Goal: Transaction & Acquisition: Purchase product/service

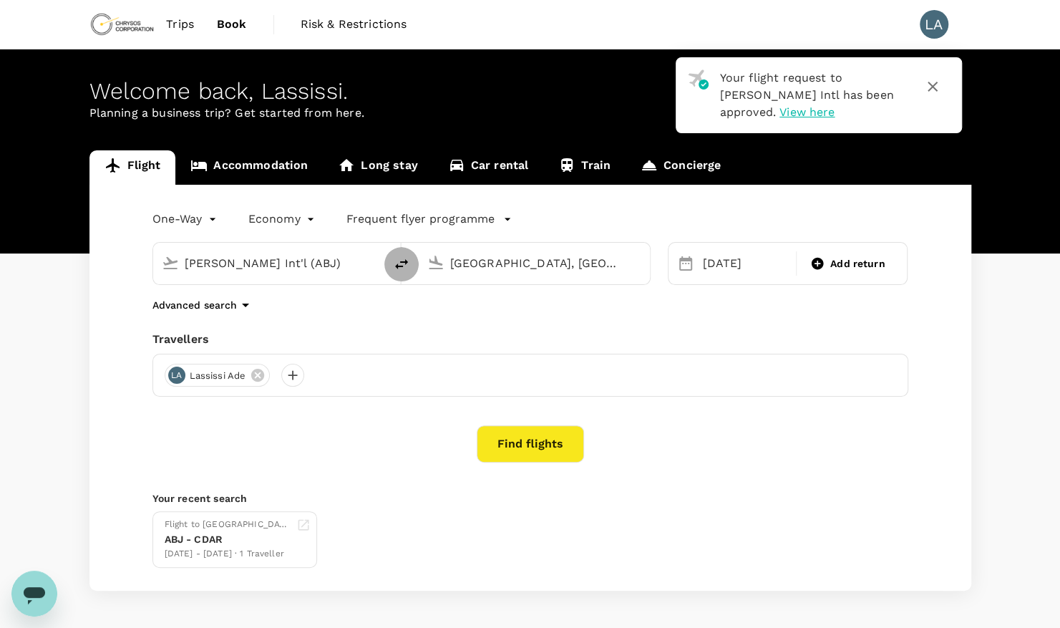
click at [399, 263] on icon "delete" at bounding box center [401, 263] width 17 height 17
type input "Dar Es Salaam, Tanzania (any)"
type input "Félix-Houphouët-Boigny Int'l (ABJ)"
click at [340, 260] on input "Dar Es Salaam, Tanzania (any)" at bounding box center [270, 263] width 170 height 22
click at [246, 319] on p "Kotoka Intl" at bounding box center [291, 319] width 252 height 14
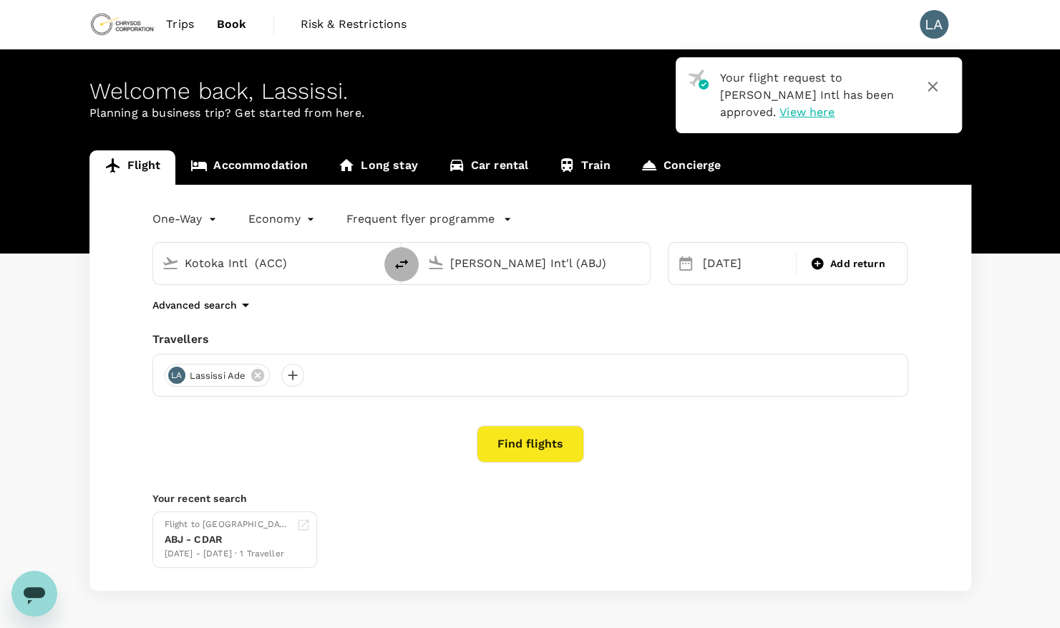
click at [408, 258] on icon "delete" at bounding box center [401, 263] width 17 height 17
type input "Félix-Houphouët-Boigny Int'l (ABJ)"
type input "Kotoka Intl (ACC)"
click at [313, 259] on input "Félix-Houphouët-Boigny Int'l (ABJ)" at bounding box center [270, 263] width 170 height 22
type input "a"
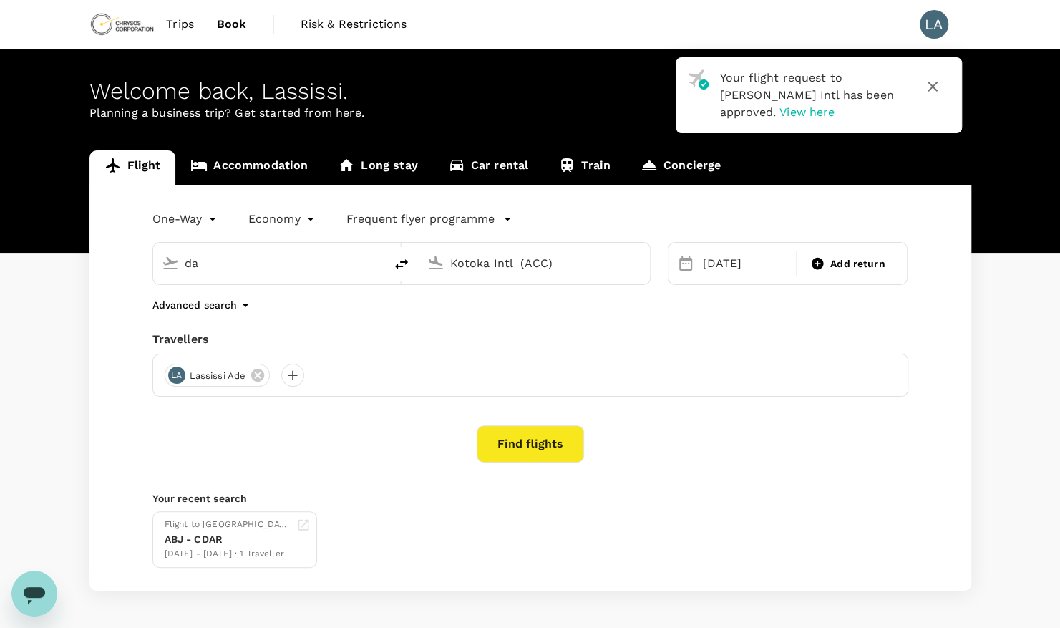
type input "d"
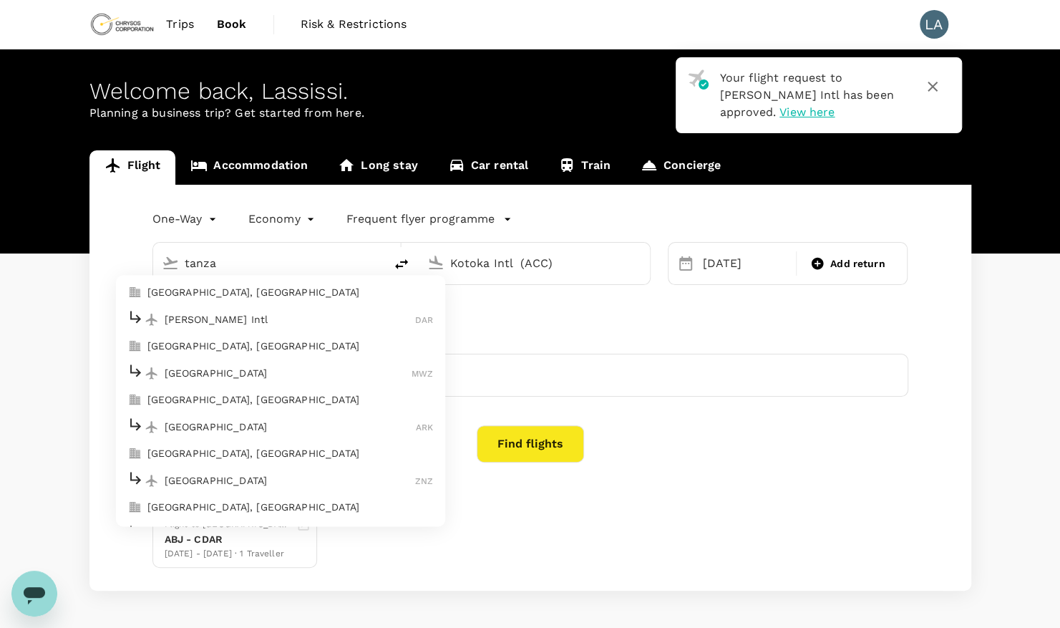
click at [245, 288] on p "Dar Es Salaam, Tanzania" at bounding box center [290, 293] width 286 height 14
type input "Dar Es Salaam, Tanzania (any)"
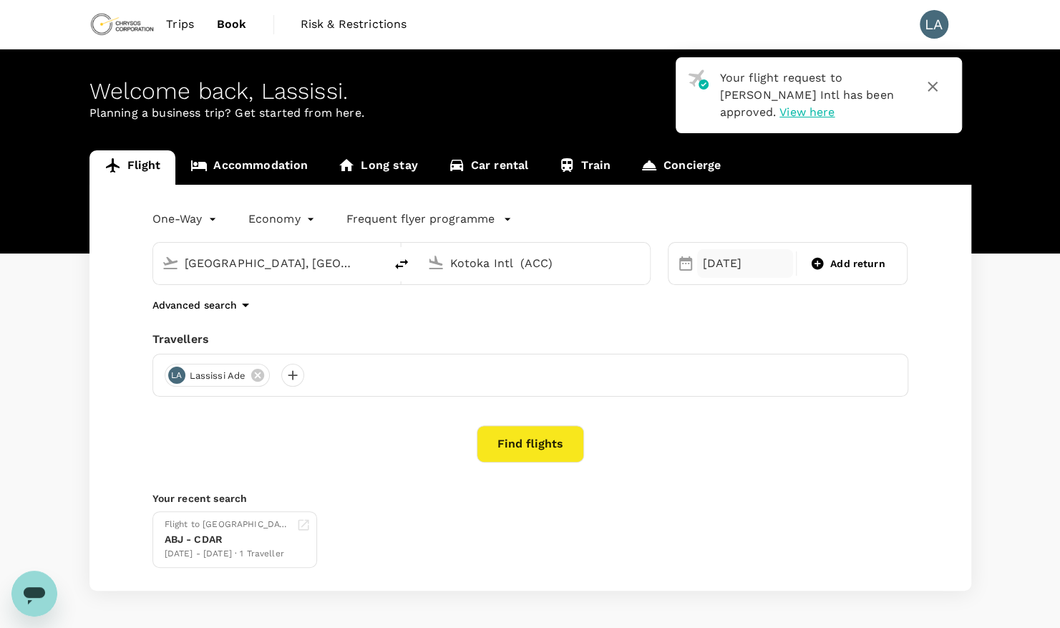
click at [714, 253] on div "04 Oct" at bounding box center [745, 263] width 96 height 29
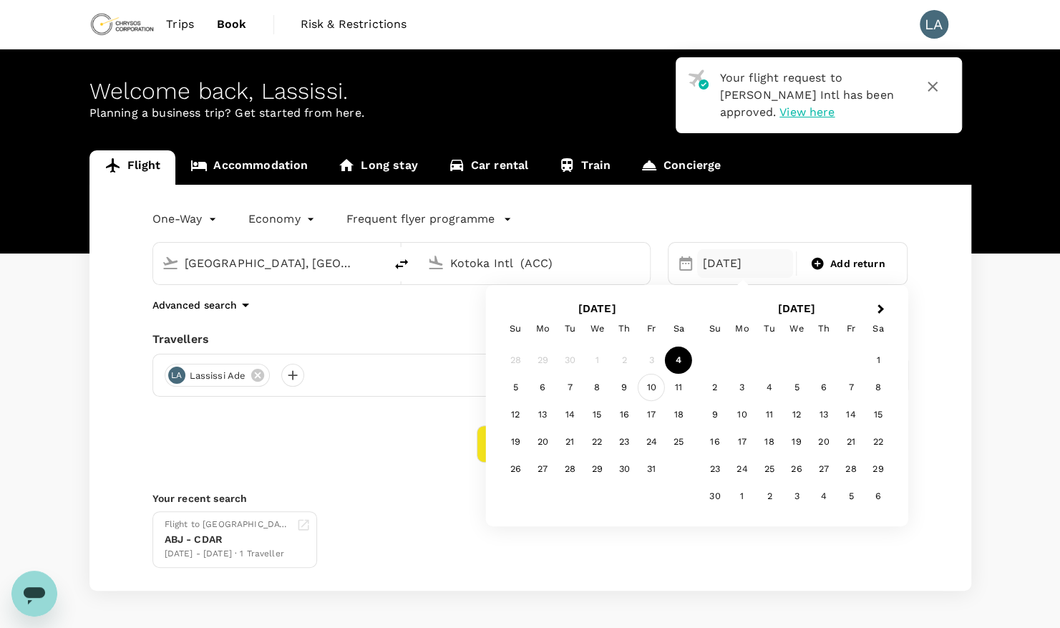
click at [650, 390] on div "10" at bounding box center [651, 387] width 27 height 27
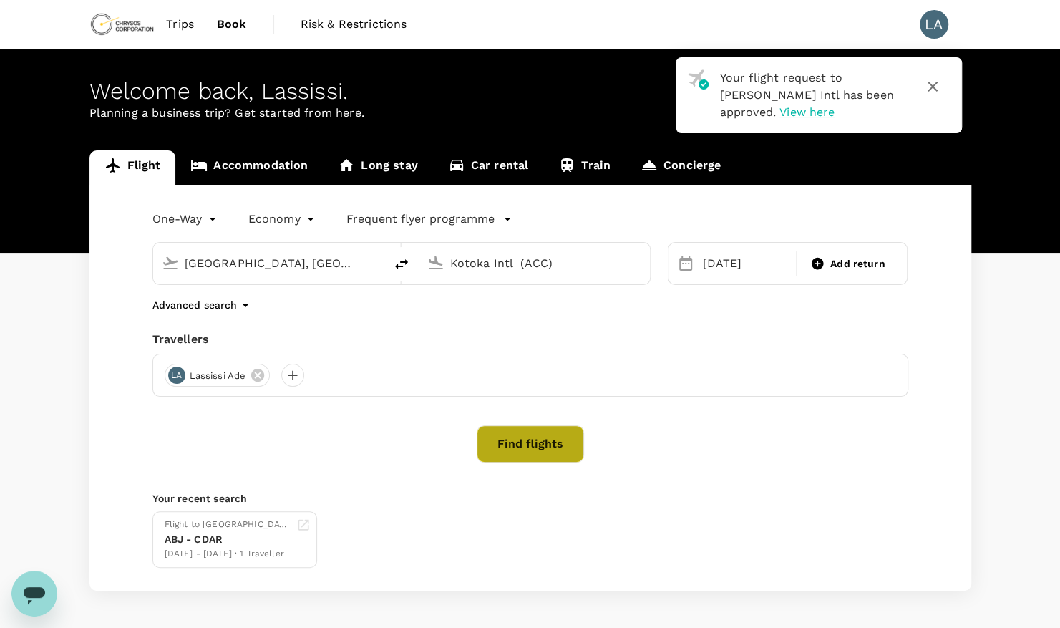
click at [502, 435] on button "Find flights" at bounding box center [530, 443] width 107 height 37
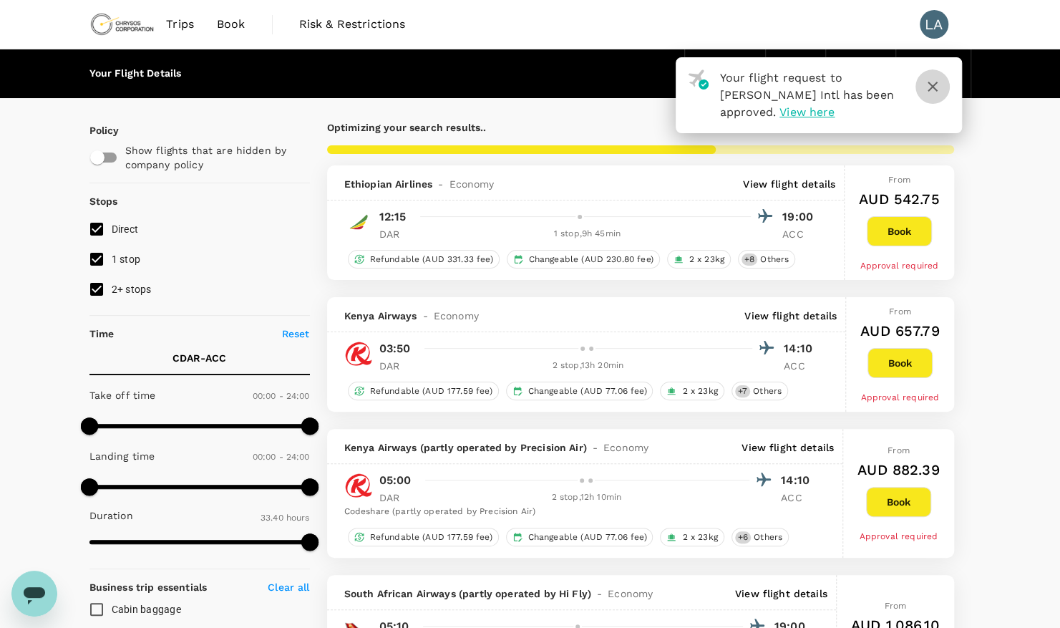
click at [928, 82] on icon "button" at bounding box center [932, 87] width 10 height 10
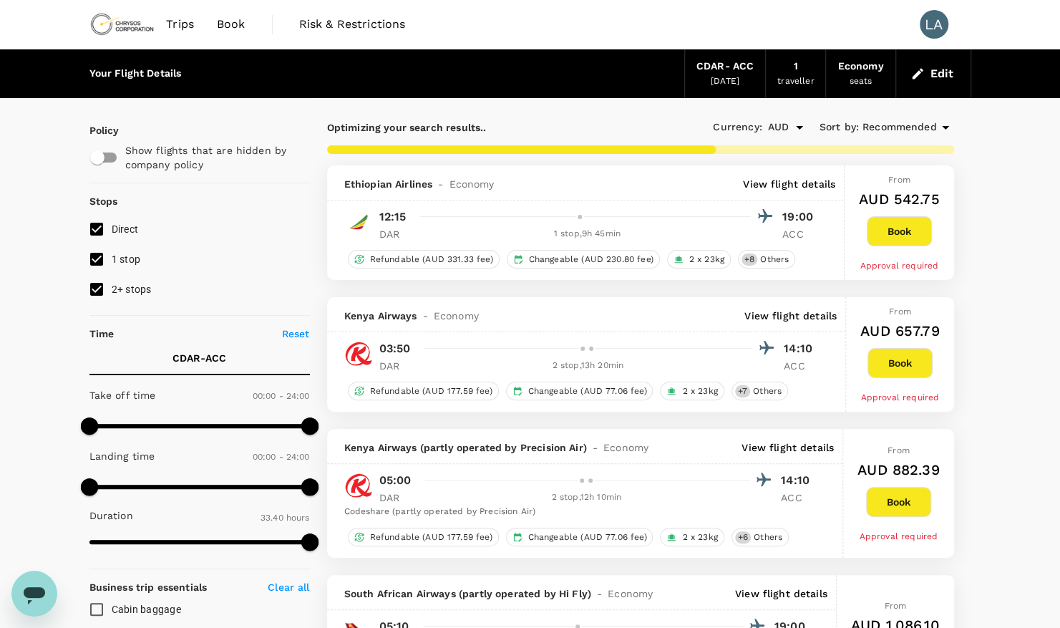
type input "2885"
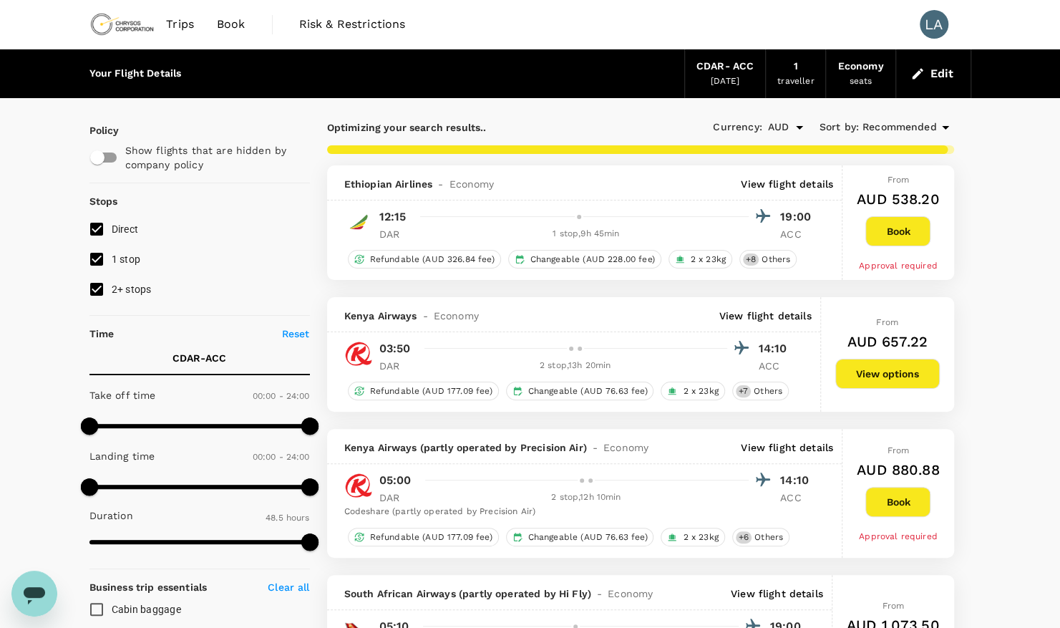
click at [804, 183] on p "View flight details" at bounding box center [787, 184] width 92 height 14
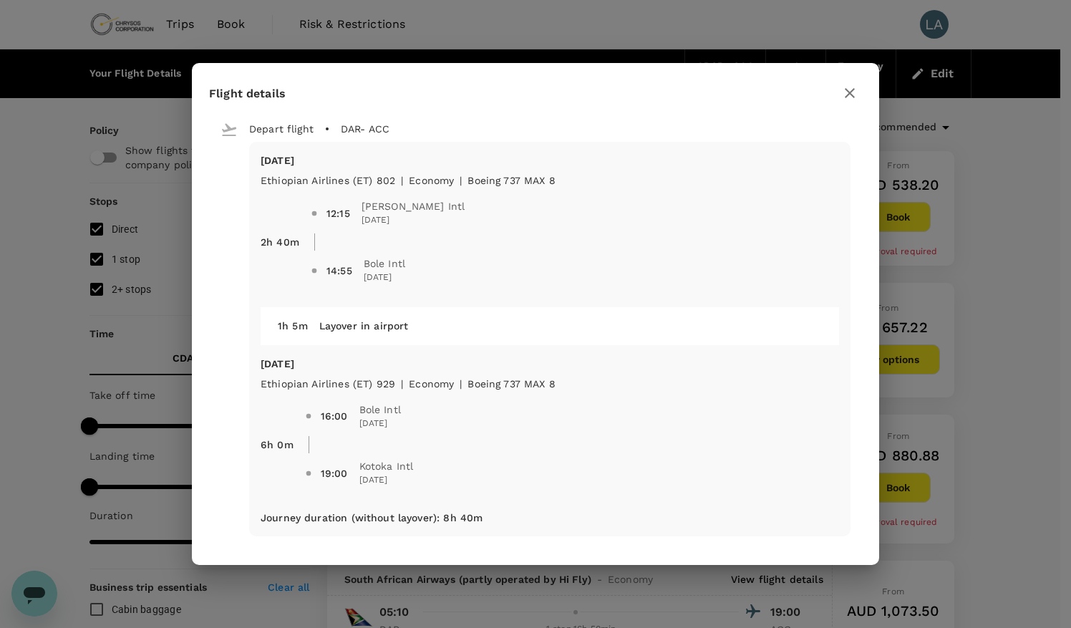
click at [283, 497] on div "6h 0m 16:00 Bole Intl 10 Oct 2025 19:00 Kotoka Intl 10 Oct 2025" at bounding box center [544, 439] width 590 height 120
click at [852, 95] on icon "button" at bounding box center [849, 93] width 10 height 10
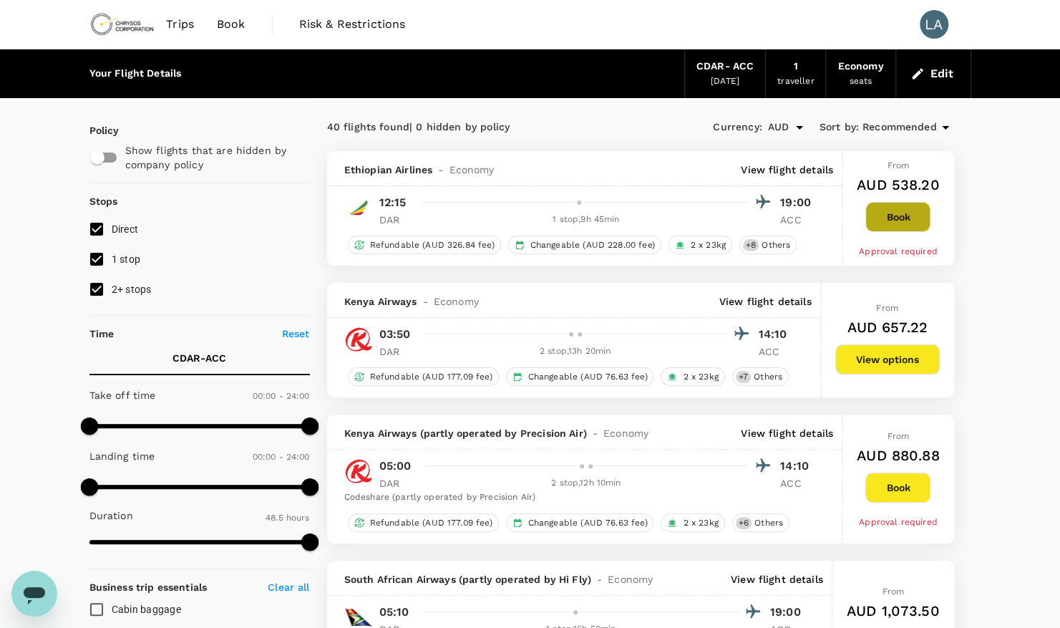
click at [891, 215] on button "Book" at bounding box center [897, 217] width 65 height 30
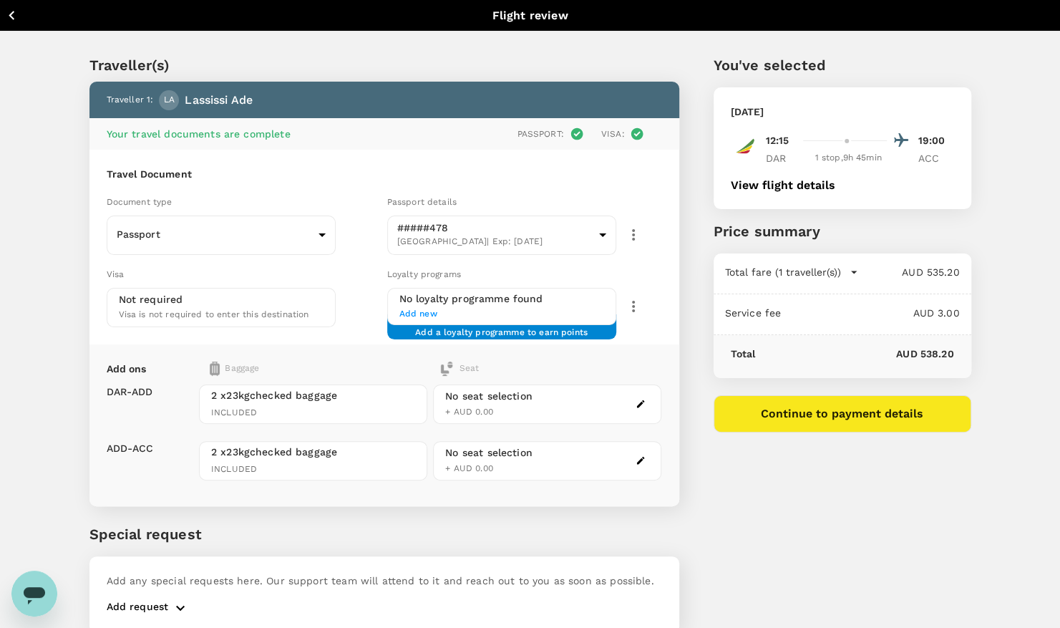
scroll to position [58, 0]
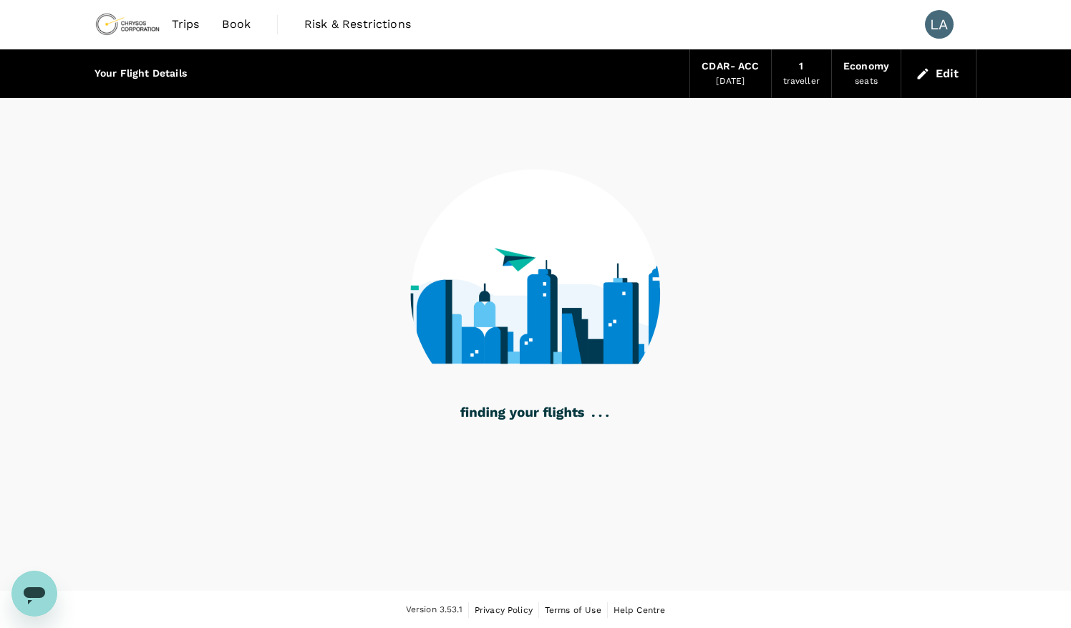
click at [635, 362] on image at bounding box center [725, 300] width 874 height 127
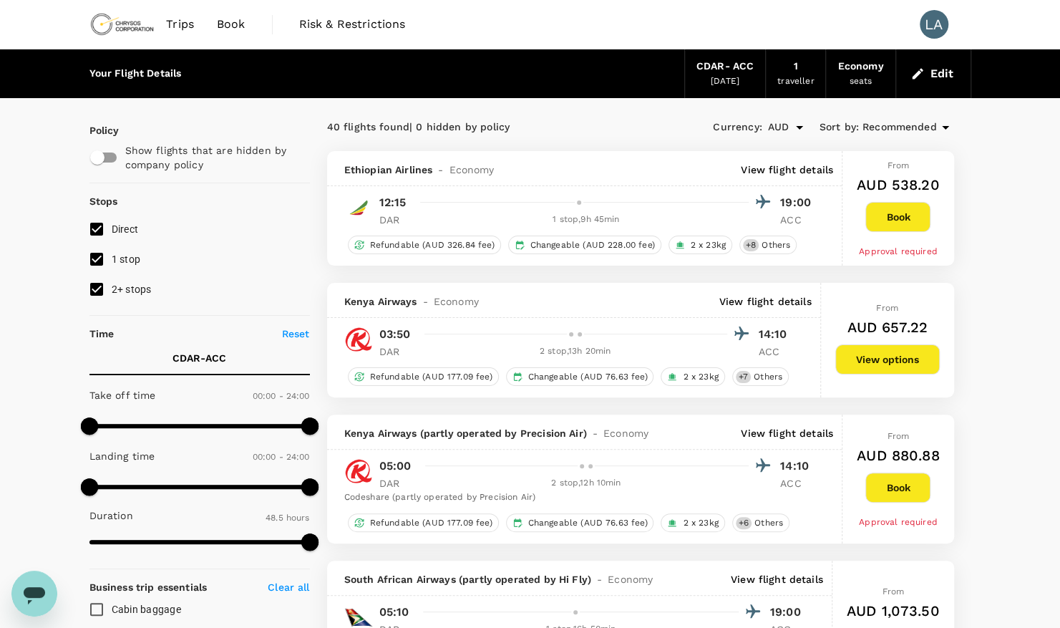
click at [811, 165] on p "View flight details" at bounding box center [787, 169] width 92 height 14
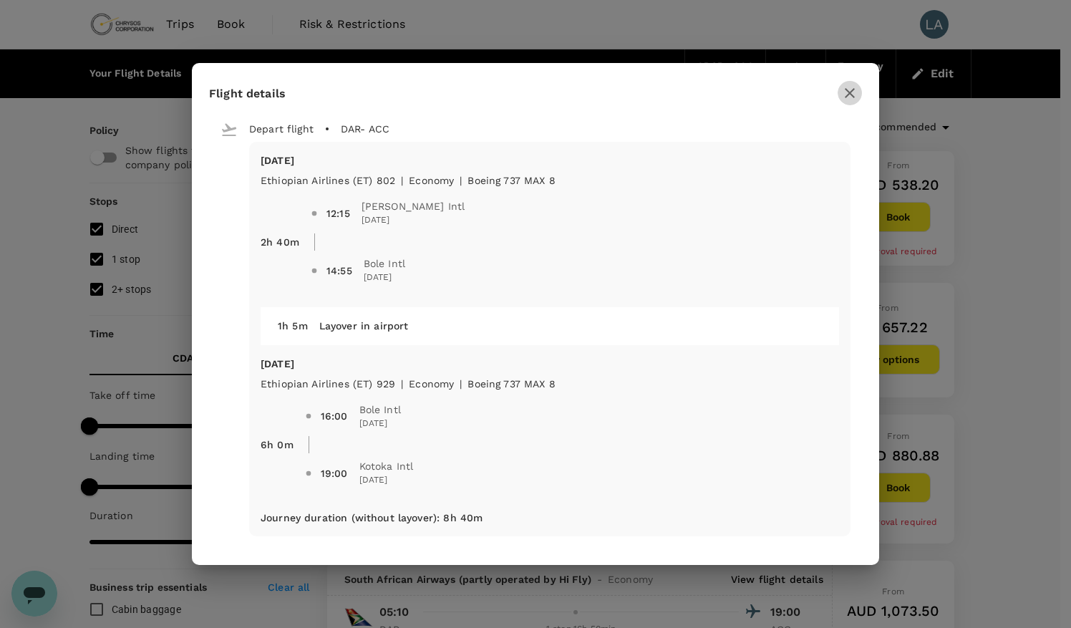
click at [849, 96] on icon "button" at bounding box center [849, 92] width 17 height 17
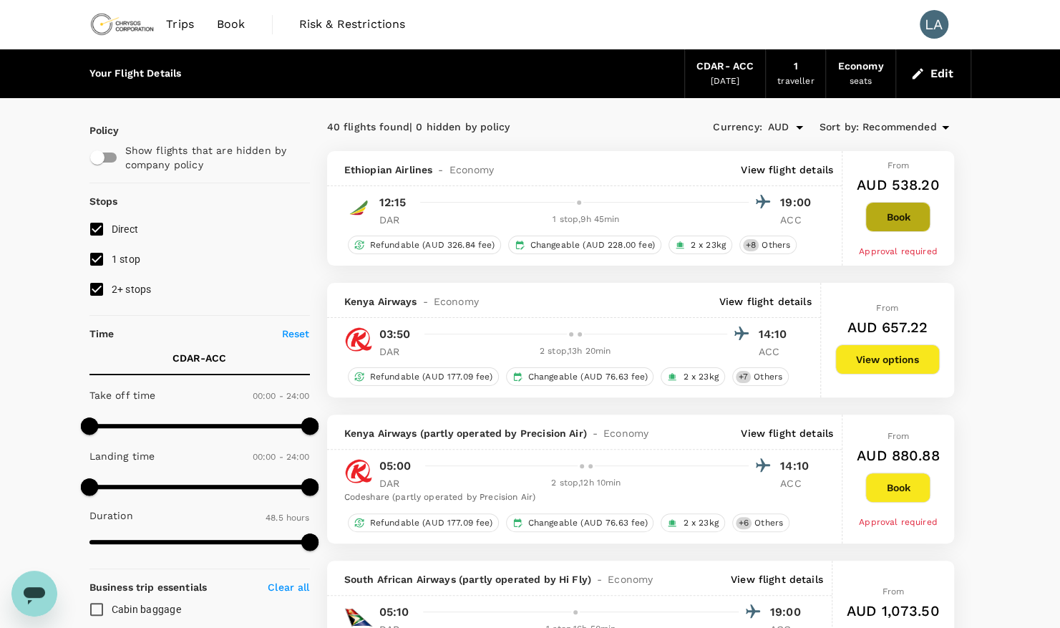
click at [912, 223] on button "Book" at bounding box center [897, 217] width 65 height 30
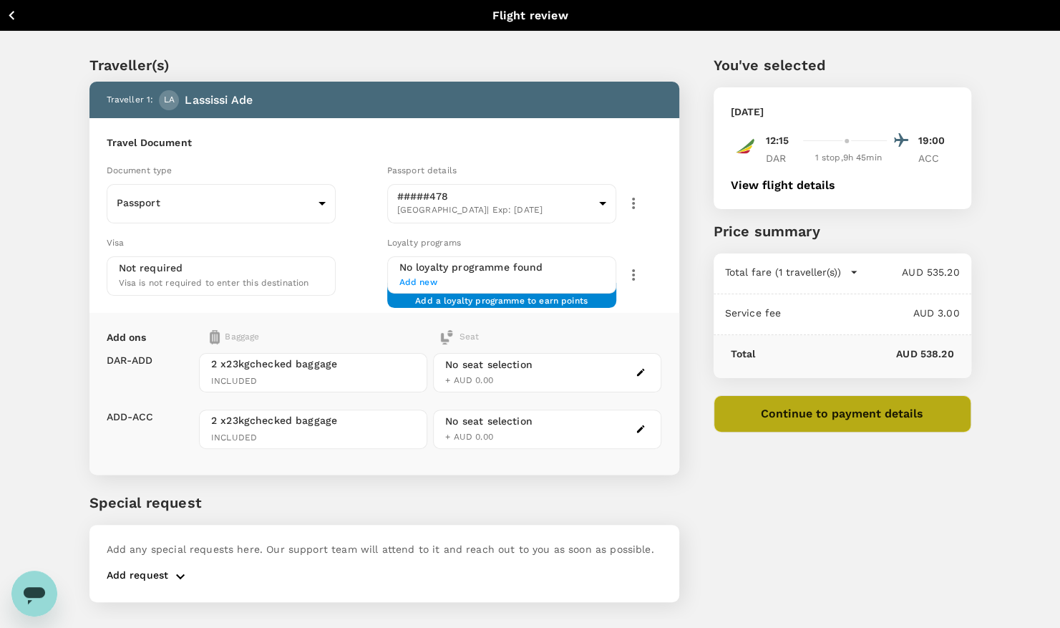
click at [828, 428] on button "Continue to payment details" at bounding box center [842, 413] width 258 height 37
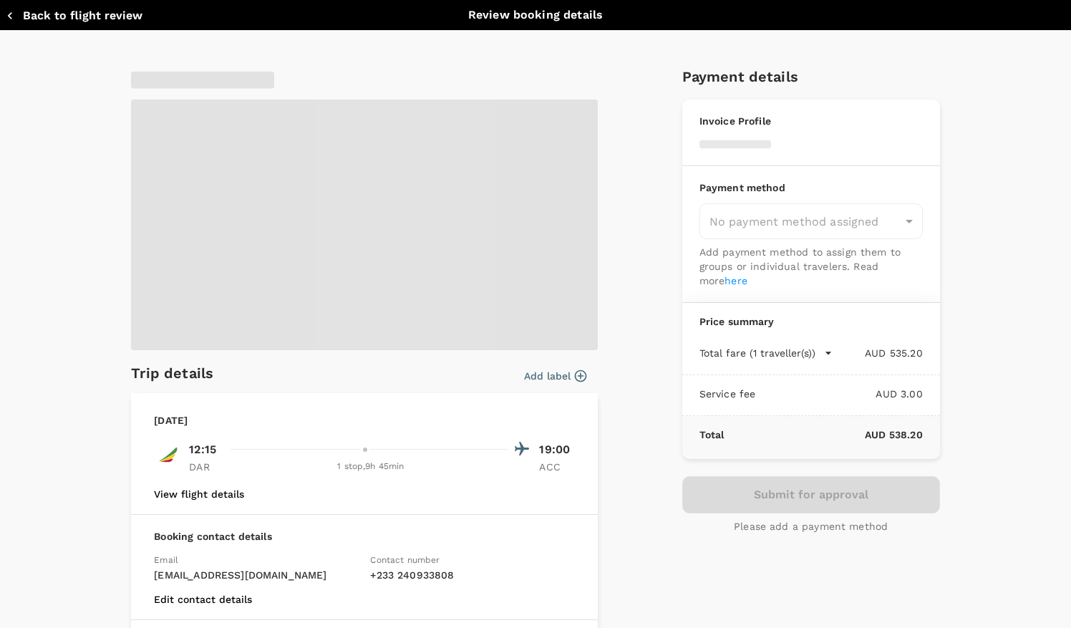
type input "9c4289b1-14a3-4119-8736-521306e5ca8f"
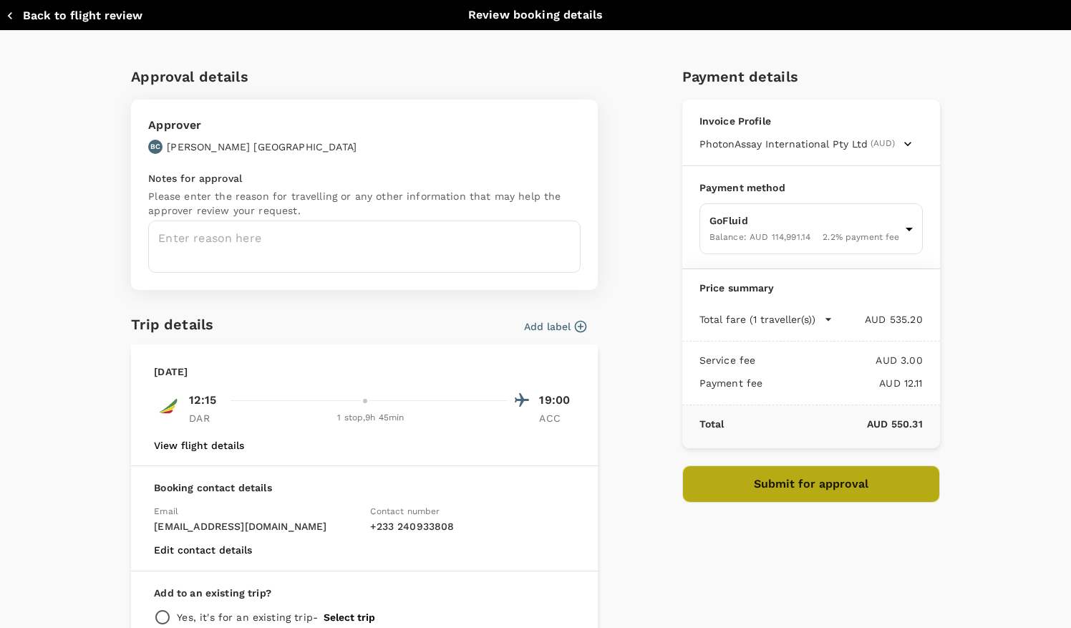
click at [820, 481] on button "Submit for approval" at bounding box center [811, 483] width 258 height 37
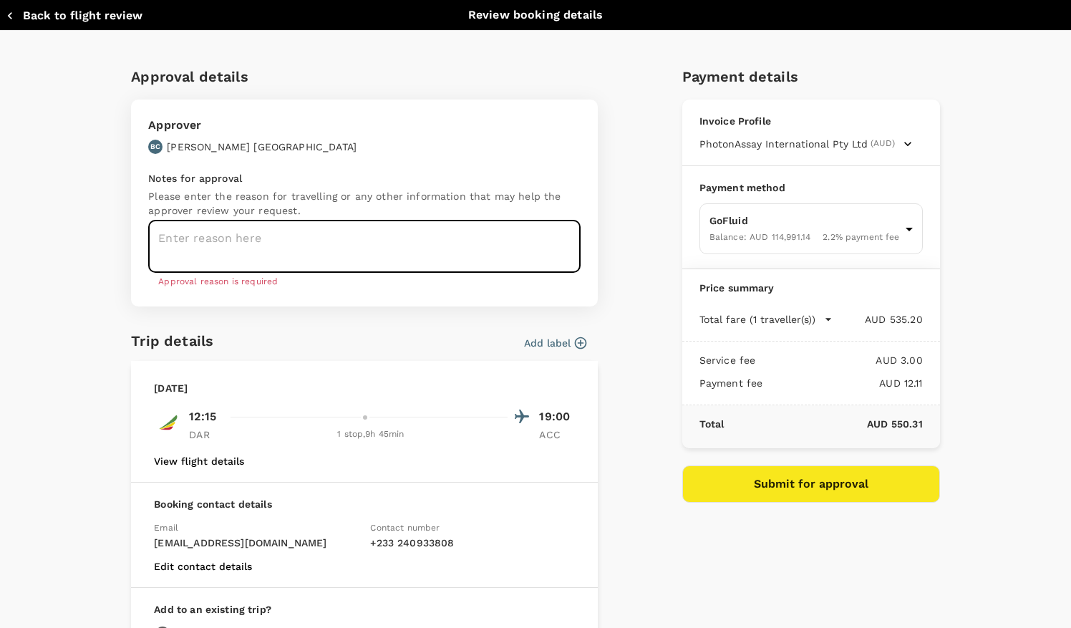
click at [289, 240] on textarea at bounding box center [364, 246] width 432 height 52
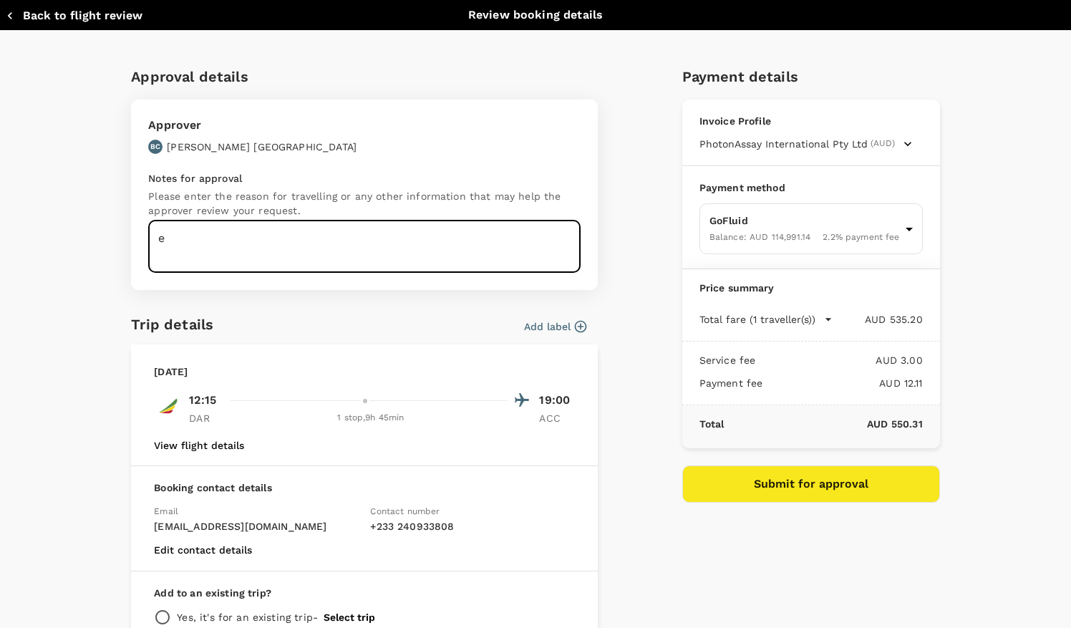
type textarea "e"
type textarea "m"
type textarea "e"
click at [386, 235] on textarea "Return Ticket Meeting with tax auditors" at bounding box center [364, 246] width 432 height 52
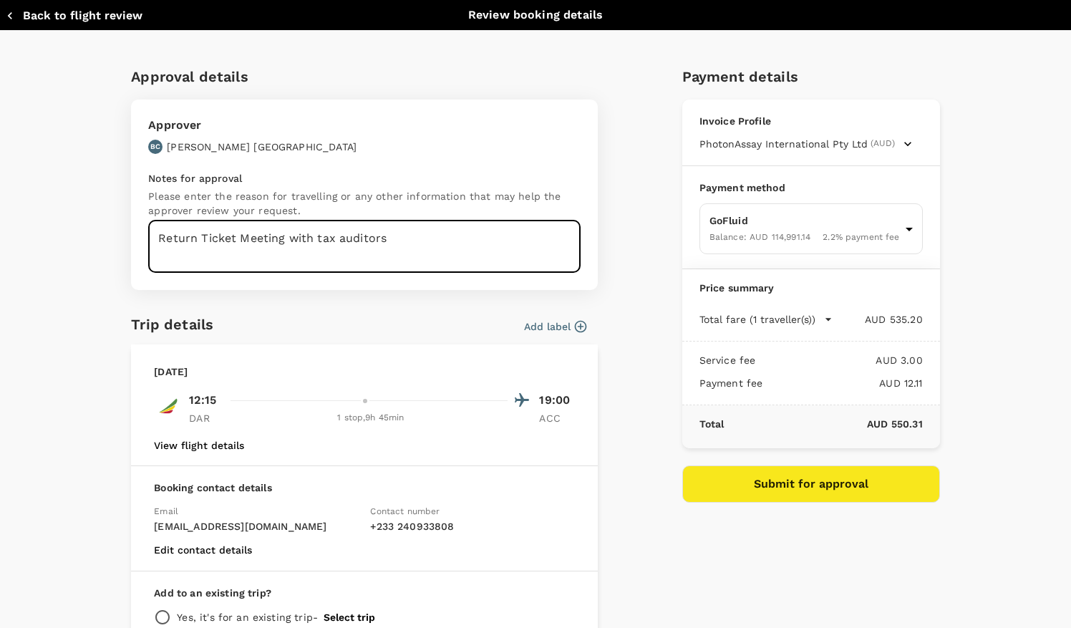
type textarea "Return Ticket Meeting with tax auditors"
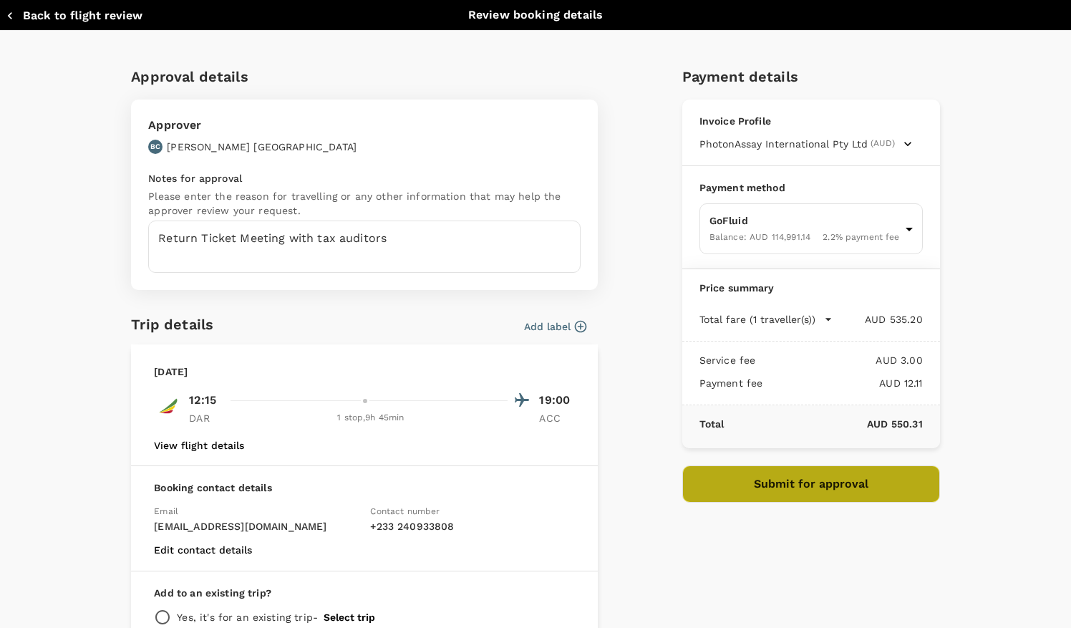
click at [774, 472] on button "Submit for approval" at bounding box center [811, 483] width 258 height 37
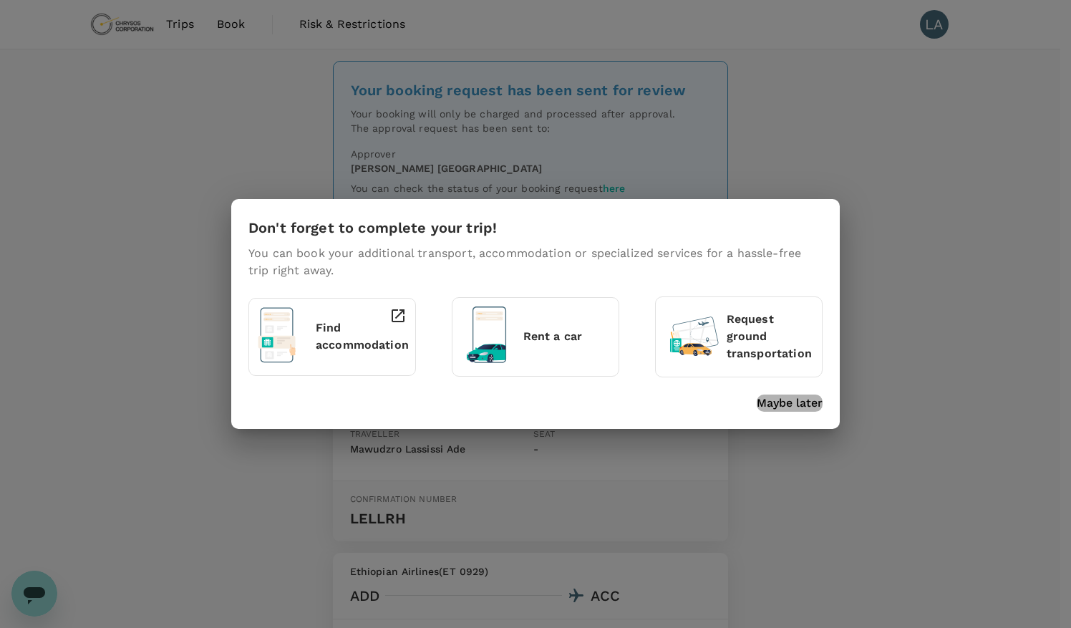
click at [785, 405] on p "Maybe later" at bounding box center [789, 402] width 66 height 17
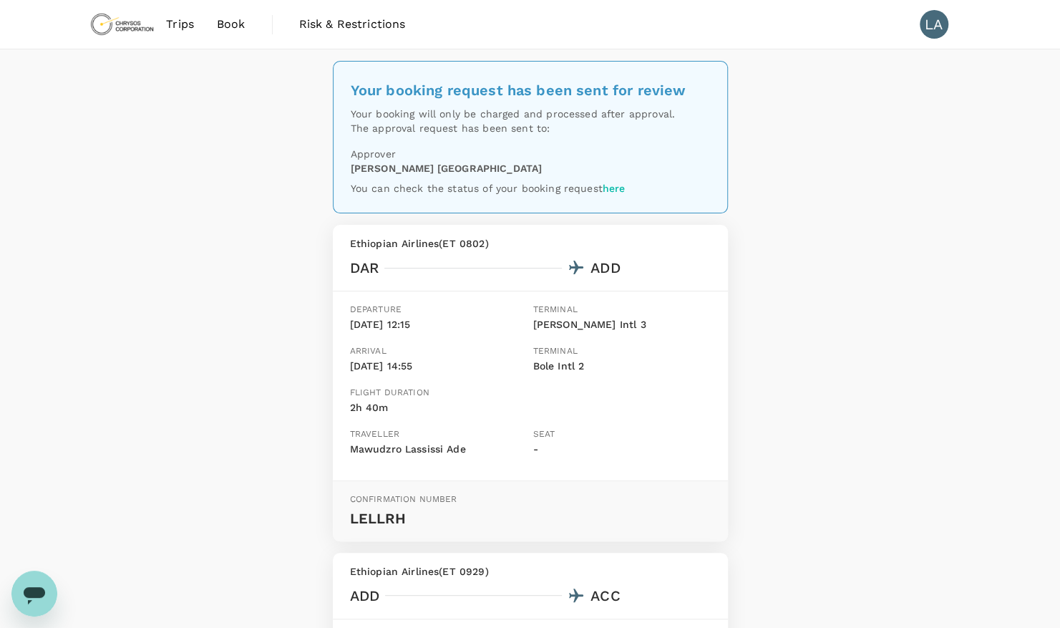
click at [666, 419] on div "Flight duration 2h 40m" at bounding box center [527, 403] width 366 height 47
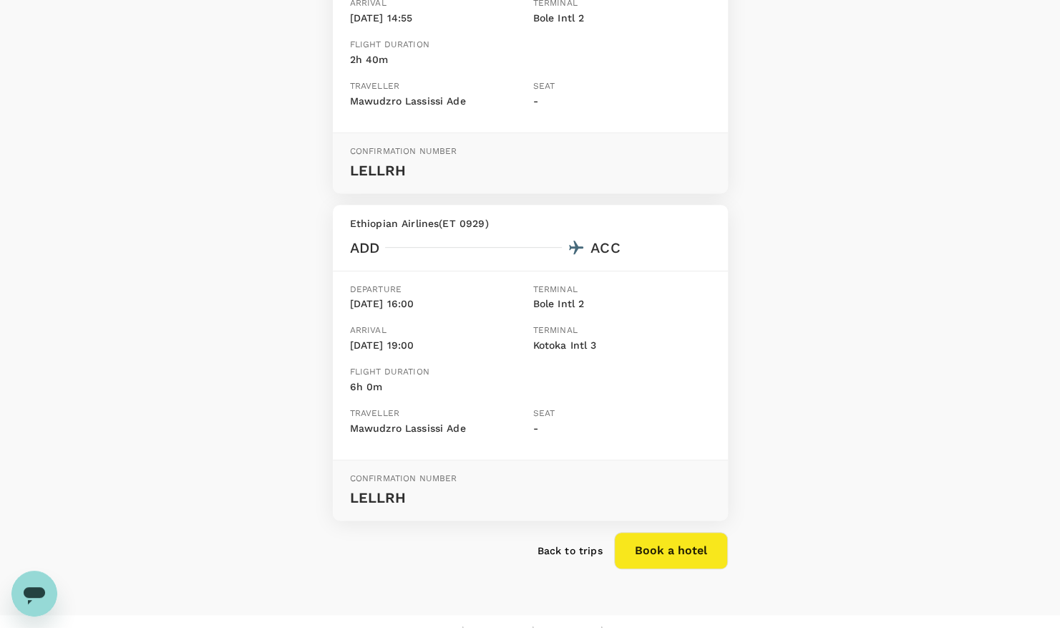
scroll to position [351, 0]
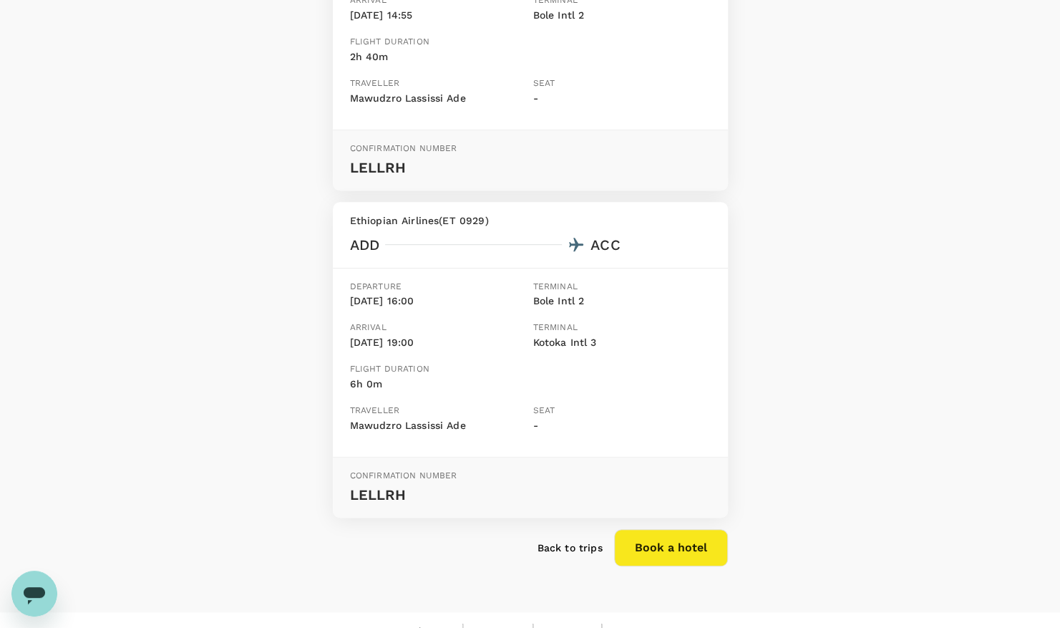
click at [577, 550] on p "Back to trips" at bounding box center [569, 547] width 65 height 14
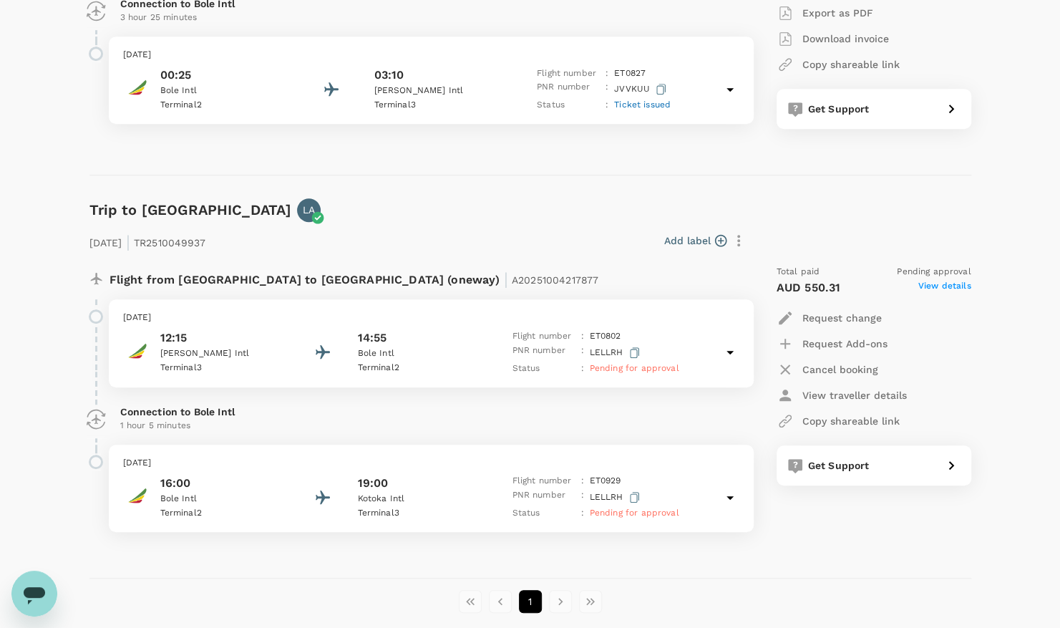
scroll to position [426, 0]
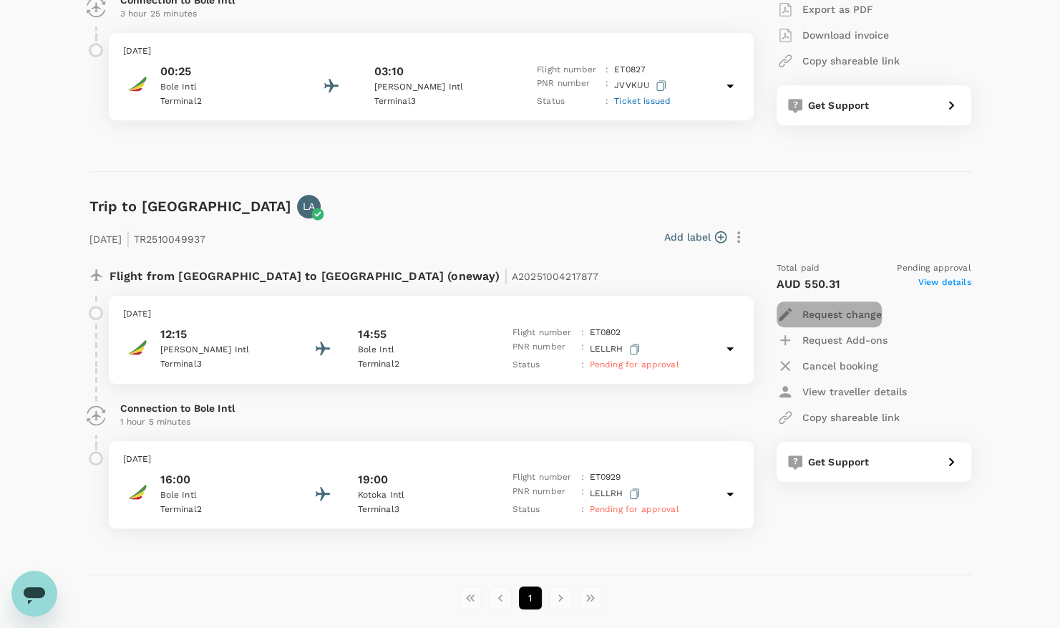
click at [814, 311] on p "Request change" at bounding box center [841, 314] width 79 height 14
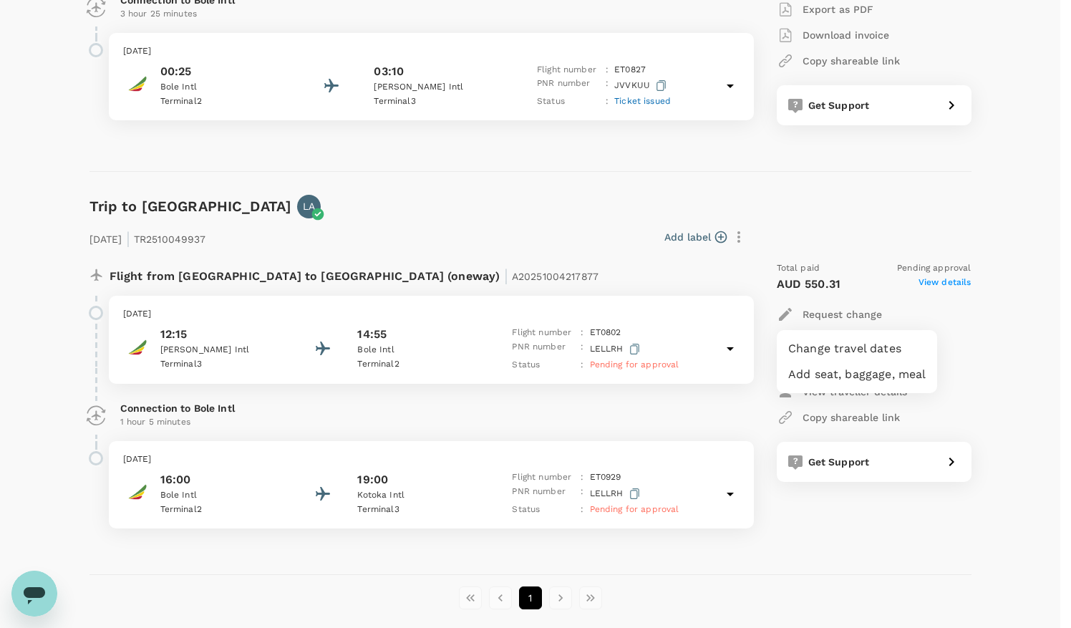
click at [830, 346] on li "Change travel dates" at bounding box center [856, 349] width 160 height 26
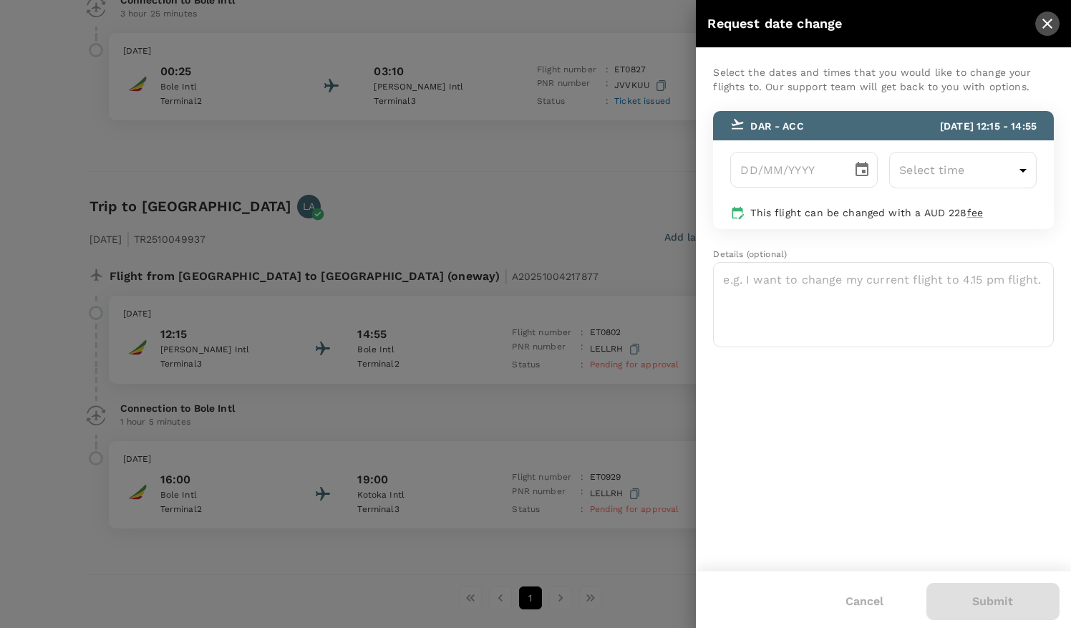
click at [1051, 23] on icon "close" at bounding box center [1046, 23] width 17 height 17
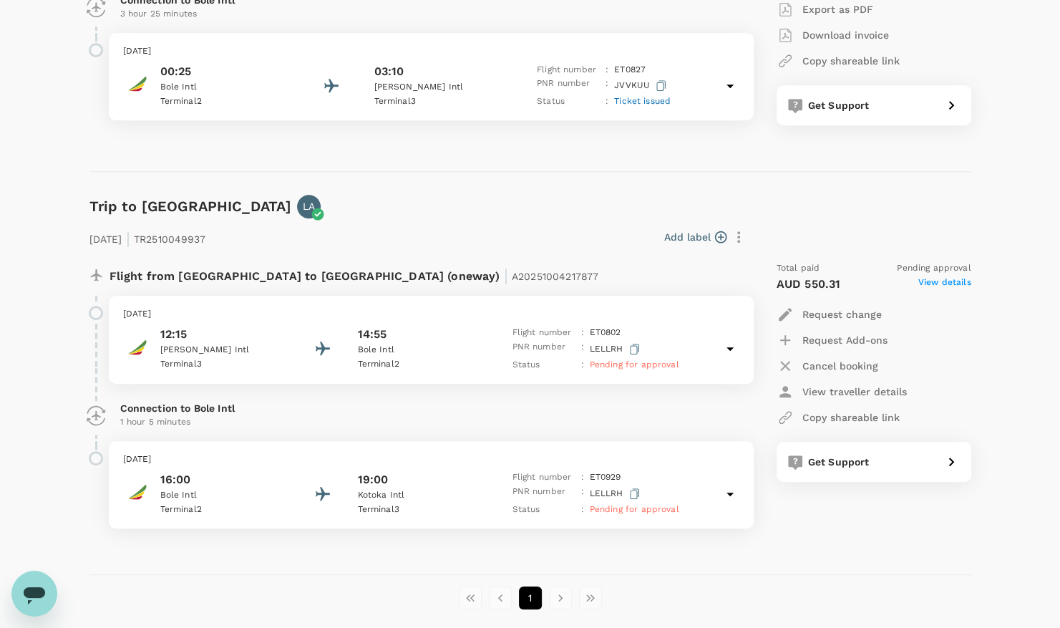
click at [487, 210] on div "10 Oct 2025 | TR2510049937 Add label Flight from Tanzania to Ghana (oneway) | A…" at bounding box center [519, 373] width 905 height 356
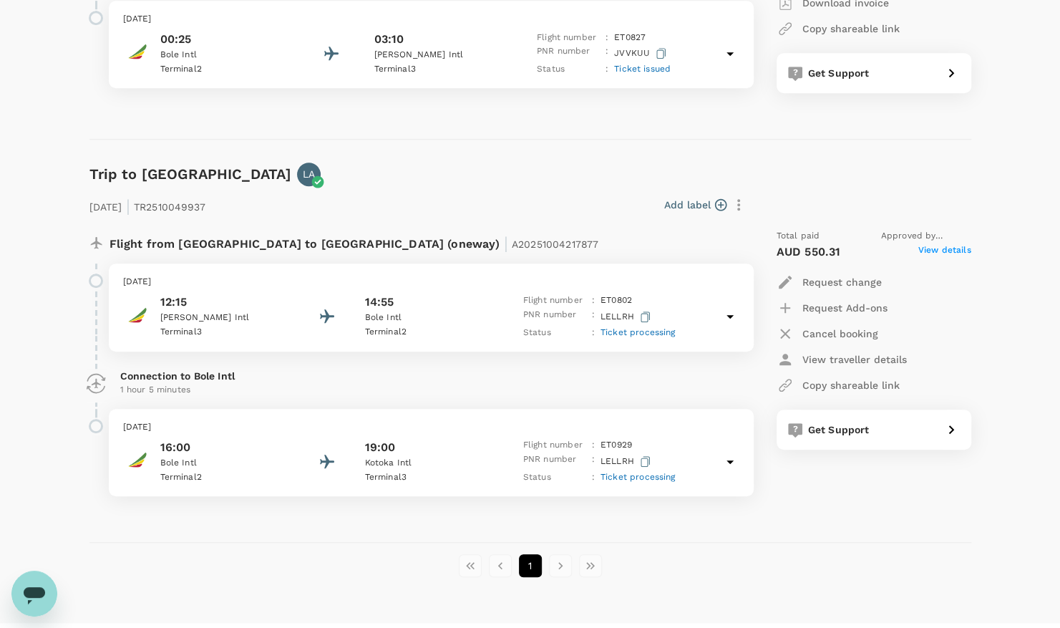
scroll to position [462, 0]
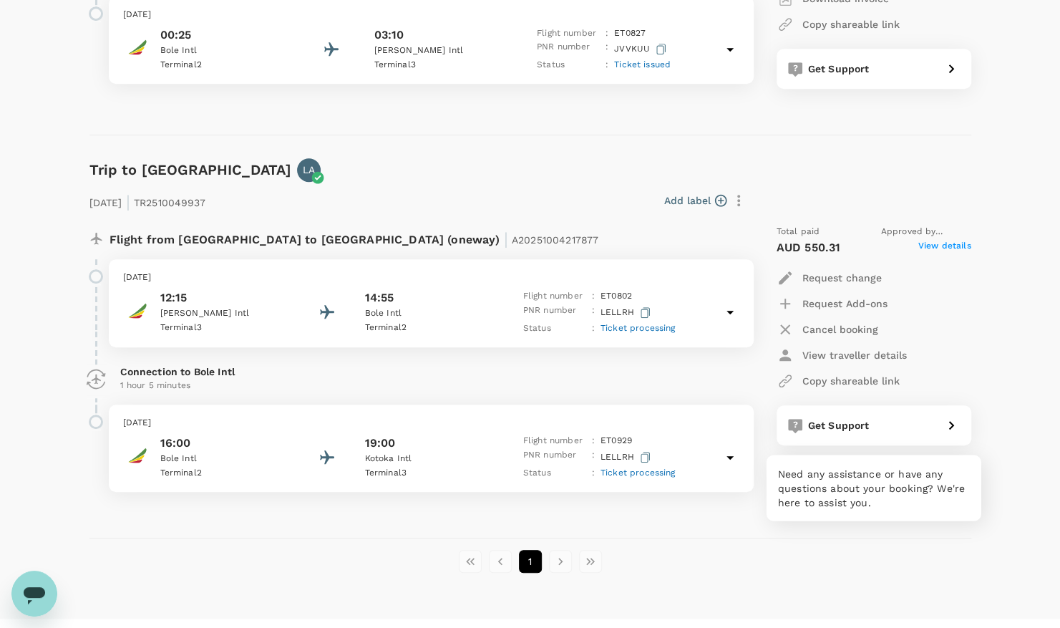
click at [907, 425] on div "Get Support" at bounding box center [869, 422] width 135 height 20
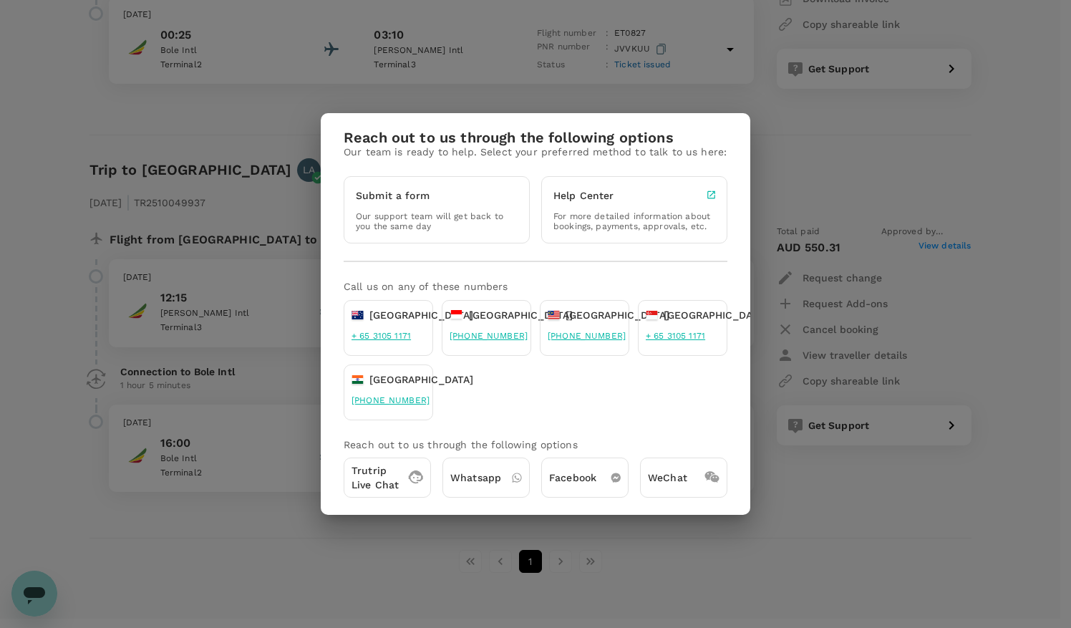
click at [746, 533] on div "Reach out to us through the following options Our team is ready to help. Select…" at bounding box center [535, 314] width 1071 height 628
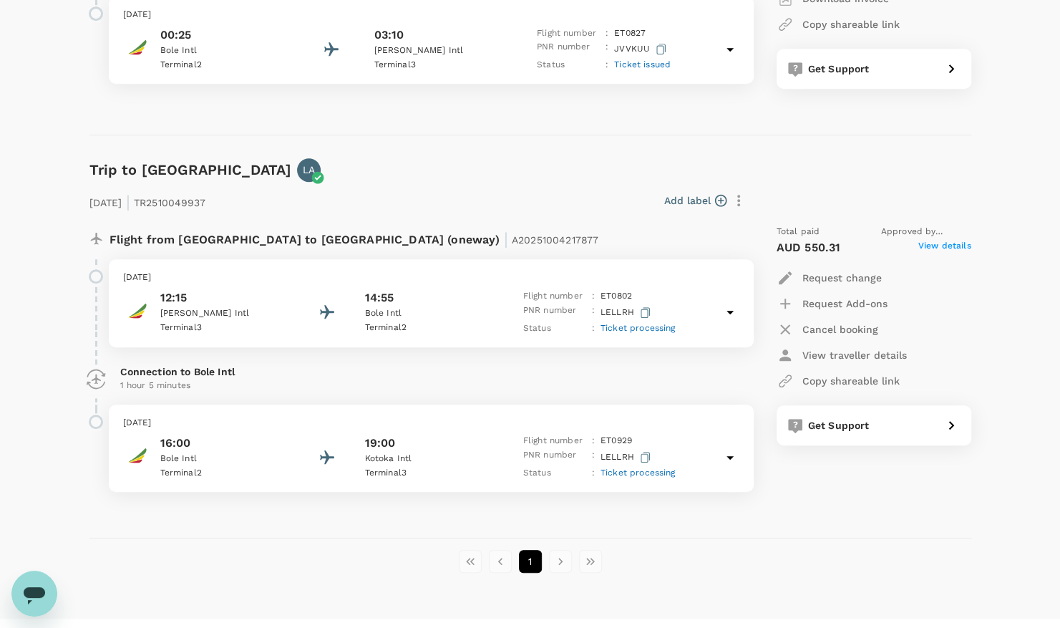
click at [728, 457] on icon at bounding box center [729, 457] width 17 height 17
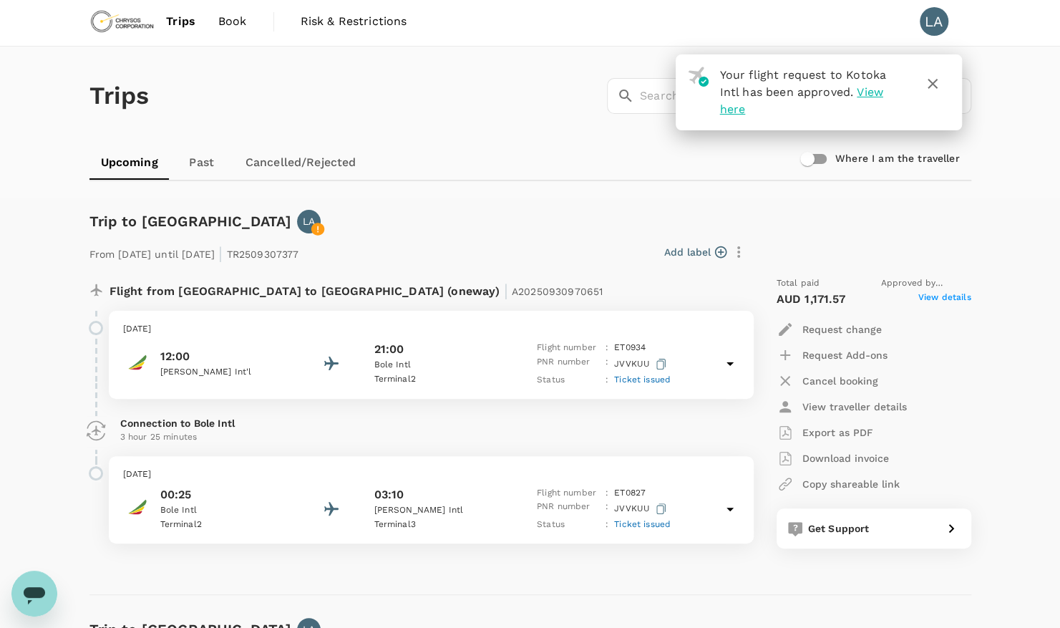
scroll to position [2, 0]
click at [933, 85] on icon "button" at bounding box center [932, 84] width 10 height 10
click at [935, 87] on icon "button" at bounding box center [932, 84] width 10 height 10
click at [932, 82] on icon "button" at bounding box center [932, 84] width 17 height 17
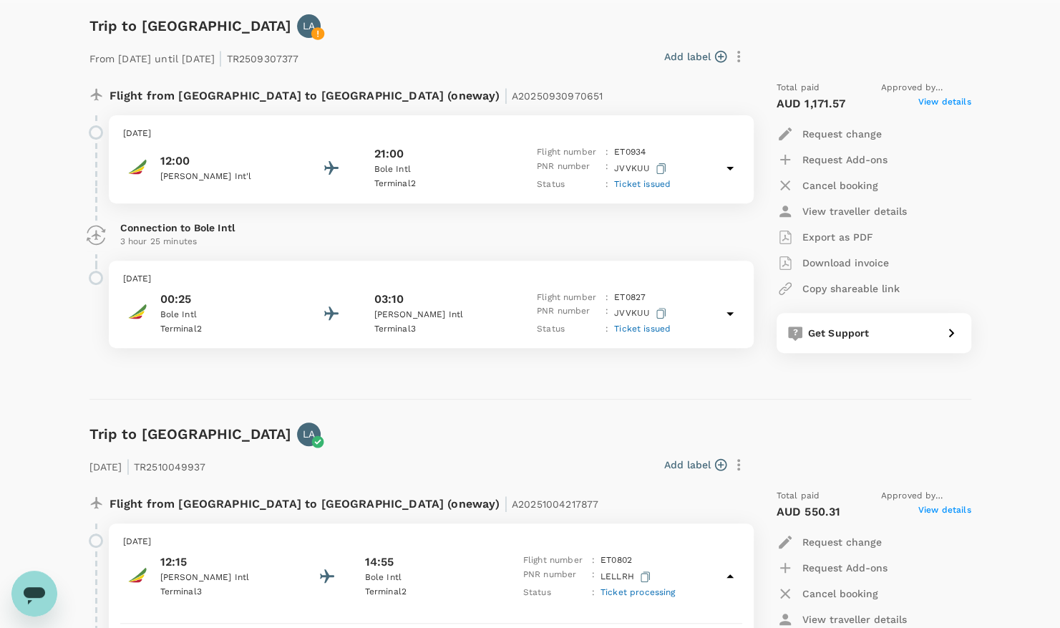
scroll to position [202, 0]
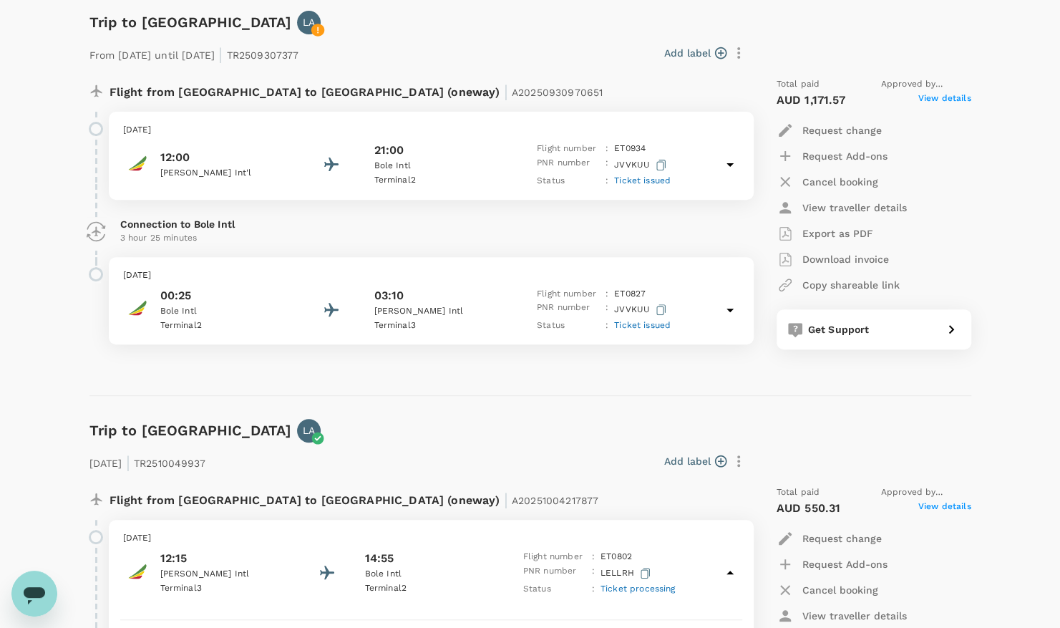
click at [32, 594] on icon "Open messaging window" at bounding box center [34, 595] width 21 height 17
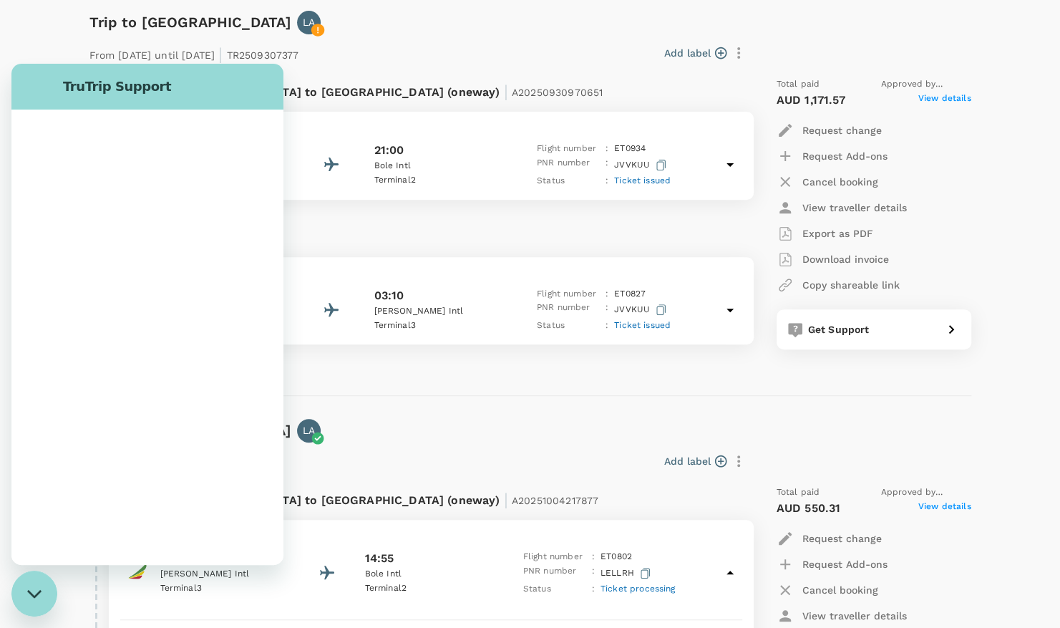
scroll to position [0, 0]
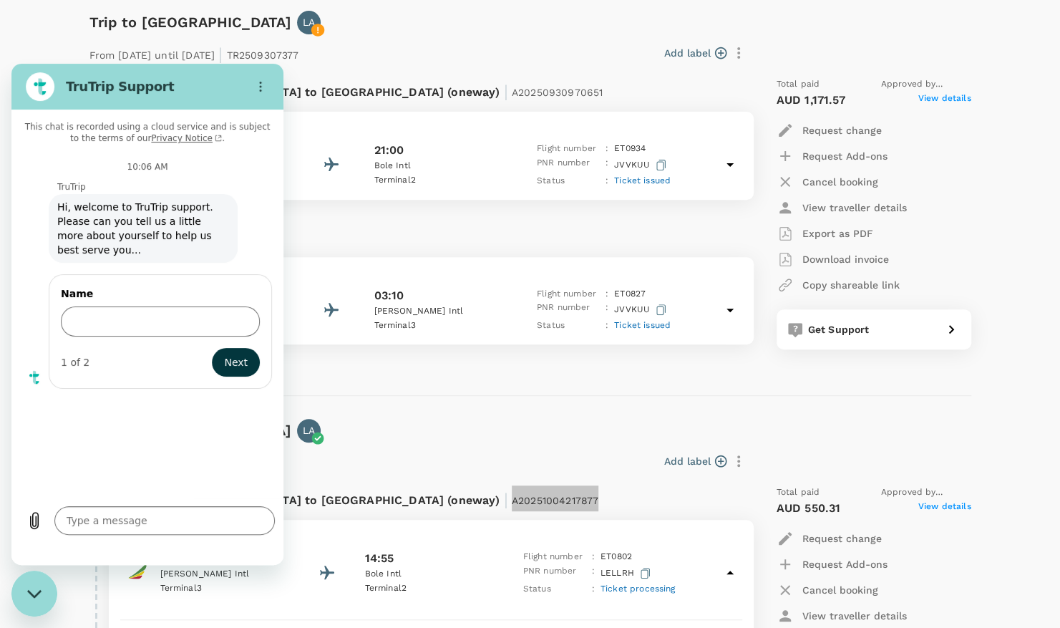
drag, startPoint x: 437, startPoint y: 495, endPoint x: 349, endPoint y: 502, distance: 87.6
click at [349, 502] on div "Flight from [GEOGRAPHIC_DATA] to [GEOGRAPHIC_DATA] (oneway) | A20251004217877" at bounding box center [383, 498] width 549 height 26
copy span "A20251004217877"
click at [154, 520] on textarea at bounding box center [164, 520] width 220 height 29
type textarea "h"
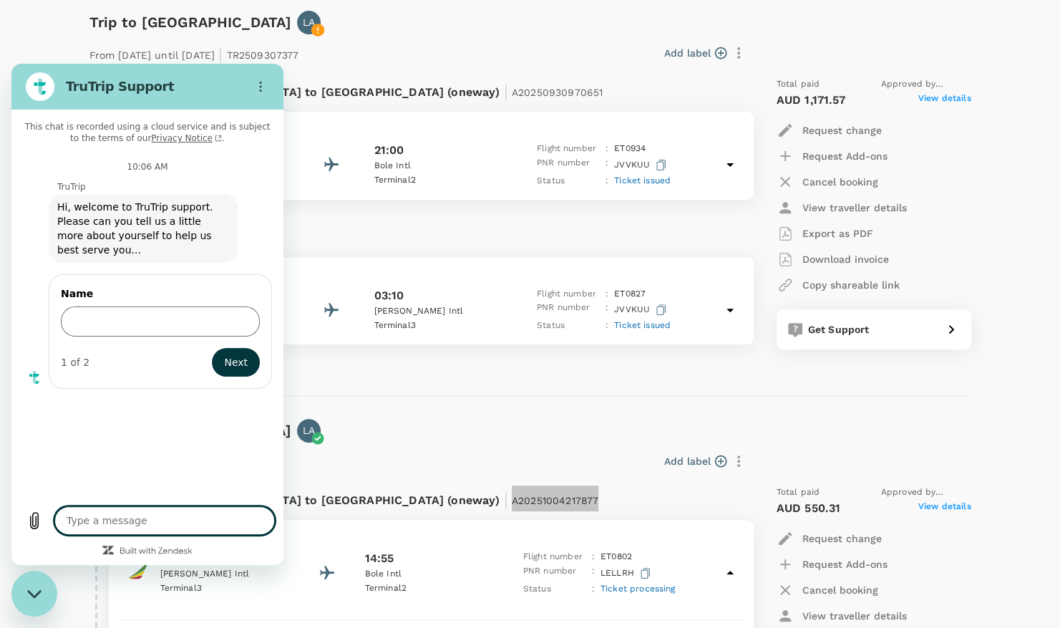
type textarea "x"
type textarea "hi"
type textarea "x"
type textarea "g"
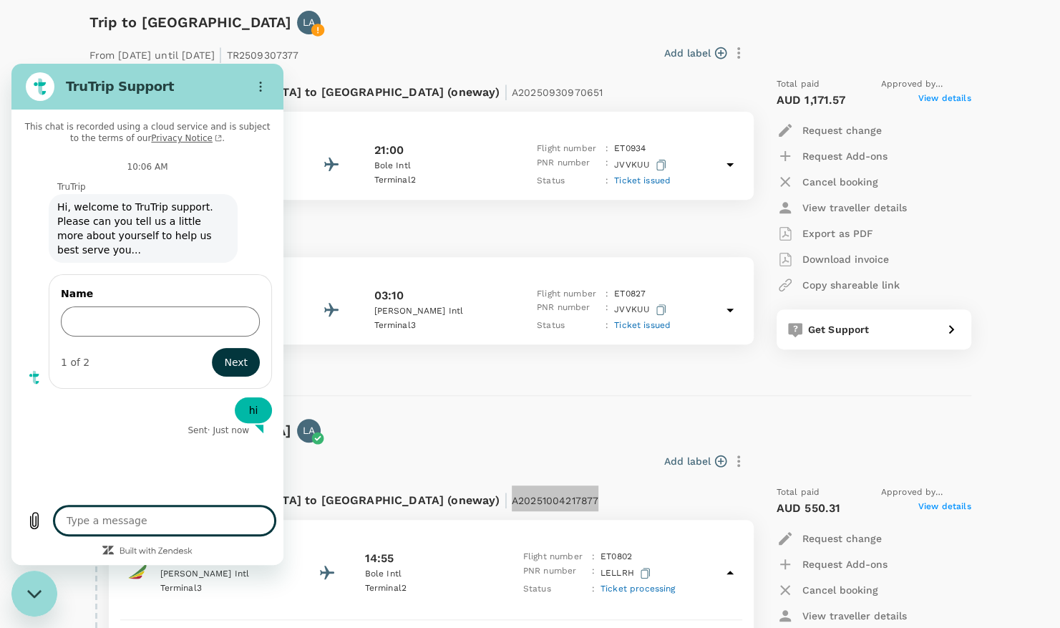
type textarea "x"
type textarea "go"
type textarea "x"
type textarea "goo"
type textarea "x"
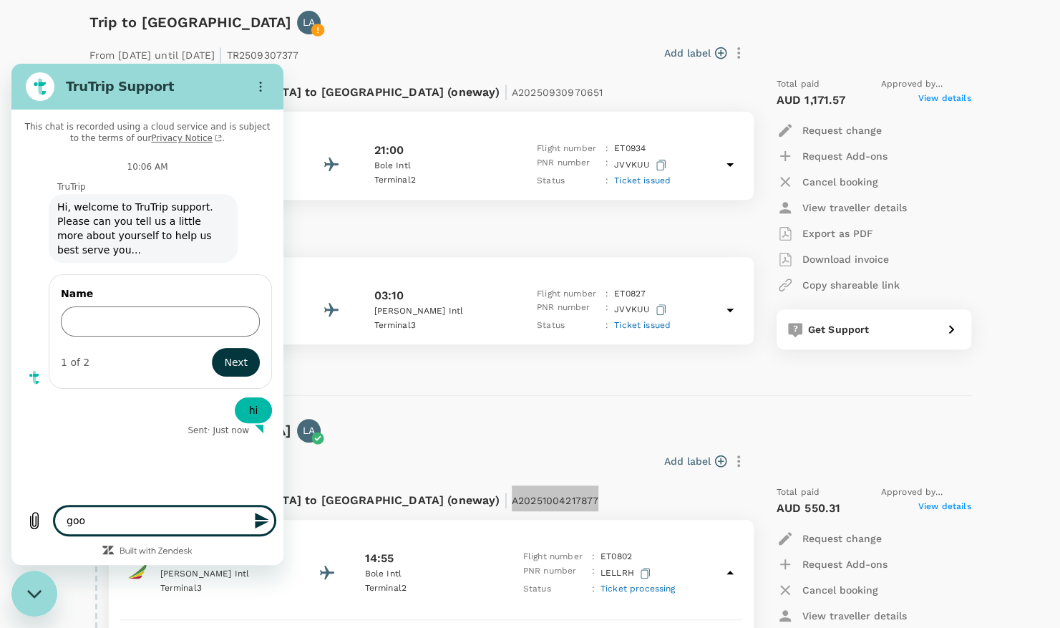
type textarea "good"
type textarea "x"
type textarea "good"
type textarea "x"
type textarea "good"
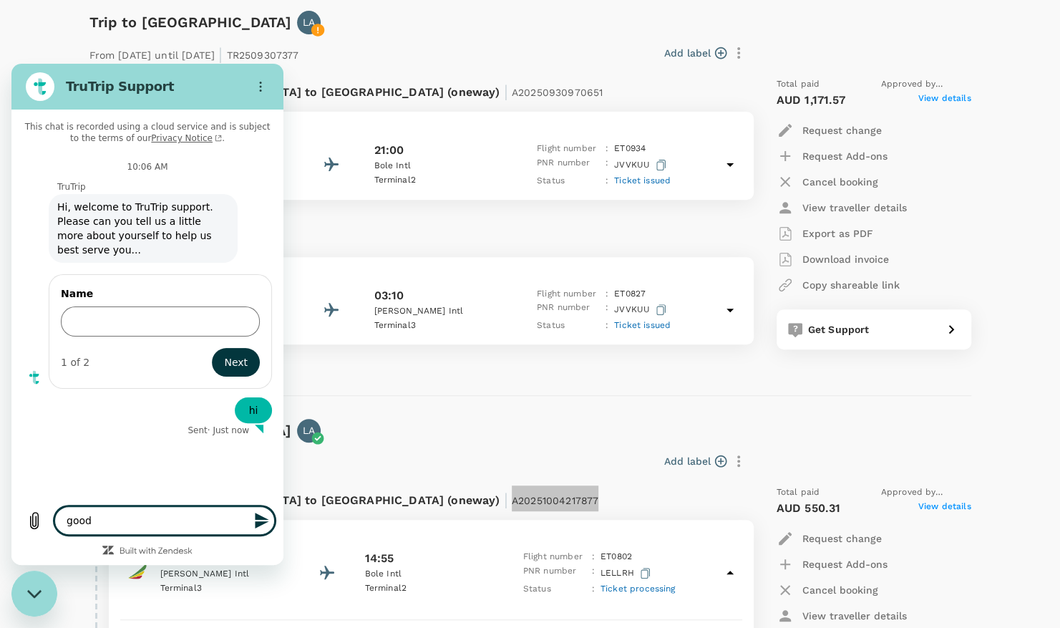
type textarea "x"
type textarea "goo"
type textarea "x"
type textarea "go"
type textarea "x"
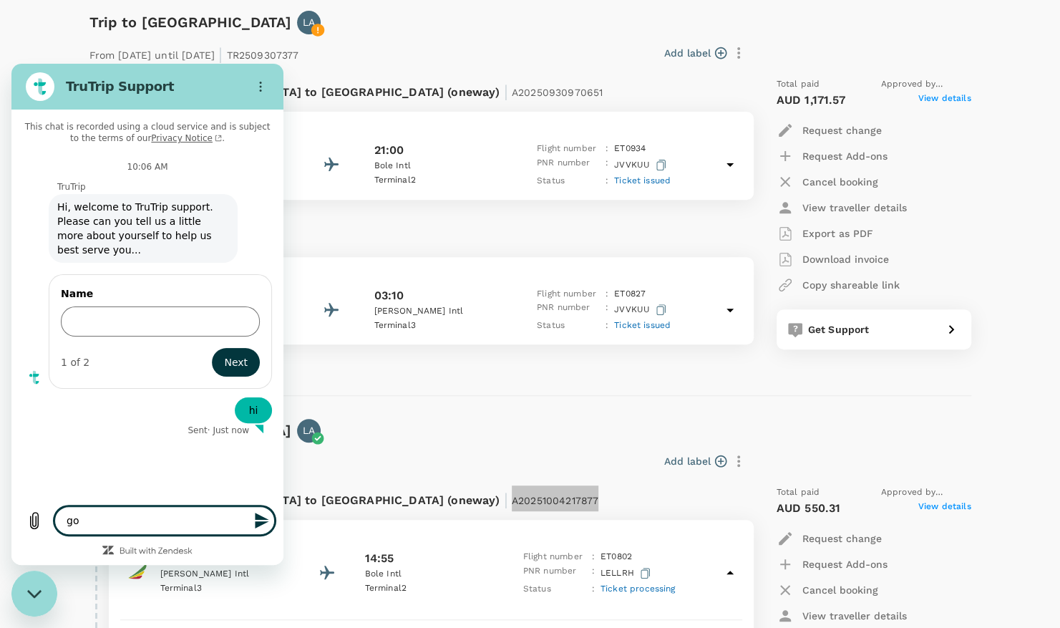
type textarea "g"
type textarea "x"
type textarea "G"
type textarea "x"
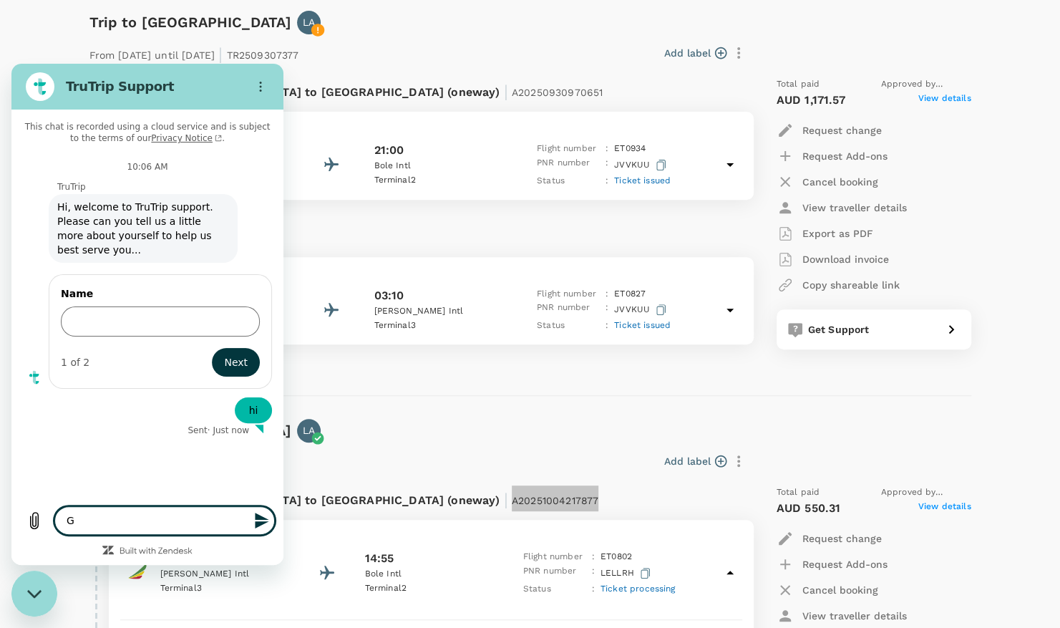
type textarea "Go"
type textarea "x"
type textarea "[DEMOGRAPHIC_DATA]"
type textarea "x"
type textarea "[DEMOGRAPHIC_DATA]"
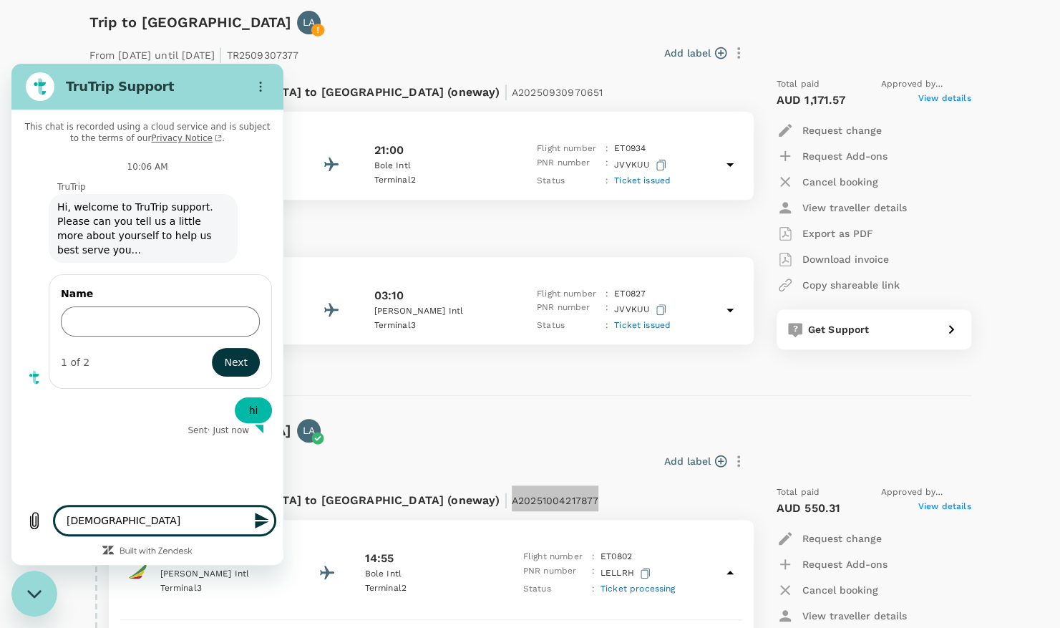
type textarea "x"
type textarea "[DEMOGRAPHIC_DATA] d"
type textarea "x"
type textarea "[DEMOGRAPHIC_DATA]"
type textarea "x"
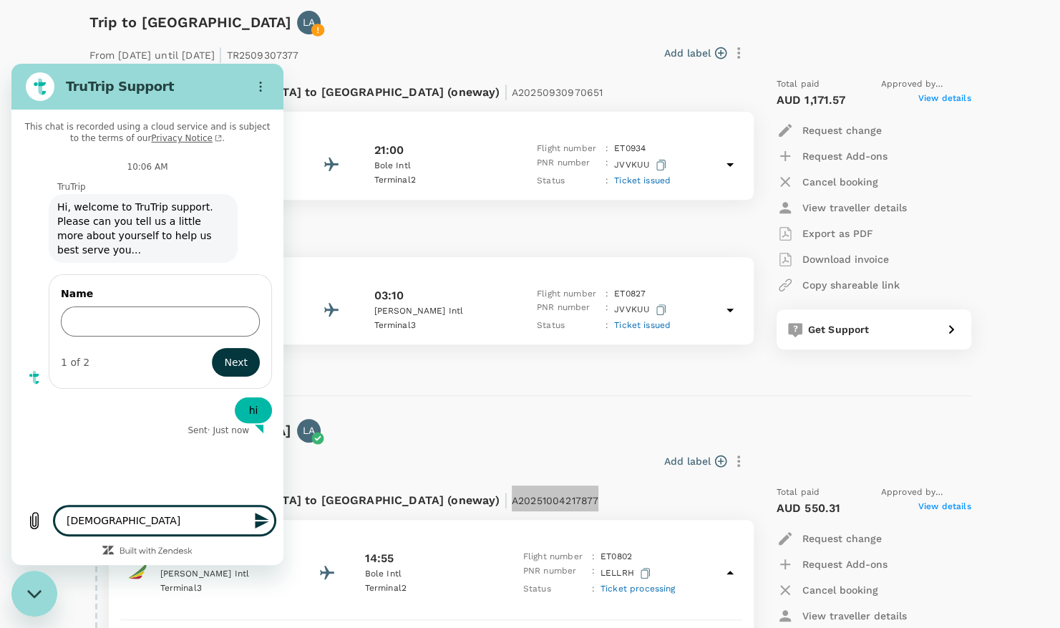
type textarea "[DEMOGRAPHIC_DATA]"
type textarea "x"
type textarea "Go"
type textarea "x"
type textarea "Goo"
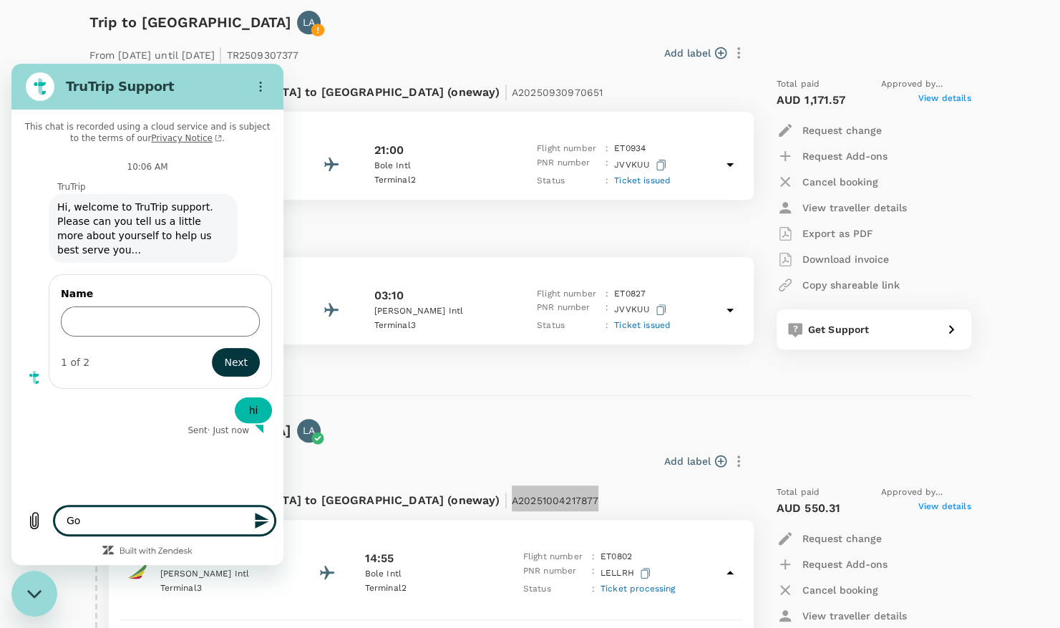
type textarea "x"
type textarea "Good"
type textarea "x"
type textarea "Good"
type textarea "x"
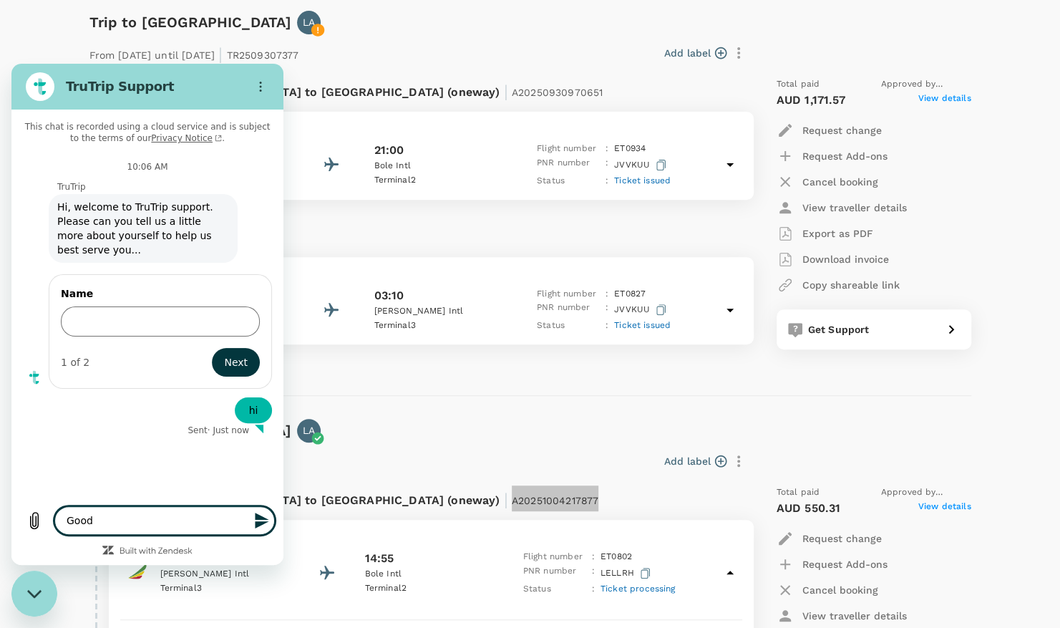
type textarea "Good d"
type textarea "x"
type textarea "Good da"
type textarea "x"
type textarea "Good day"
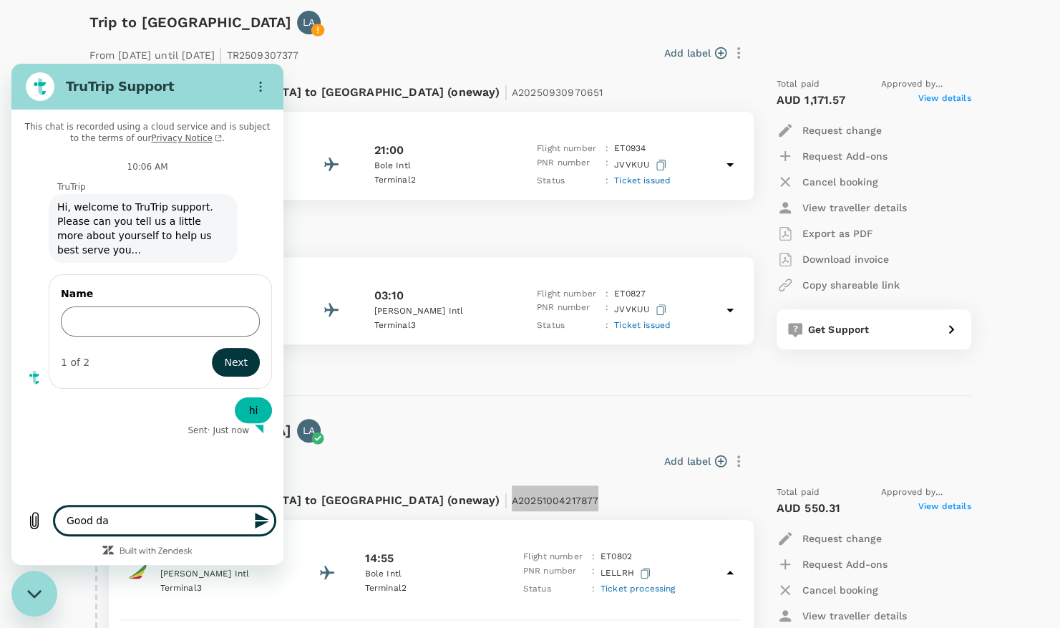
type textarea "x"
type textarea "I"
type textarea "x"
type textarea "I"
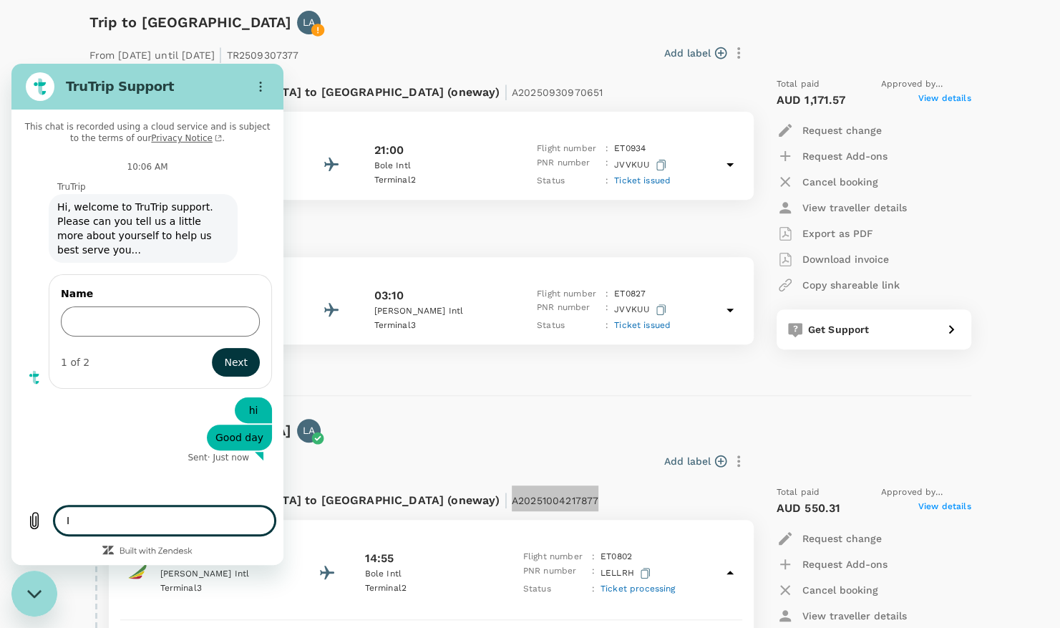
type textarea "x"
type textarea "I a"
type textarea "x"
type textarea "I am"
type textarea "x"
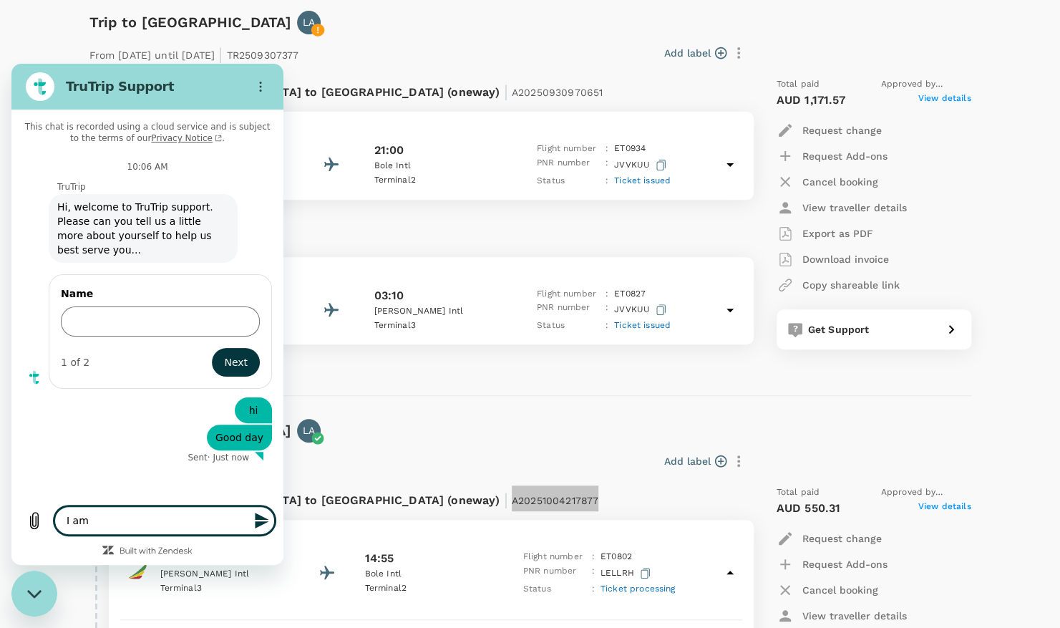
type textarea "I am"
type textarea "x"
type textarea "I am a"
type textarea "x"
type textarea "I am at"
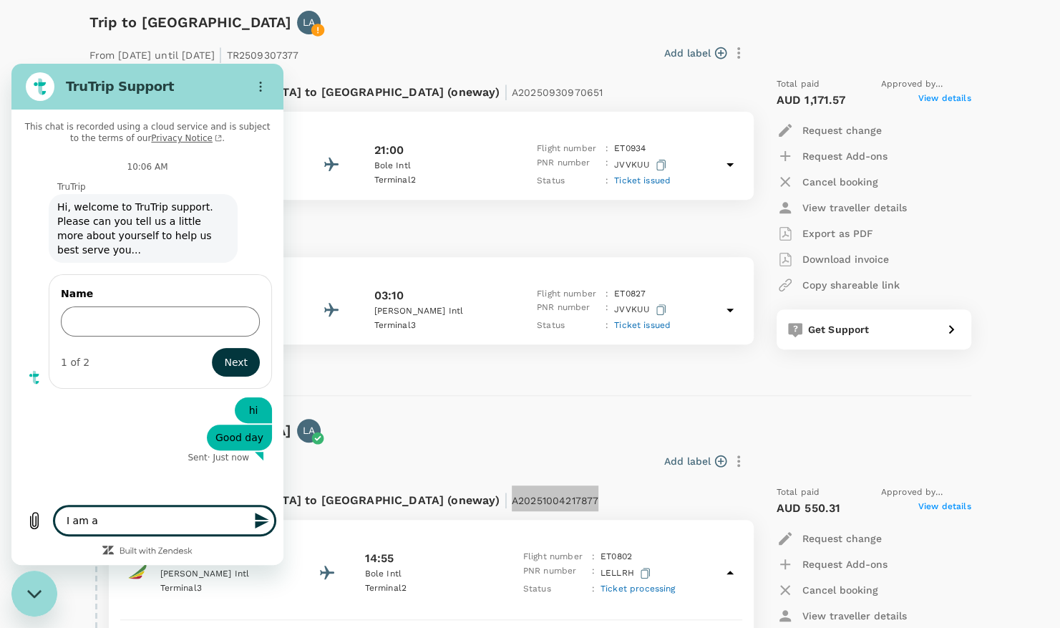
type textarea "x"
type textarea "I am at"
type textarea "x"
type textarea "I am at"
type textarea "x"
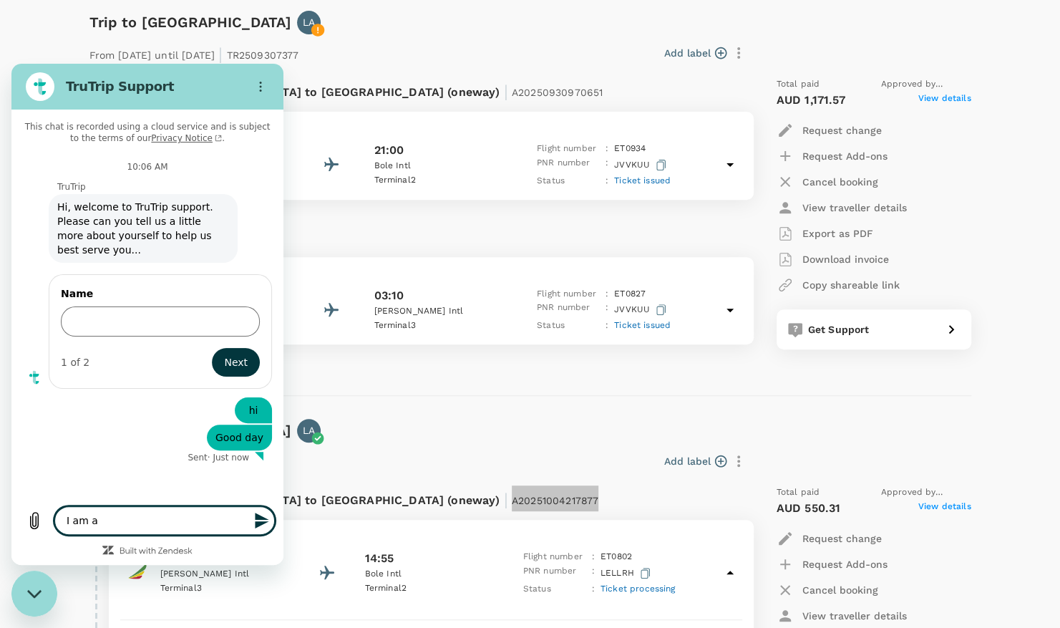
type textarea "I am"
type textarea "x"
type textarea "I am"
type textarea "x"
type textarea "I a"
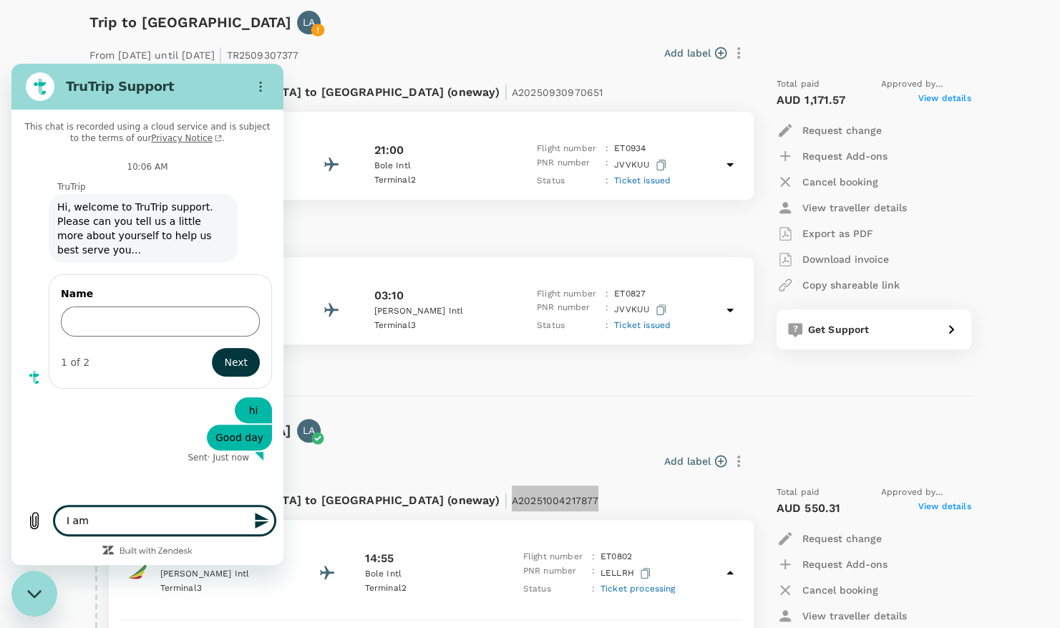
type textarea "x"
type textarea "I"
type textarea "x"
type textarea "I"
type textarea "x"
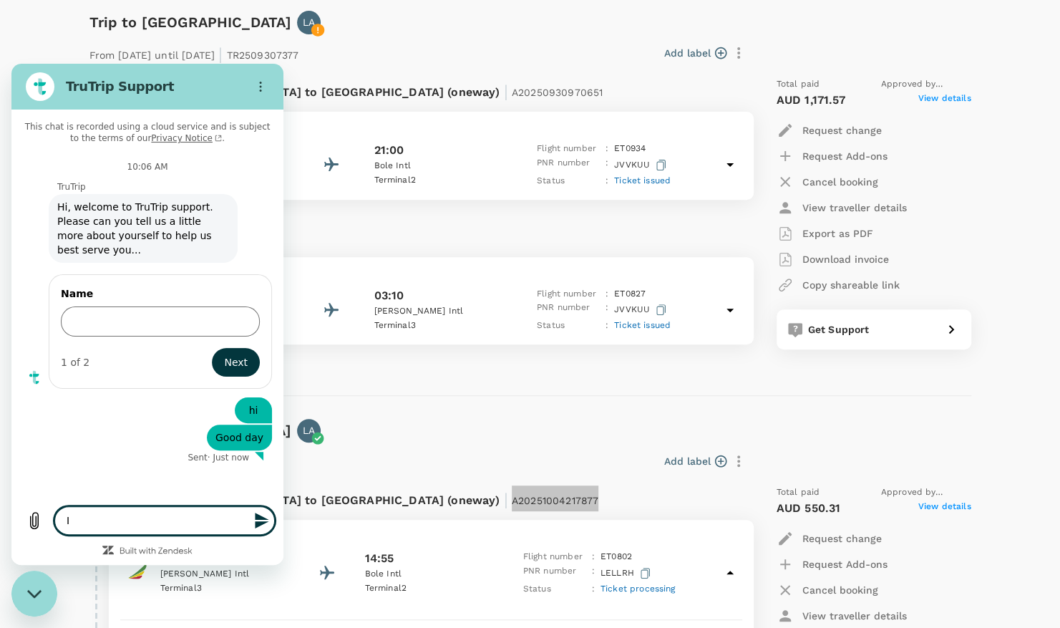
type textarea "x"
type textarea "i"
type textarea "x"
type textarea "i"
type textarea "x"
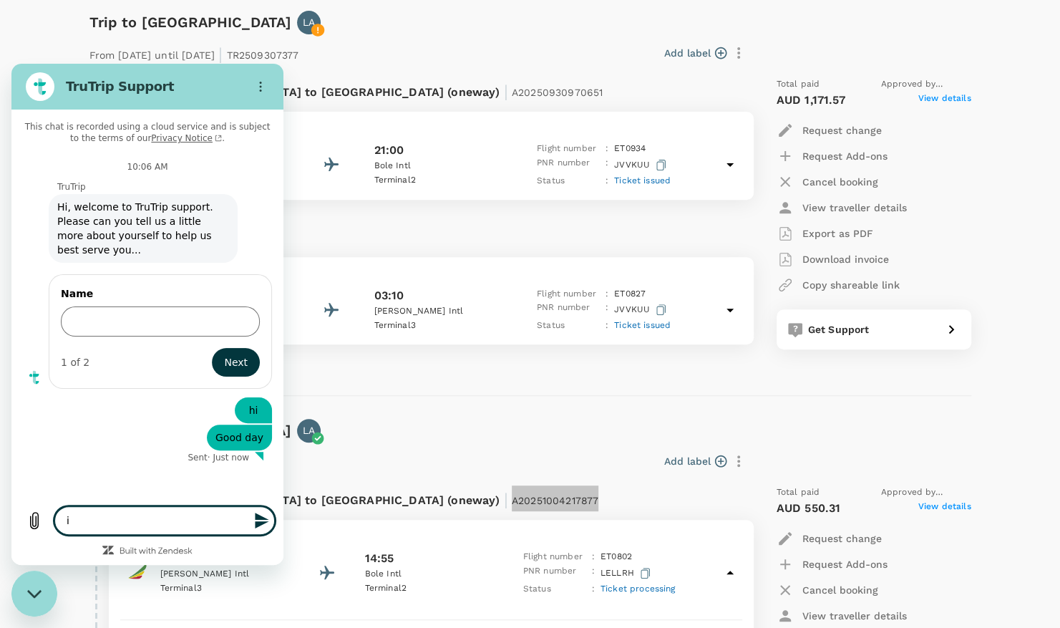
type textarea "i N"
type textarea "x"
type textarea "i NE"
type textarea "x"
type textarea "i NEE"
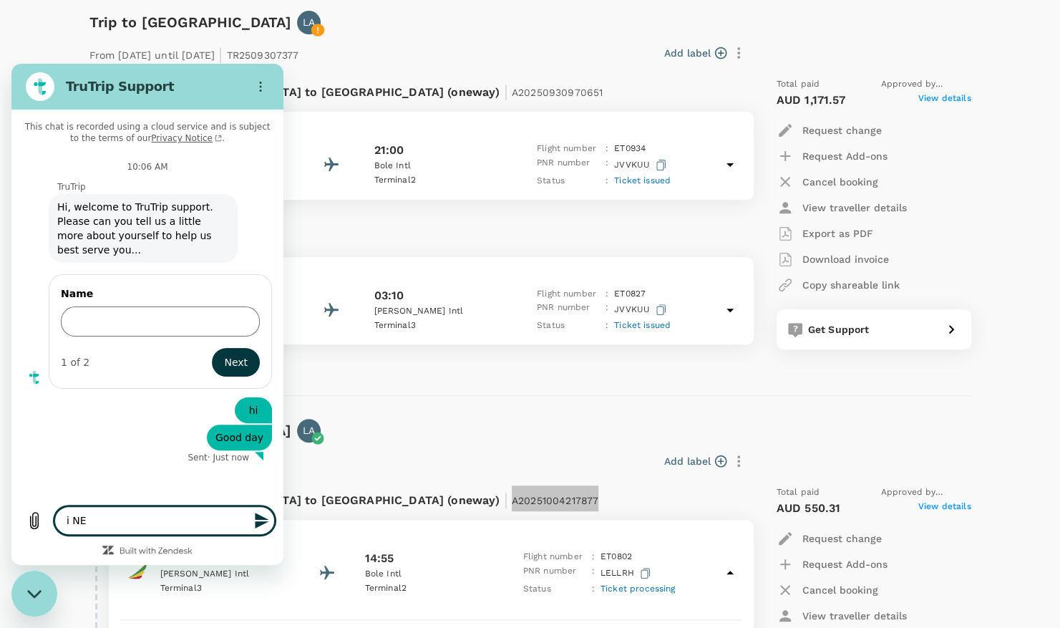
type textarea "x"
type textarea "i NEED"
type textarea "x"
type textarea "i NEED"
type textarea "x"
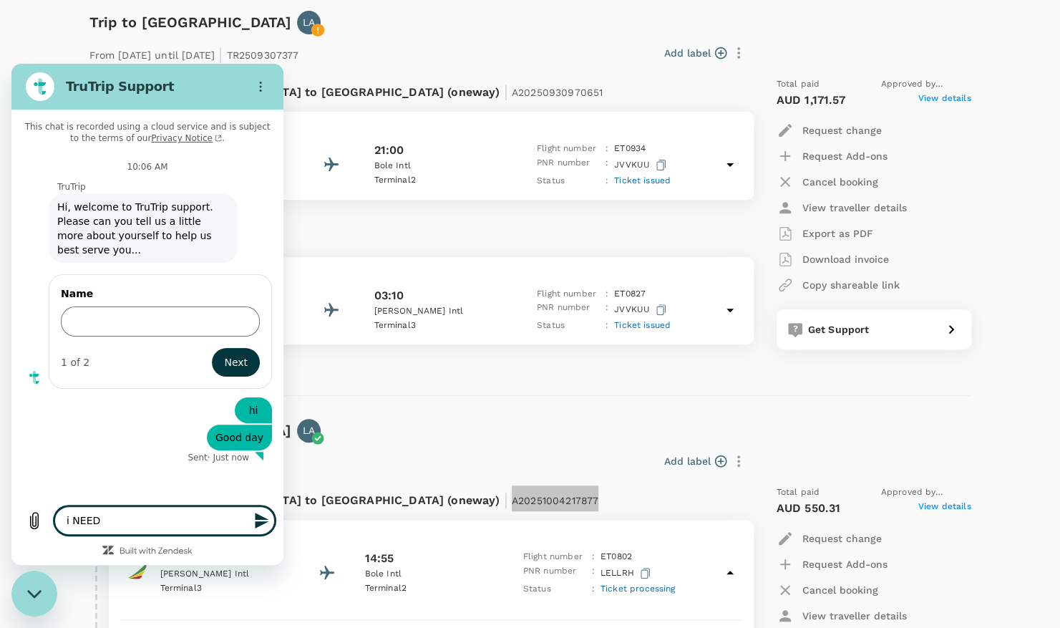
type textarea "i NEED"
type textarea "x"
type textarea "i NEE"
type textarea "x"
type textarea "i NE"
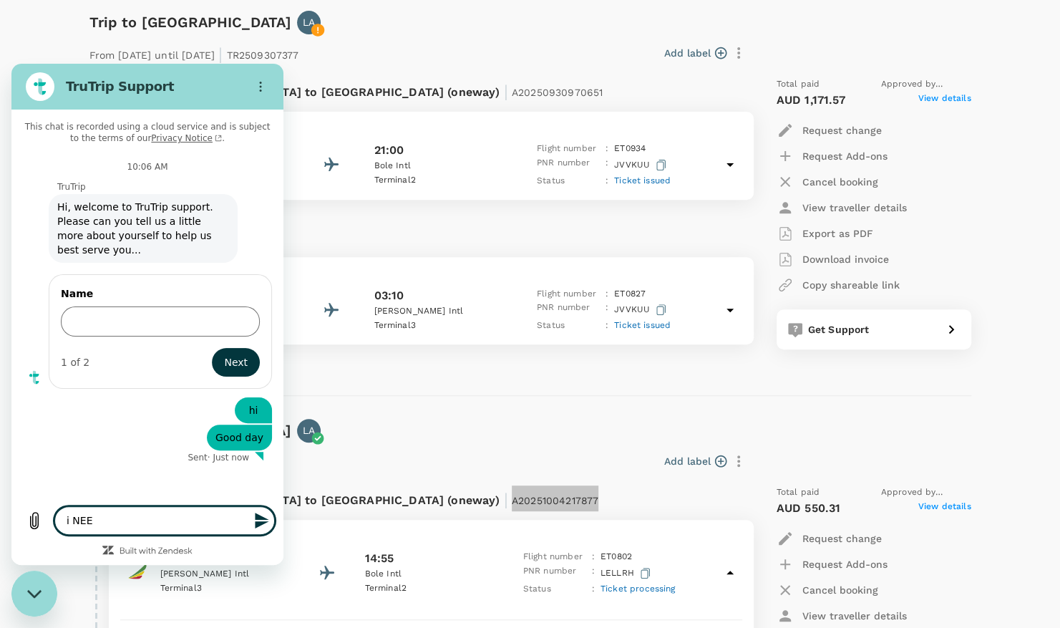
type textarea "x"
type textarea "i N"
type textarea "x"
type textarea "i"
type textarea "x"
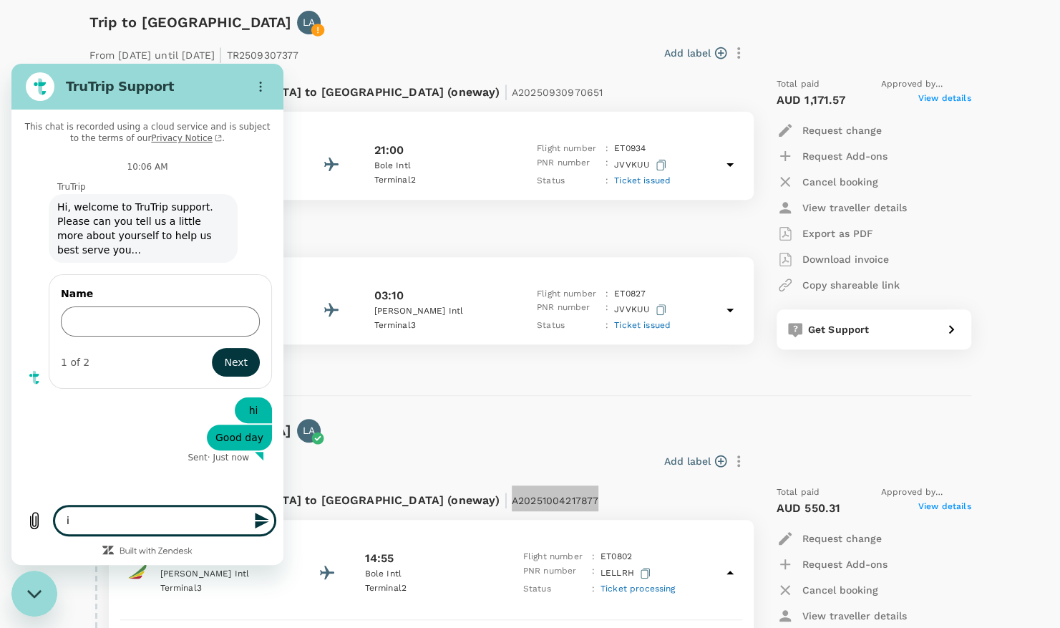
type textarea "i"
type textarea "x"
type textarea "I"
type textarea "x"
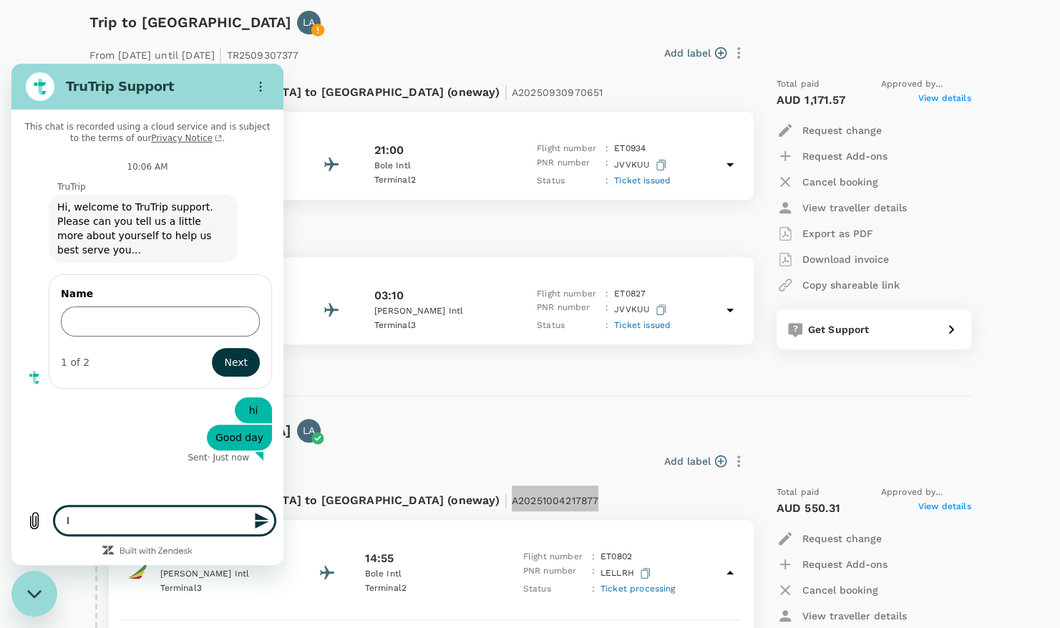
type textarea "I"
type textarea "x"
type textarea "I n"
type textarea "x"
type textarea "I ne"
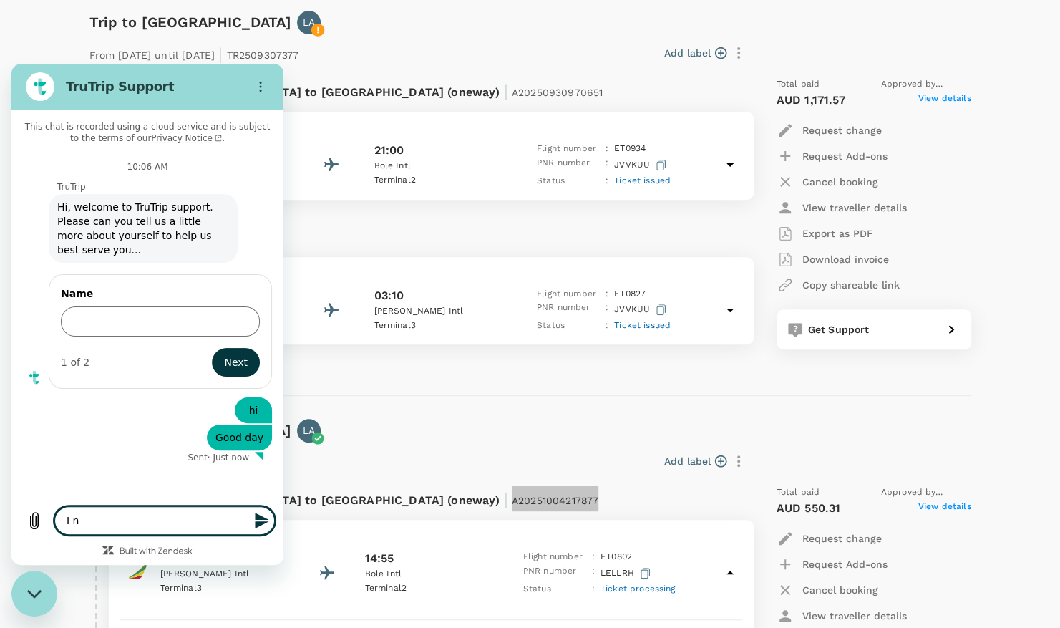
type textarea "x"
type textarea "I nee"
type textarea "x"
type textarea "I need"
type textarea "x"
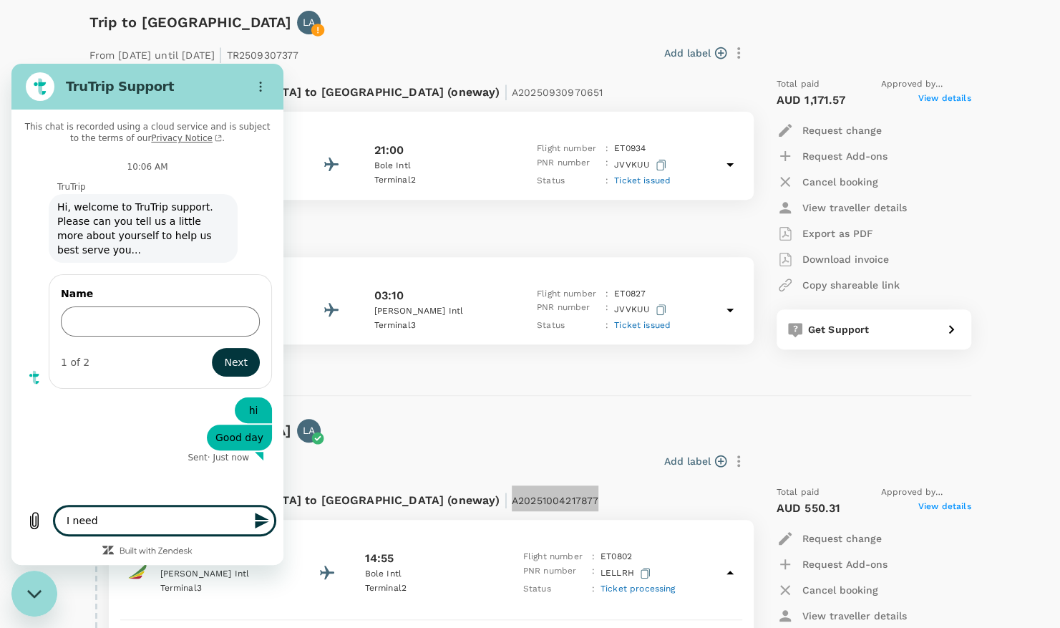
type textarea "I need"
type textarea "x"
type textarea "I need a"
type textarea "x"
type textarea "I need an"
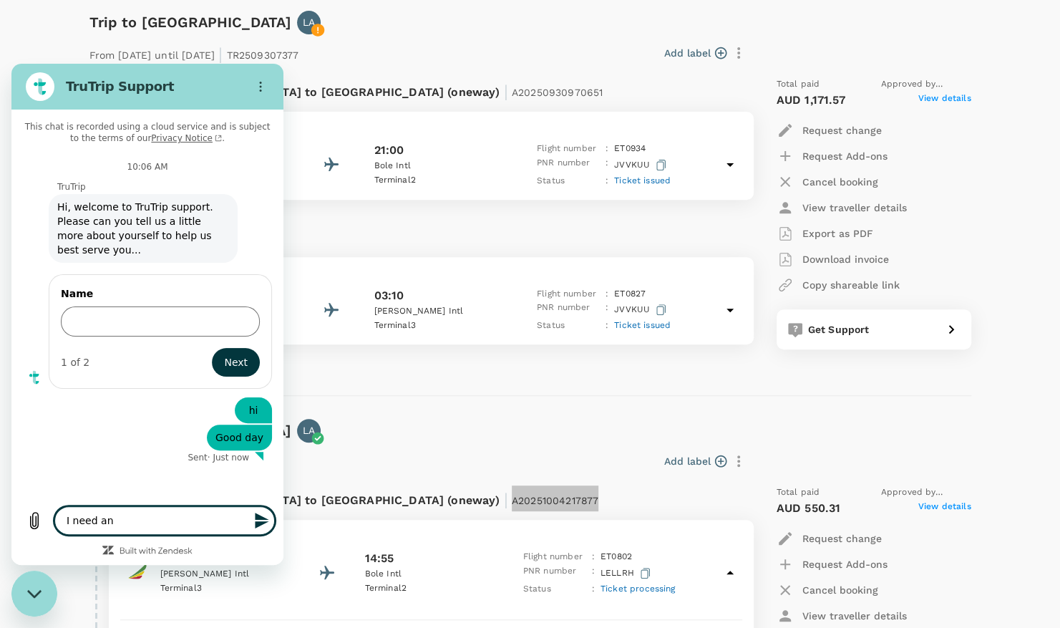
type textarea "x"
type textarea "I need an"
type textarea "x"
type textarea "I need an e"
type textarea "x"
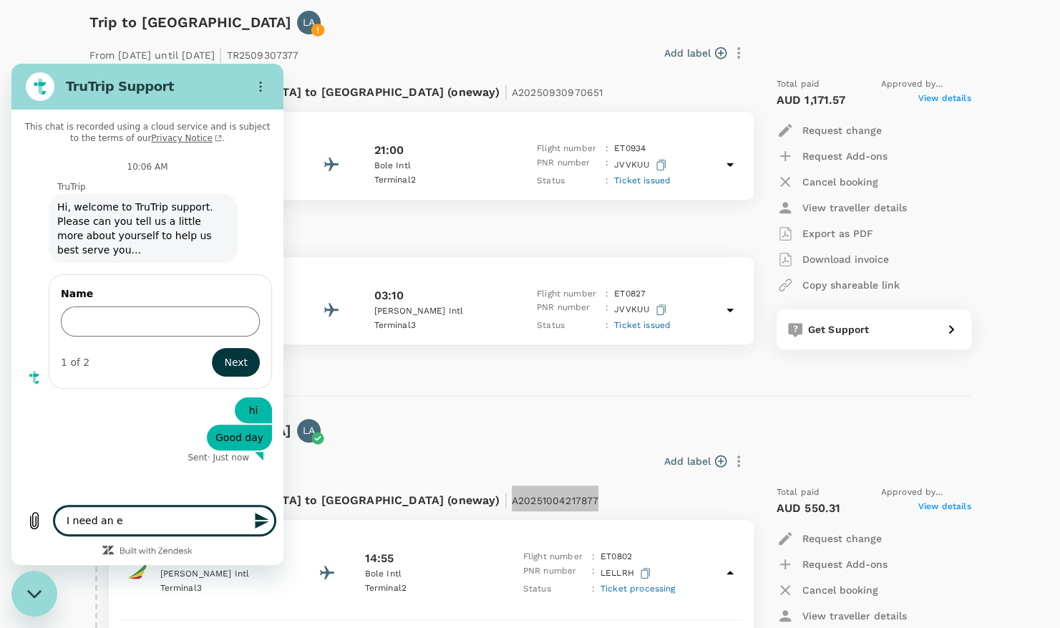
type textarea "I need an em"
type textarea "x"
type textarea "I need an emr"
type textarea "x"
type textarea "I need an em"
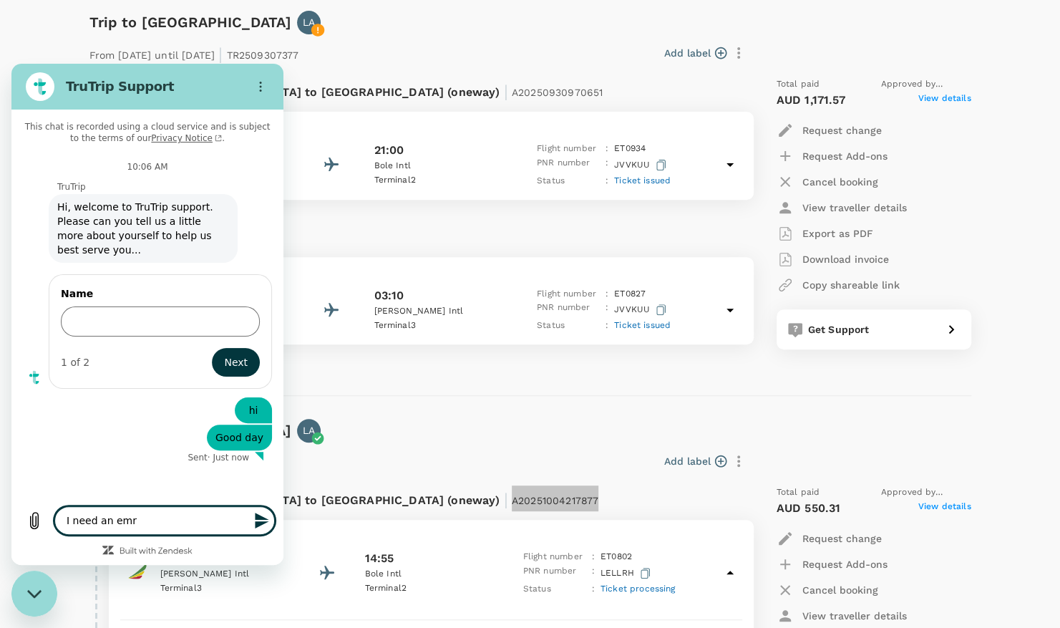
type textarea "x"
type textarea "I need an eme"
type textarea "x"
type textarea "I need an emer"
type textarea "x"
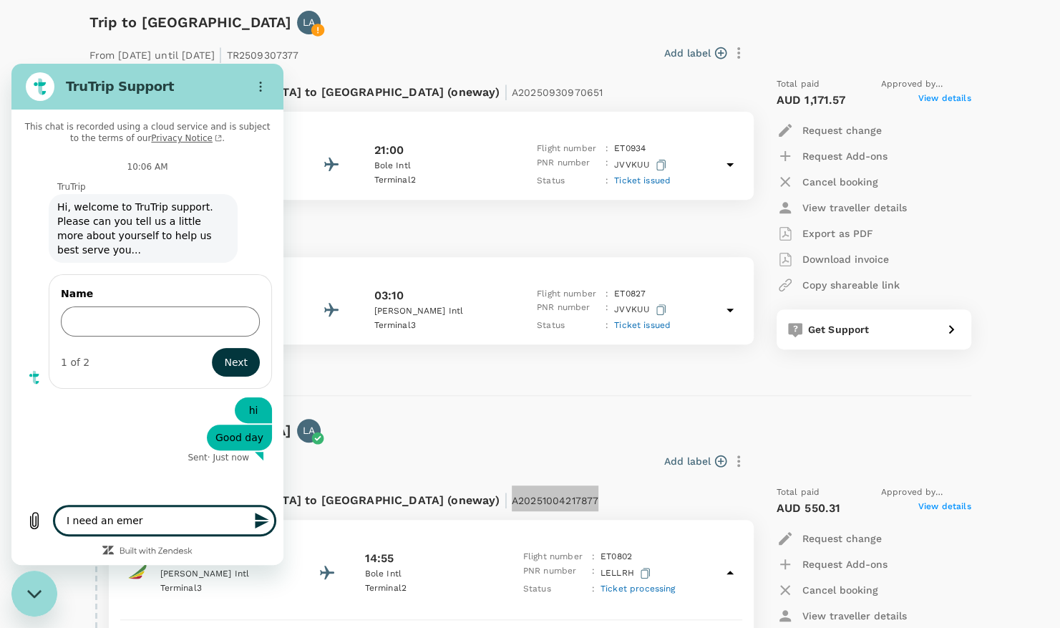
type textarea "I need an emer"
click at [135, 322] on form "Name 1 of 2 Next" at bounding box center [160, 331] width 199 height 90
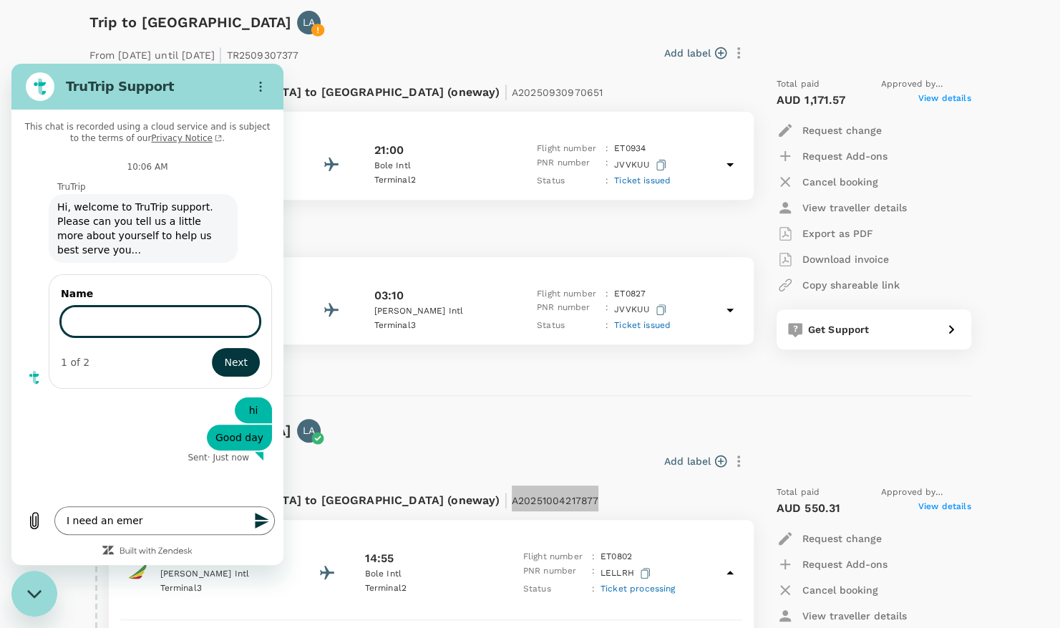
click at [136, 315] on input "Name" at bounding box center [160, 321] width 199 height 30
type input "Lassissi Ade"
click at [238, 354] on span "Next" at bounding box center [236, 362] width 24 height 17
type textarea "x"
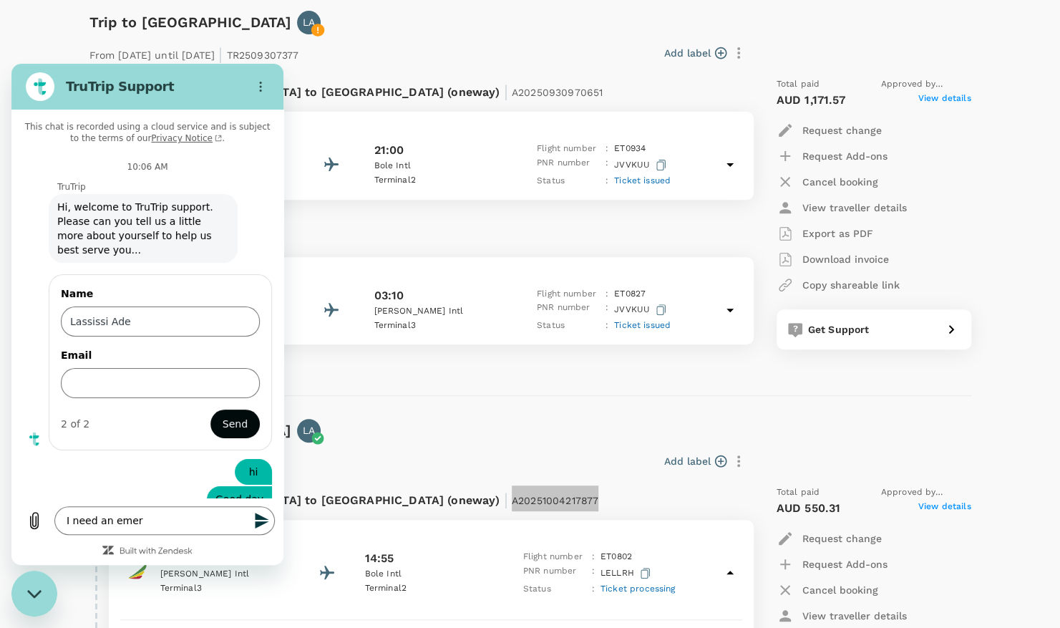
scroll to position [29, 0]
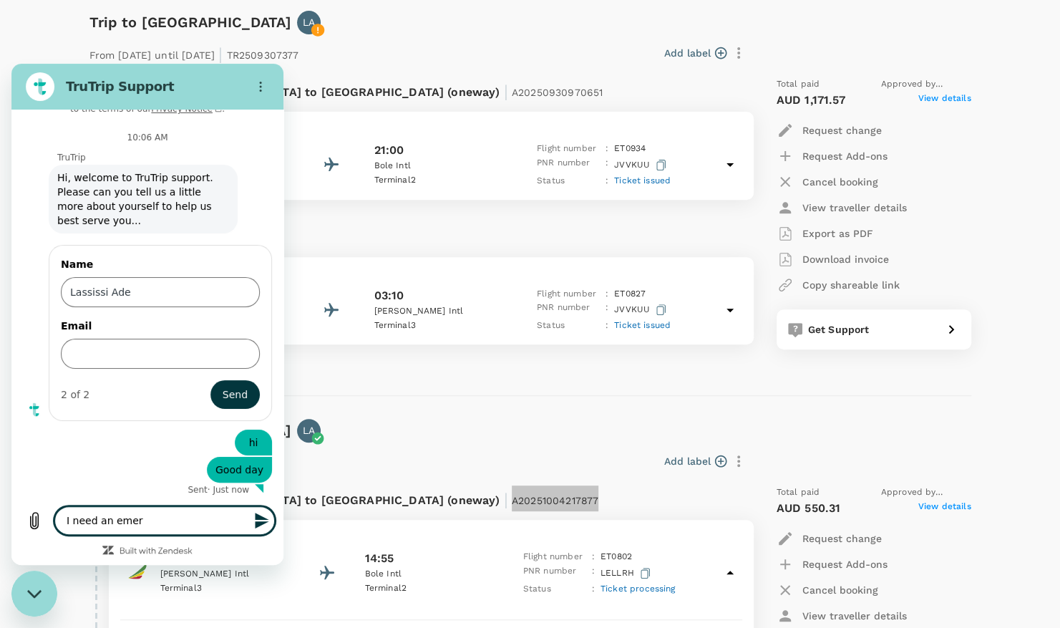
type textarea "I need an emerG"
type textarea "x"
type textarea "I need an emerGE"
type textarea "x"
type textarea "I need an emerGER"
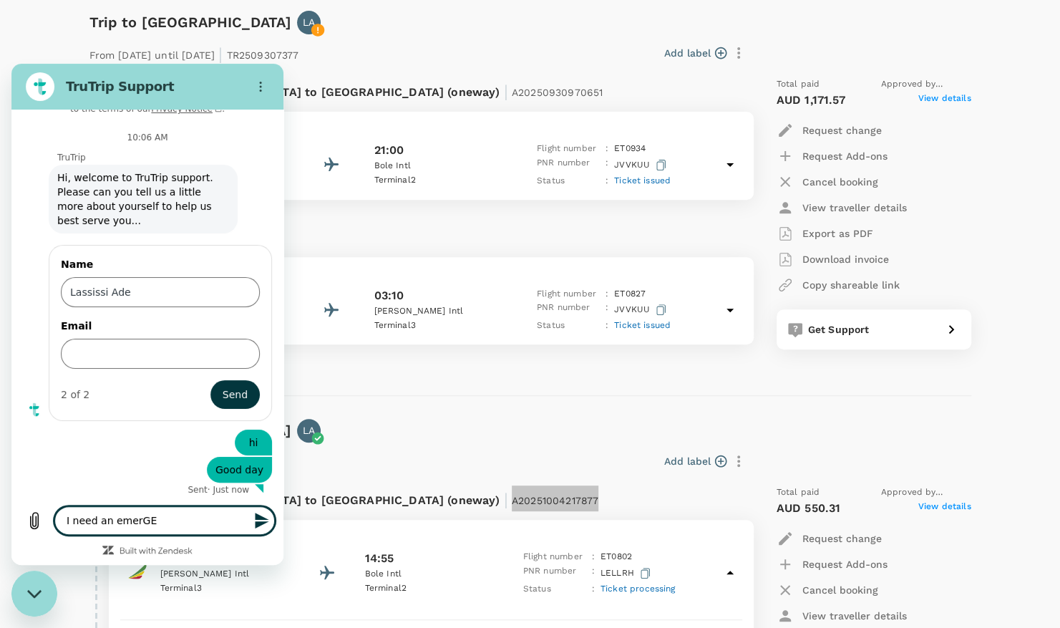
type textarea "x"
type textarea "I need an emerGE"
type textarea "x"
type textarea "I need an emerG"
type textarea "x"
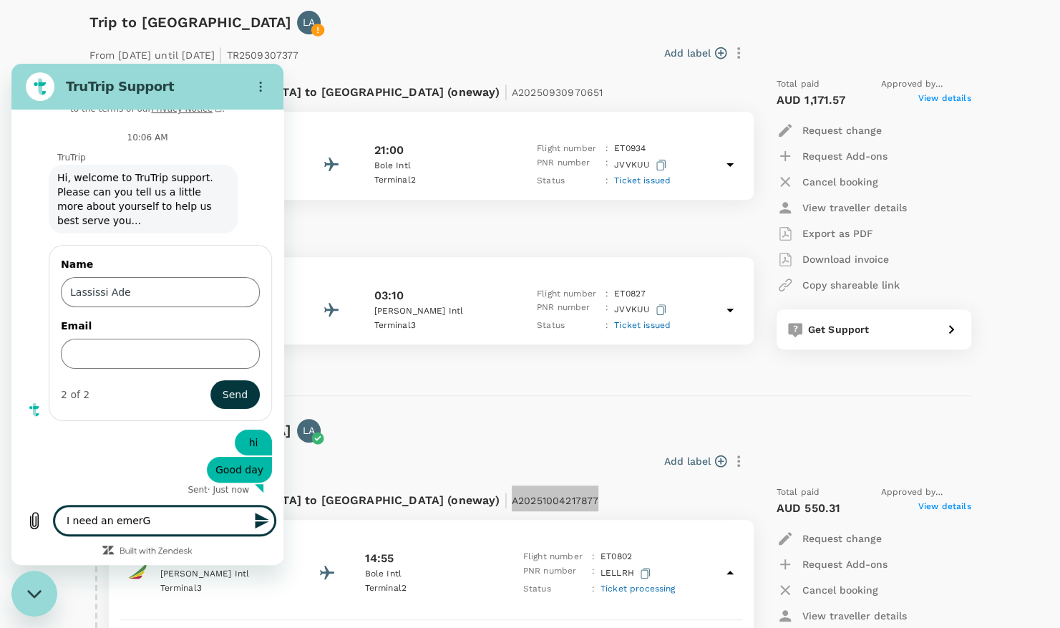
type textarea "I need an emer"
type textarea "x"
type textarea "I need an emerg"
type textarea "x"
type textarea "I need an emerge"
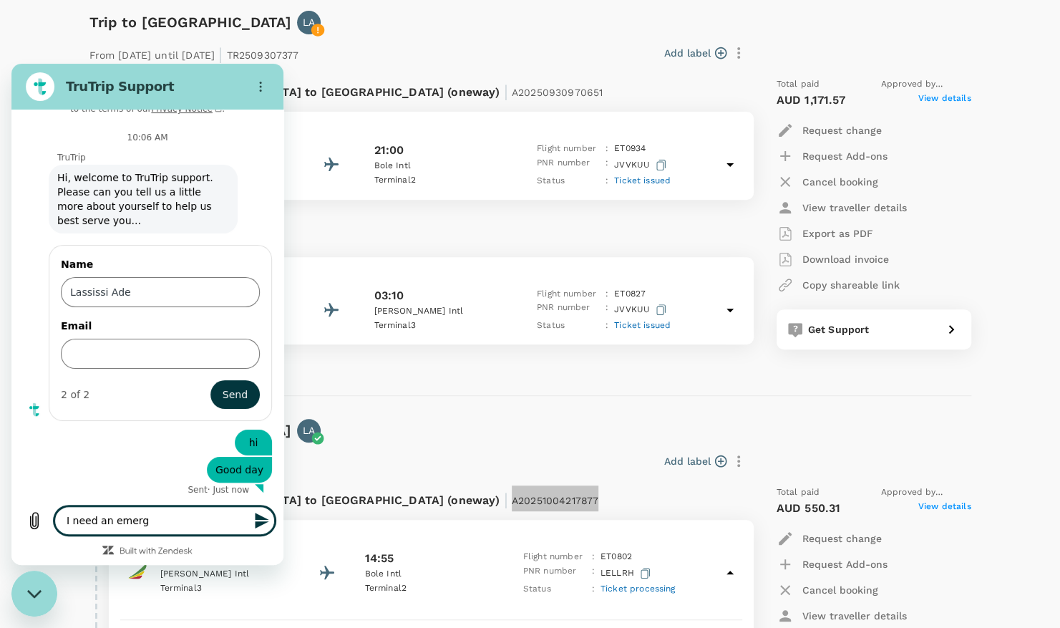
type textarea "x"
type textarea "I need an emergen"
type textarea "x"
type textarea "I need an emergenv"
type textarea "x"
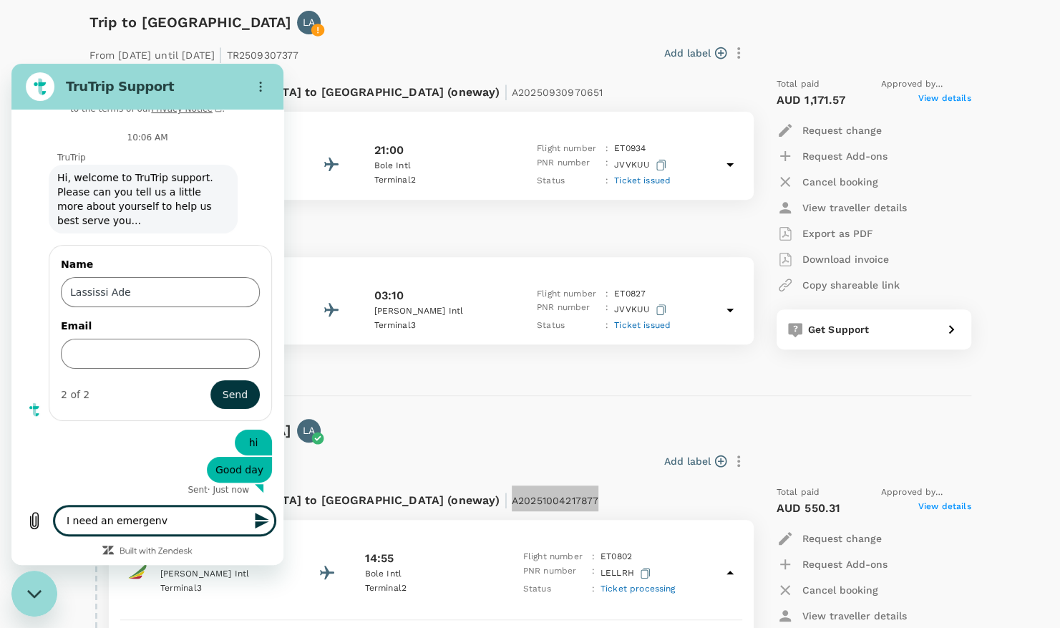
type textarea "I need an emergen"
type textarea "x"
type textarea "I need an emergenc"
type textarea "x"
type textarea "I need an emergency"
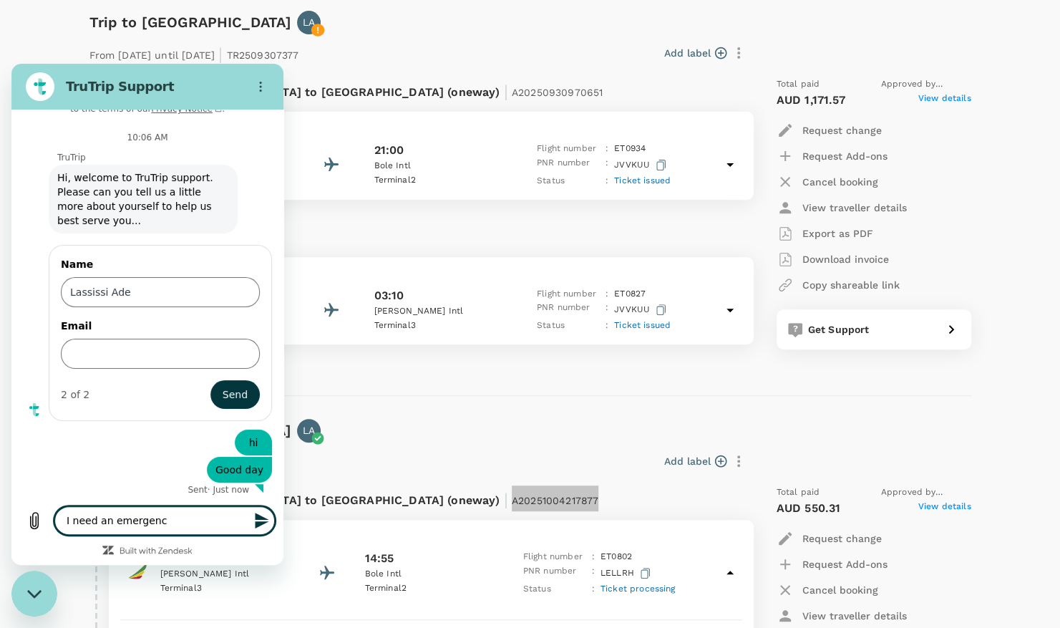
type textarea "x"
type textarea "I need an emergency"
type textarea "x"
type textarea "I need an emergency p"
type textarea "x"
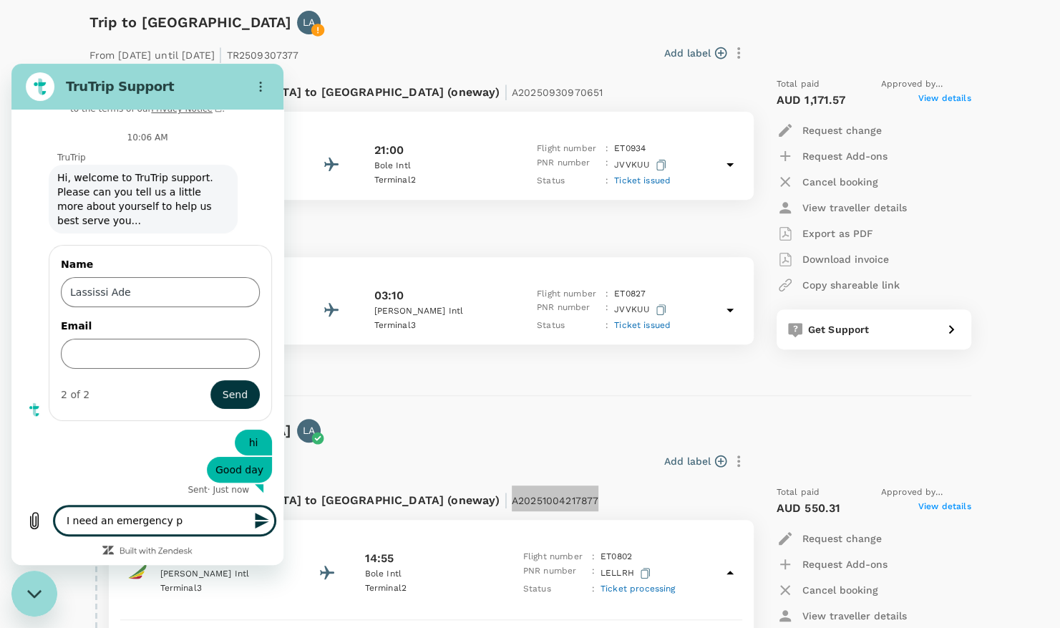
type textarea "I need an emergency pr"
type textarea "x"
type textarea "I need an emergency pro"
type textarea "x"
type textarea "I need an emergency proc"
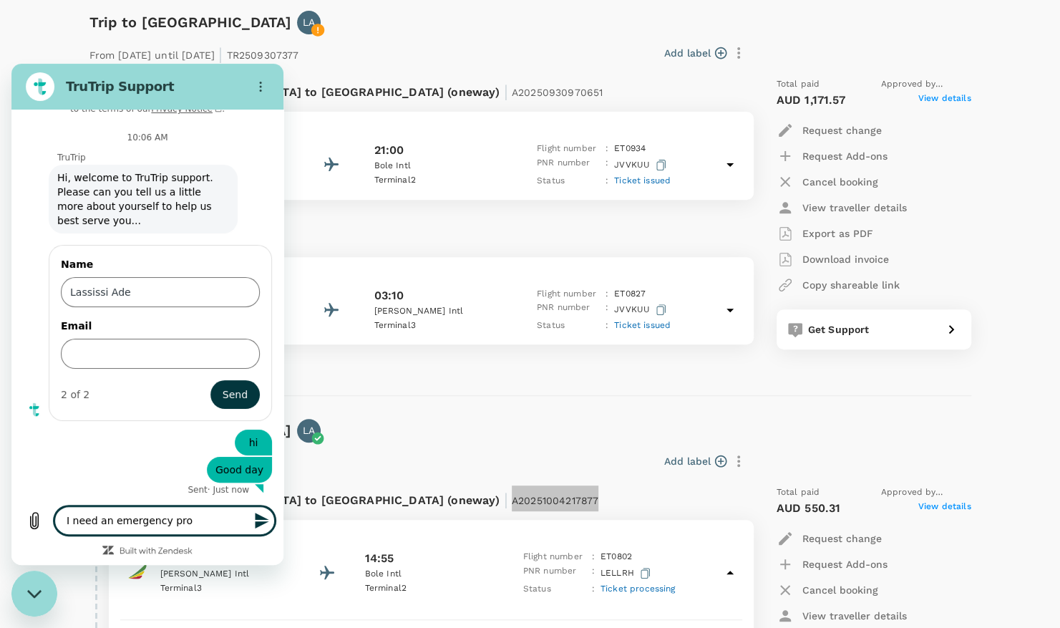
type textarea "x"
type textarea "I need an emergency proce"
type textarea "x"
type textarea "I need an emergency proces"
type textarea "x"
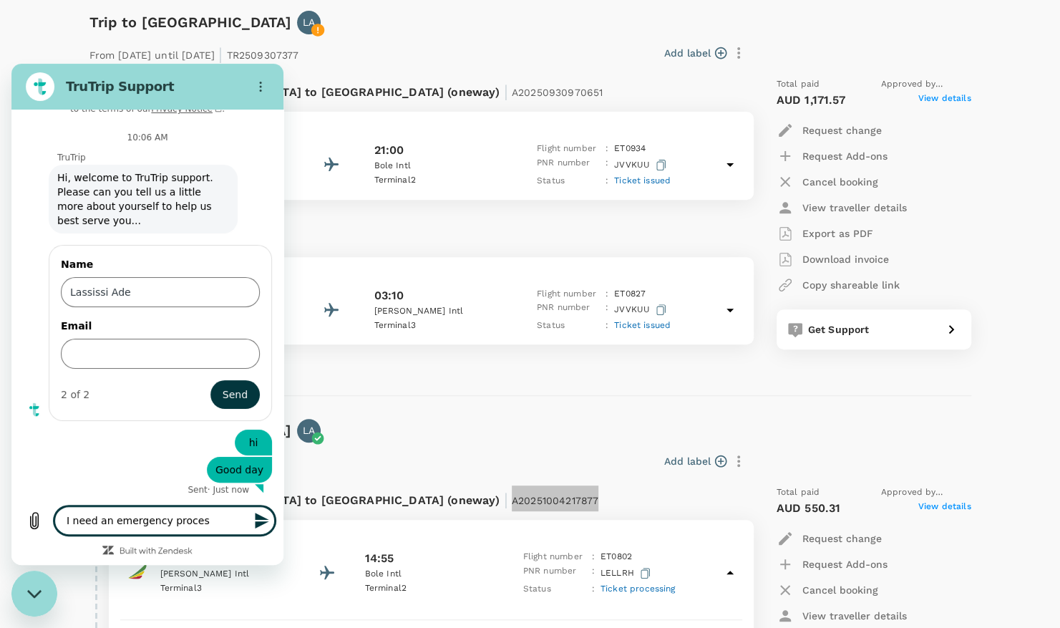
type textarea "I need an emergency process"
type textarea "x"
type textarea "I need an emergency processi"
type textarea "x"
type textarea "I need an emergency processin"
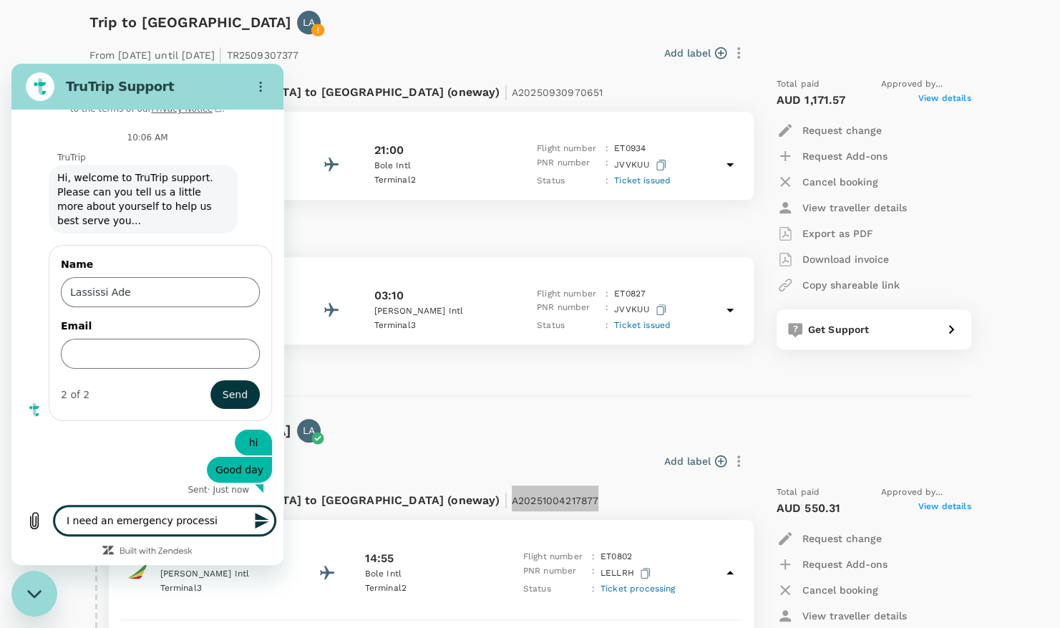
type textarea "x"
type textarea "I need an emergency processing"
type textarea "x"
type textarea "I need an emergency processing"
type textarea "x"
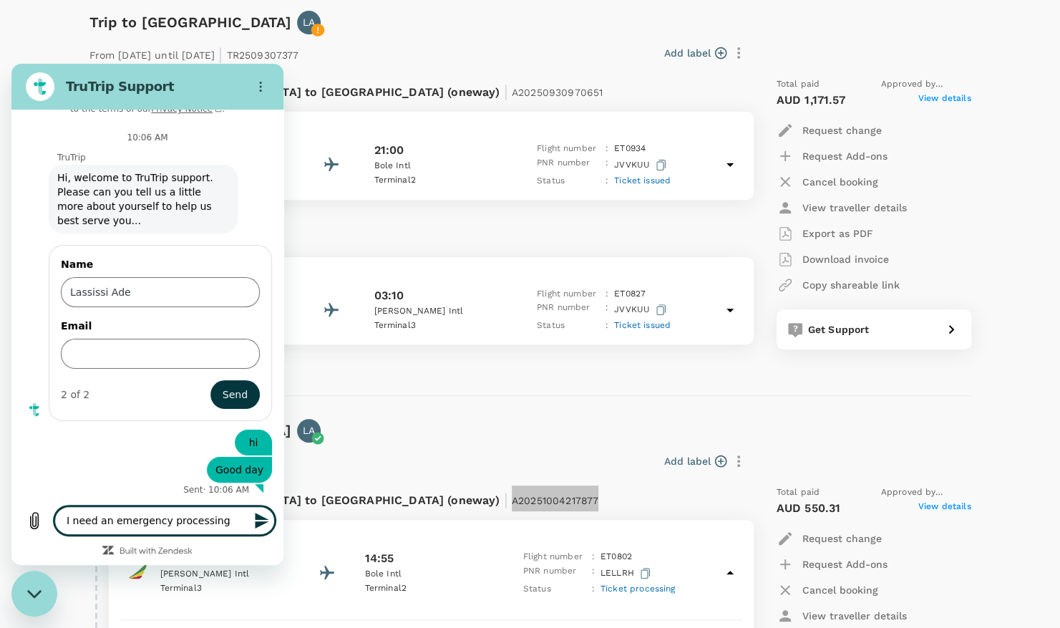
type textarea "I need an emergency processing o"
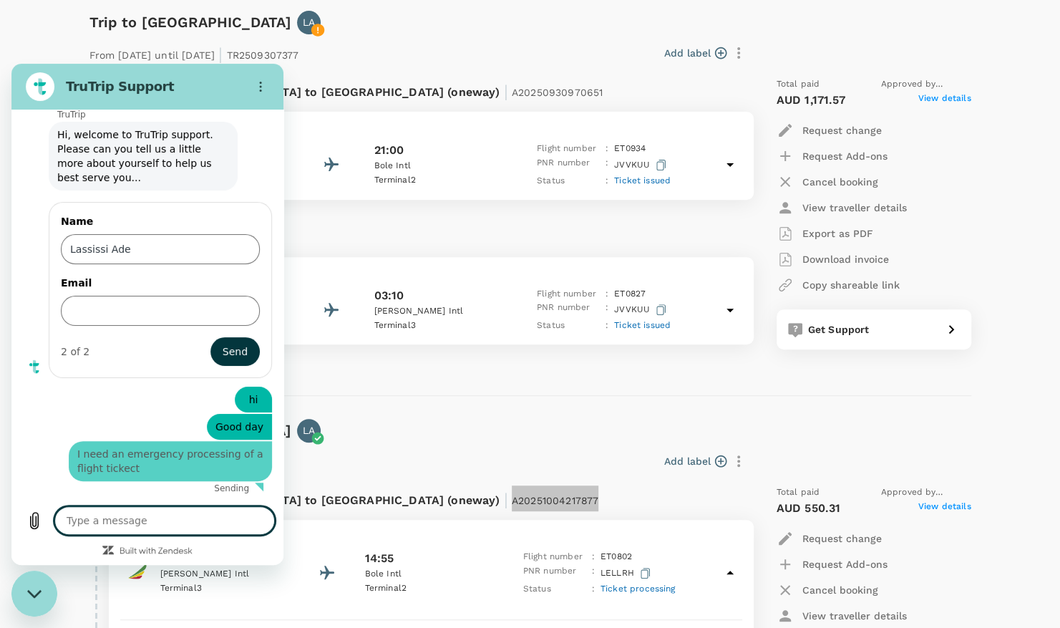
scroll to position [71, 0]
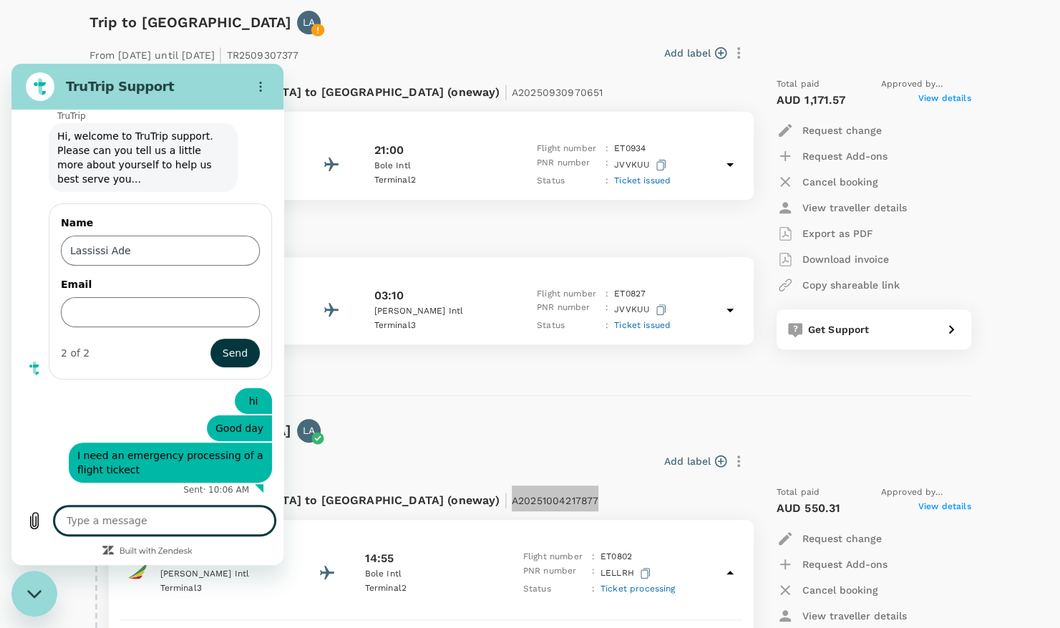
paste textarea "This is another follow up on the payment of Invoice INVCDR00032 as stated in be…"
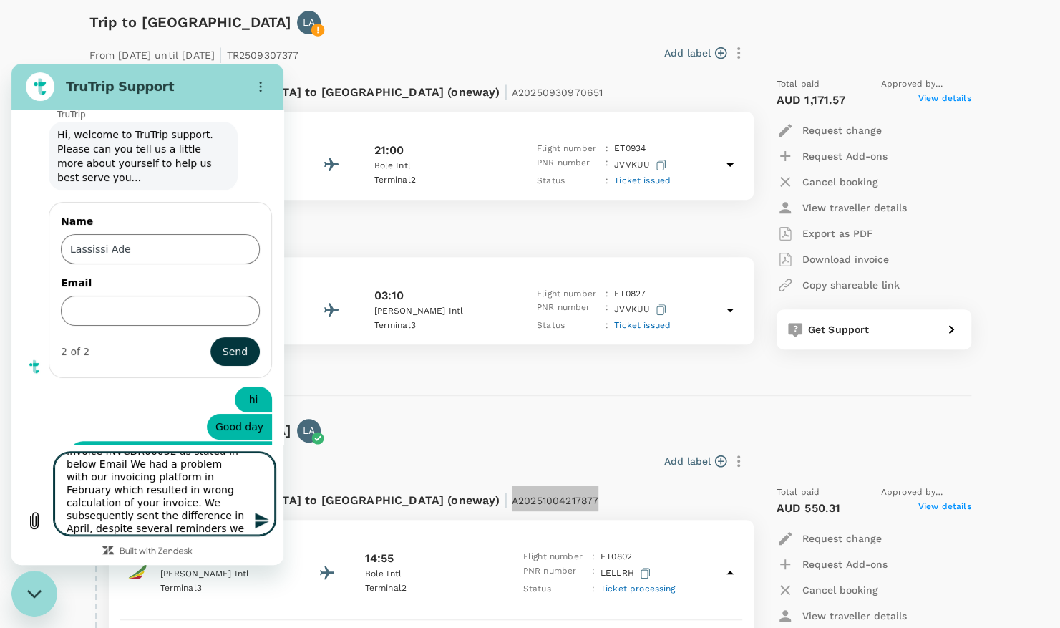
scroll to position [0, 0]
drag, startPoint x: 156, startPoint y: 529, endPoint x: 48, endPoint y: 447, distance: 135.4
click at [48, 447] on div "Type a message This is another follow up on the payment of Invoice INVCDR00032 …" at bounding box center [147, 504] width 272 height 121
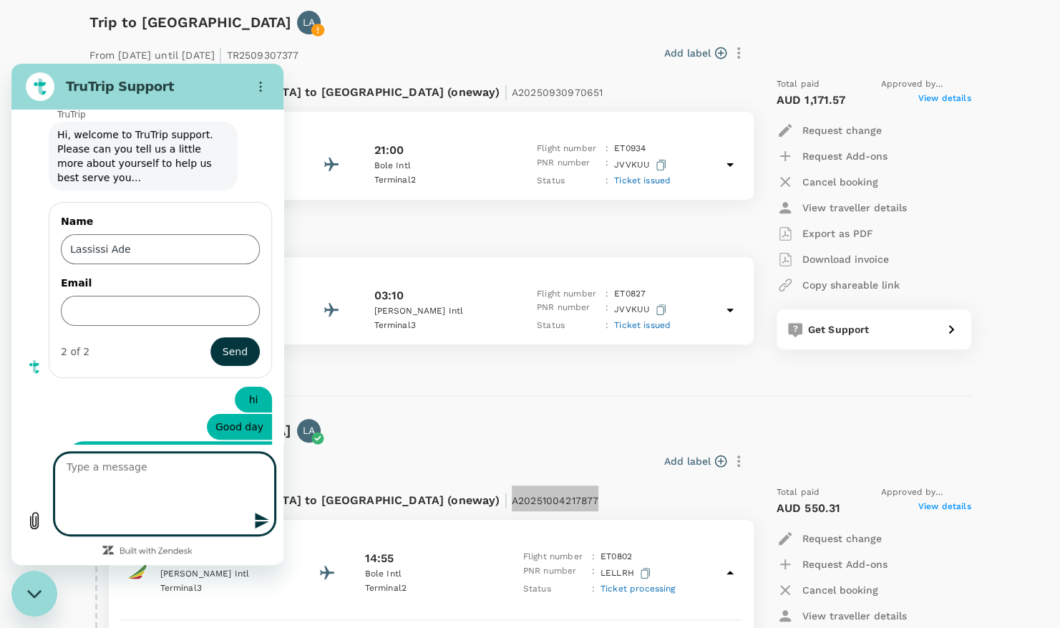
scroll to position [71, 0]
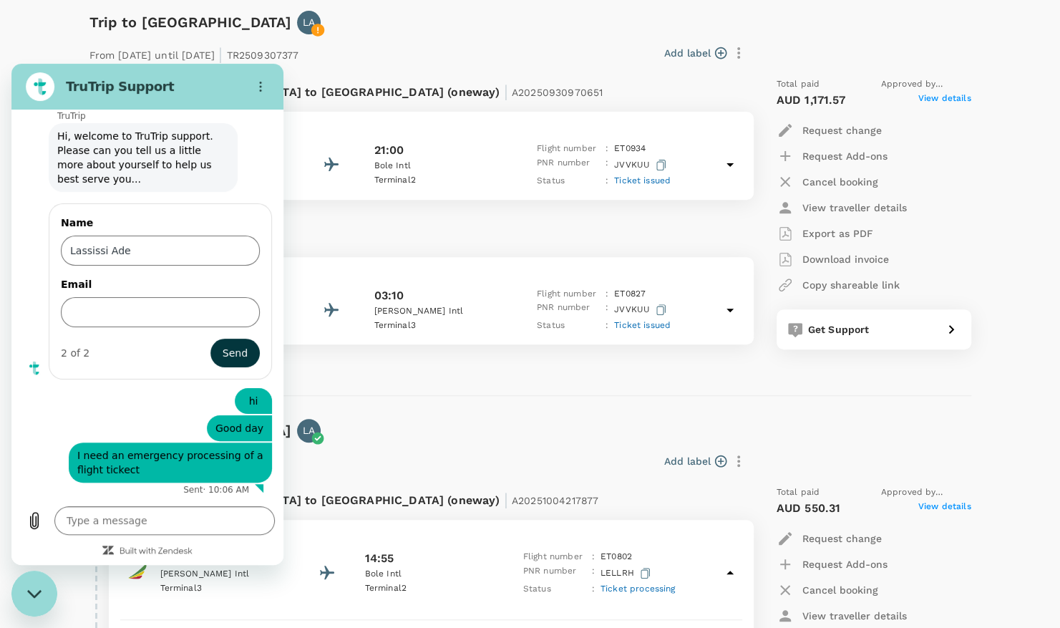
click at [504, 468] on div "Add label" at bounding box center [481, 461] width 540 height 24
drag, startPoint x: 347, startPoint y: 502, endPoint x: 435, endPoint y: 502, distance: 88.0
click at [435, 502] on div "Flight from [GEOGRAPHIC_DATA] to [GEOGRAPHIC_DATA] (oneway) | A20251004217877" at bounding box center [383, 498] width 549 height 26
copy span "A20251004217877"
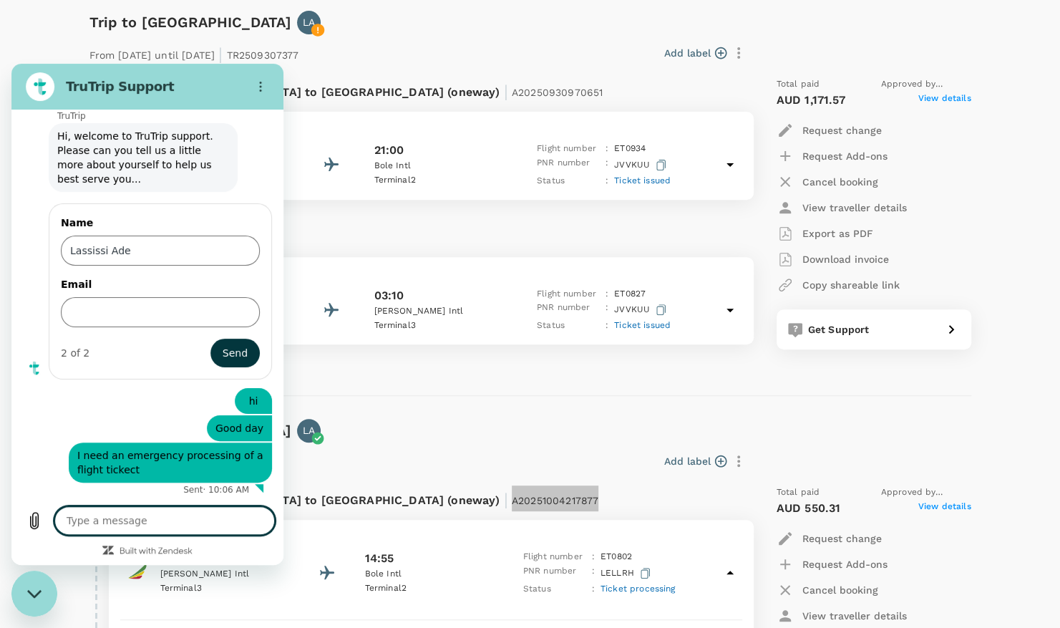
click at [197, 523] on textarea at bounding box center [164, 520] width 220 height 29
paste textarea "A20251004217877"
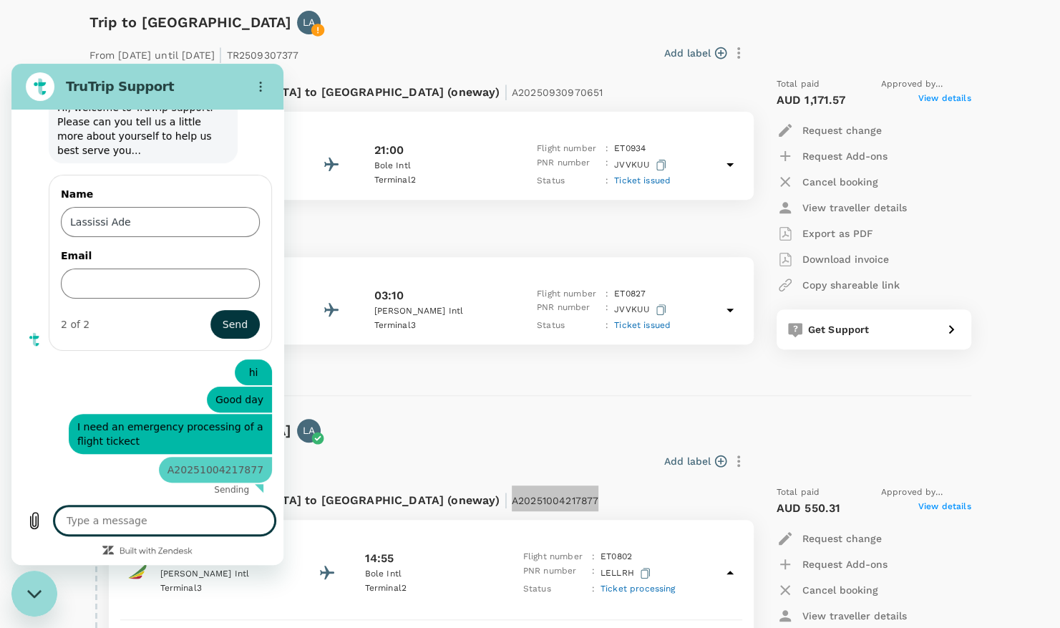
scroll to position [98, 0]
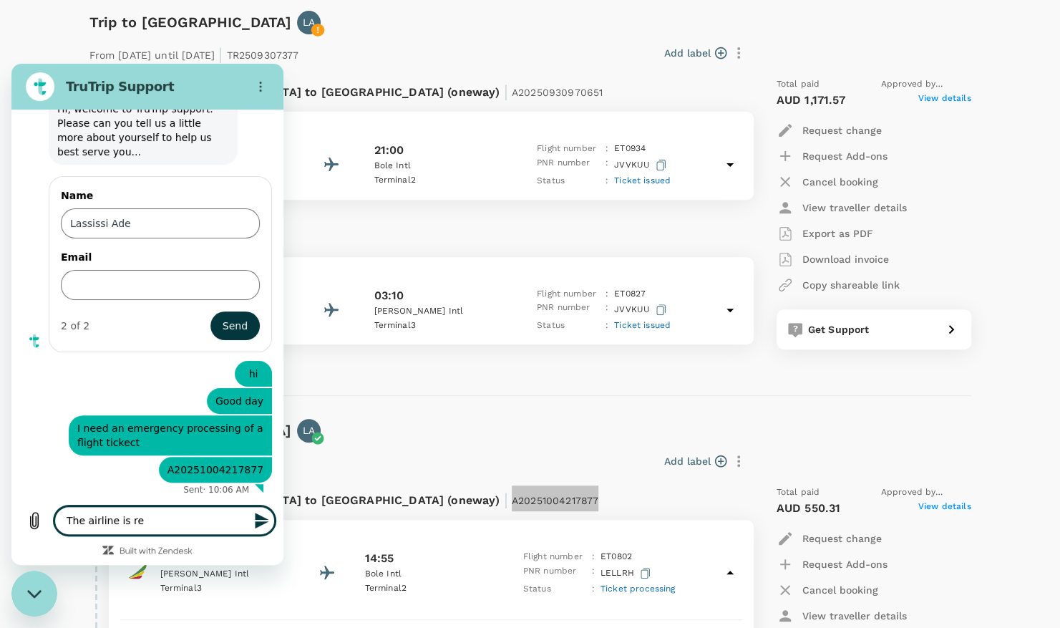
click at [149, 515] on textarea "The airline is re" at bounding box center [164, 520] width 220 height 29
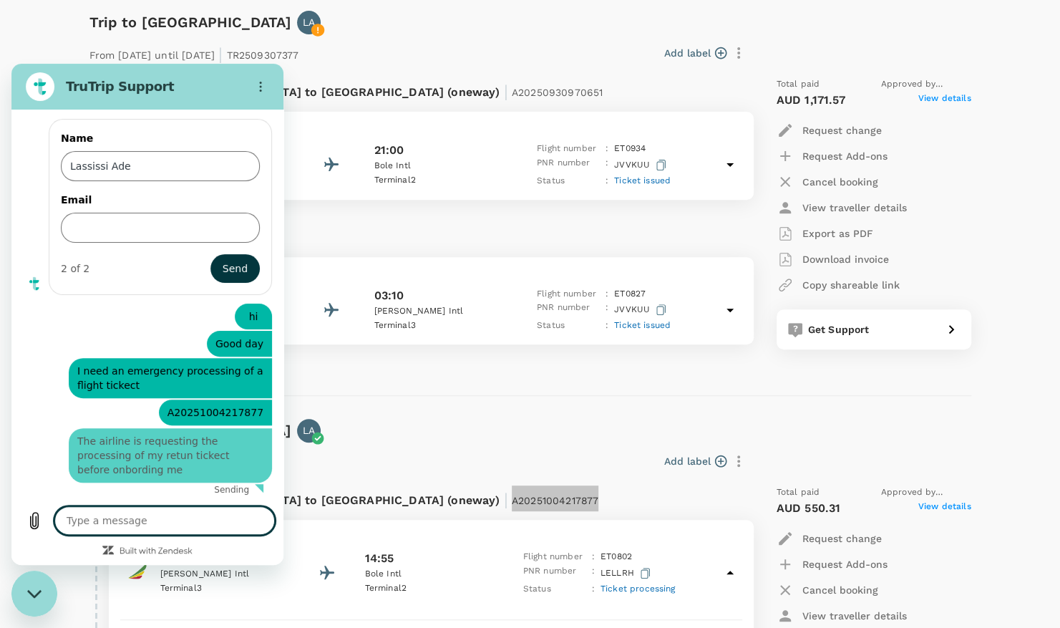
scroll to position [154, 0]
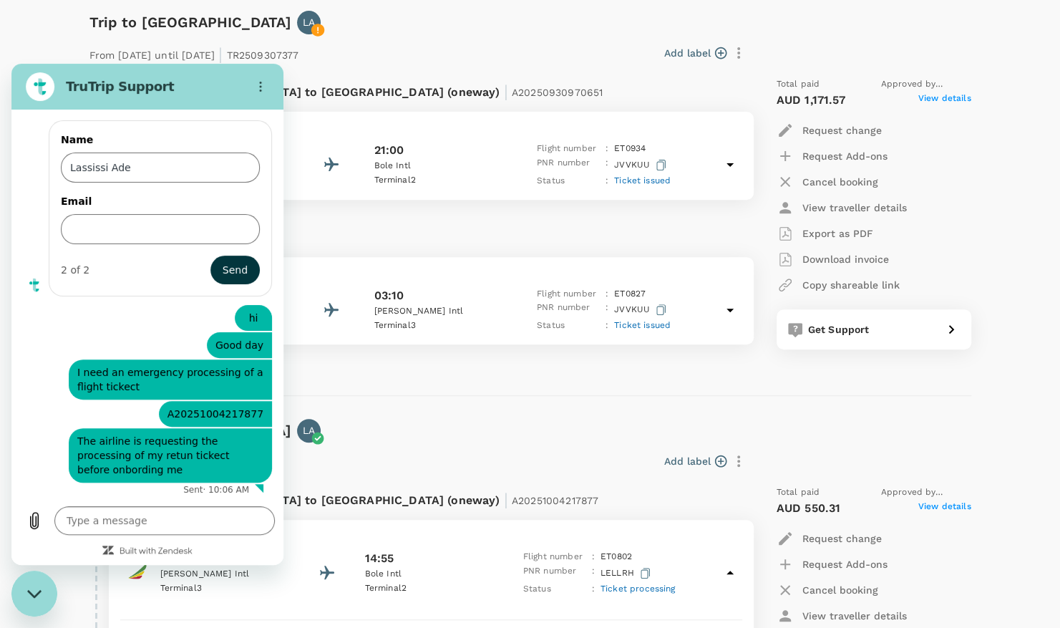
click at [646, 588] on span "Ticket processing" at bounding box center [637, 588] width 75 height 10
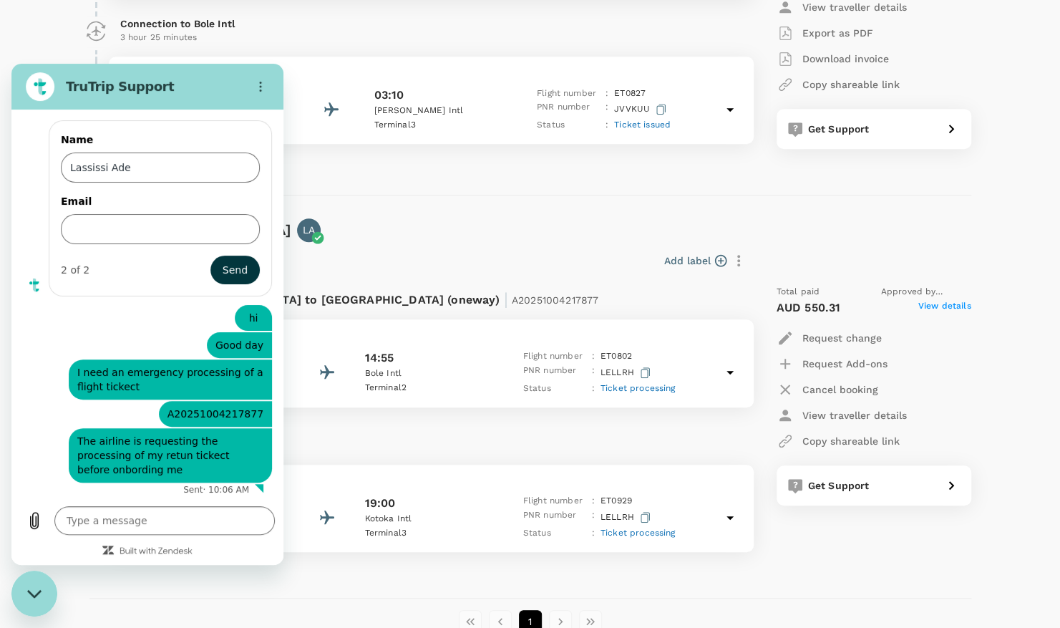
scroll to position [404, 0]
click at [643, 389] on span "Ticket processing" at bounding box center [637, 386] width 75 height 10
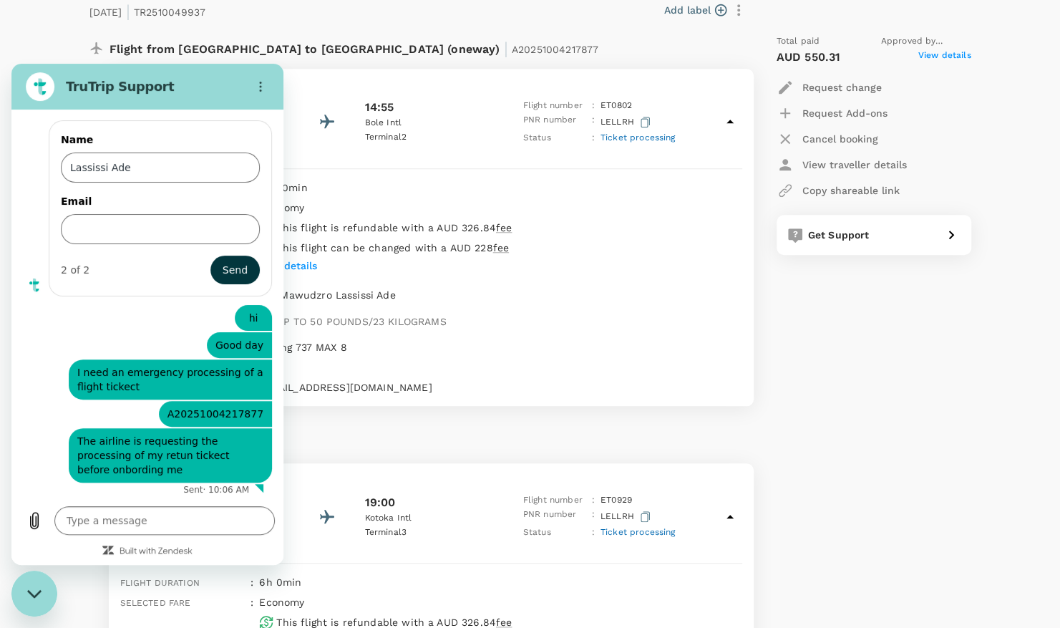
scroll to position [656, 0]
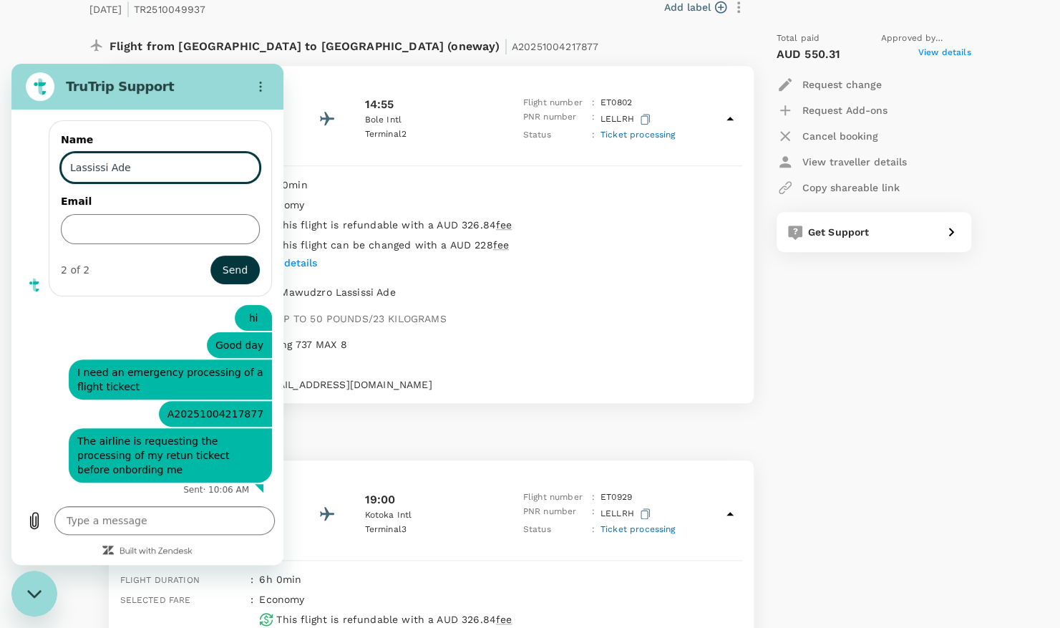
click at [189, 170] on input "Lassissi Ade" at bounding box center [160, 167] width 199 height 30
click at [210, 255] on button "Send" at bounding box center [234, 269] width 49 height 29
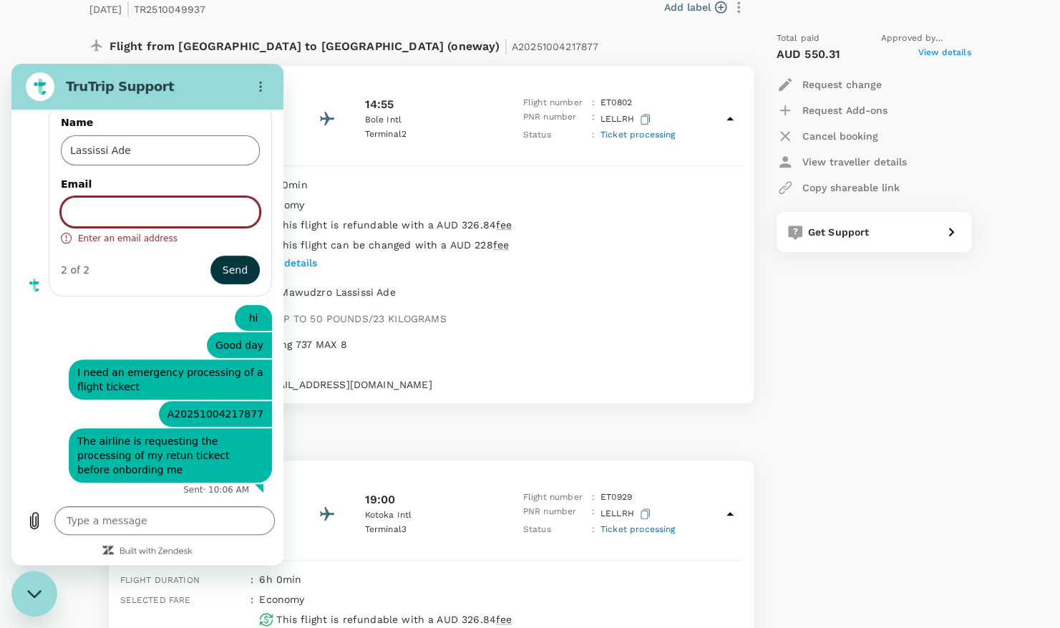
click at [26, 593] on div "Close messaging window" at bounding box center [34, 593] width 43 height 43
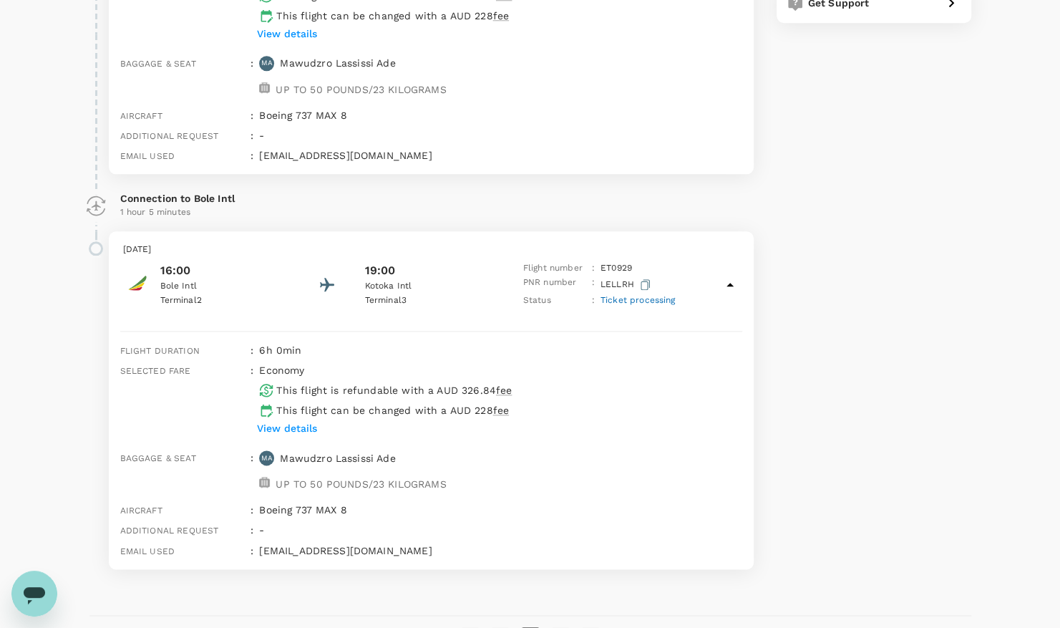
scroll to position [885, 0]
click at [628, 301] on span "Ticket processing" at bounding box center [637, 299] width 75 height 10
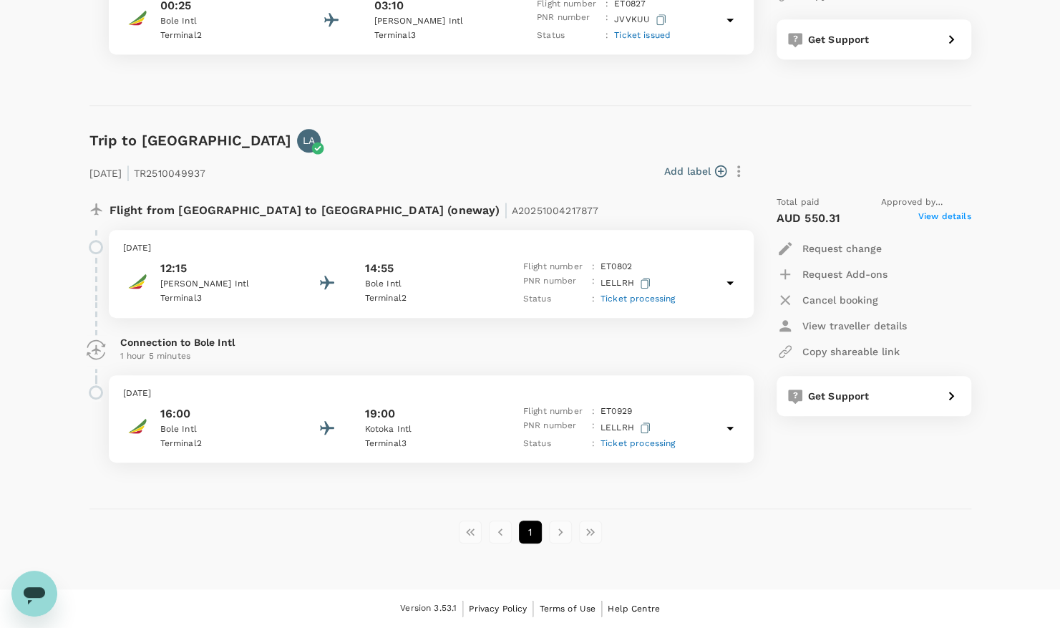
scroll to position [490, 0]
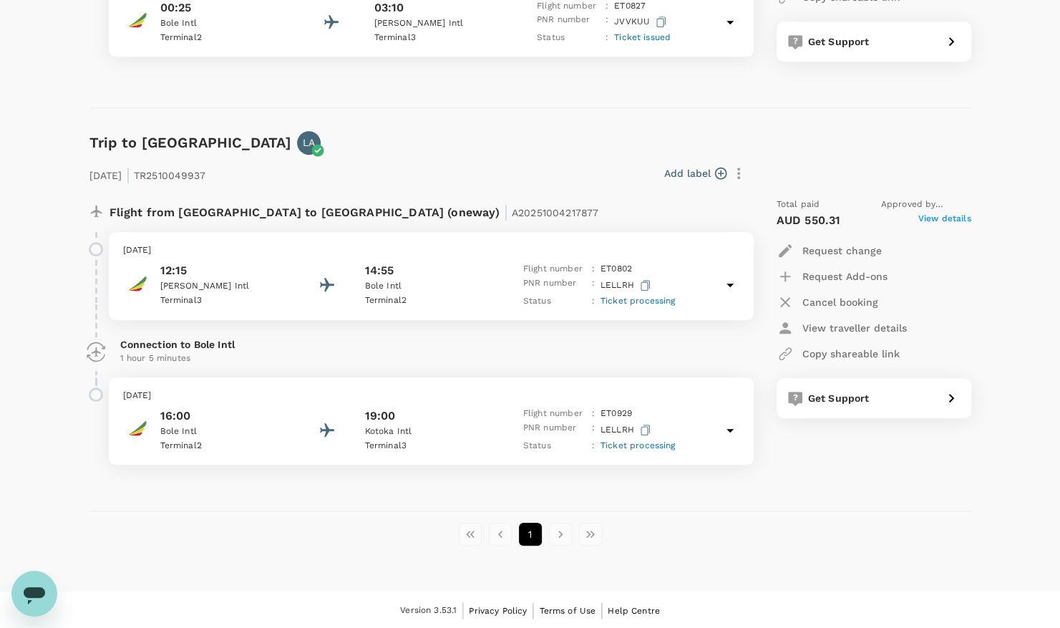
click at [628, 301] on span "Ticket processing" at bounding box center [637, 301] width 75 height 10
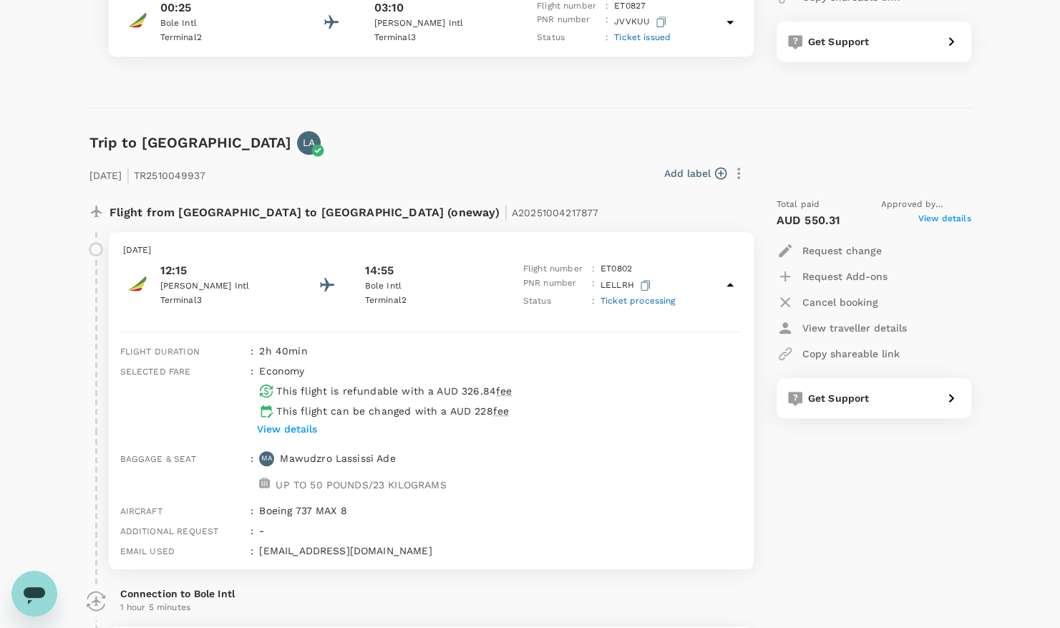
scroll to position [885, 0]
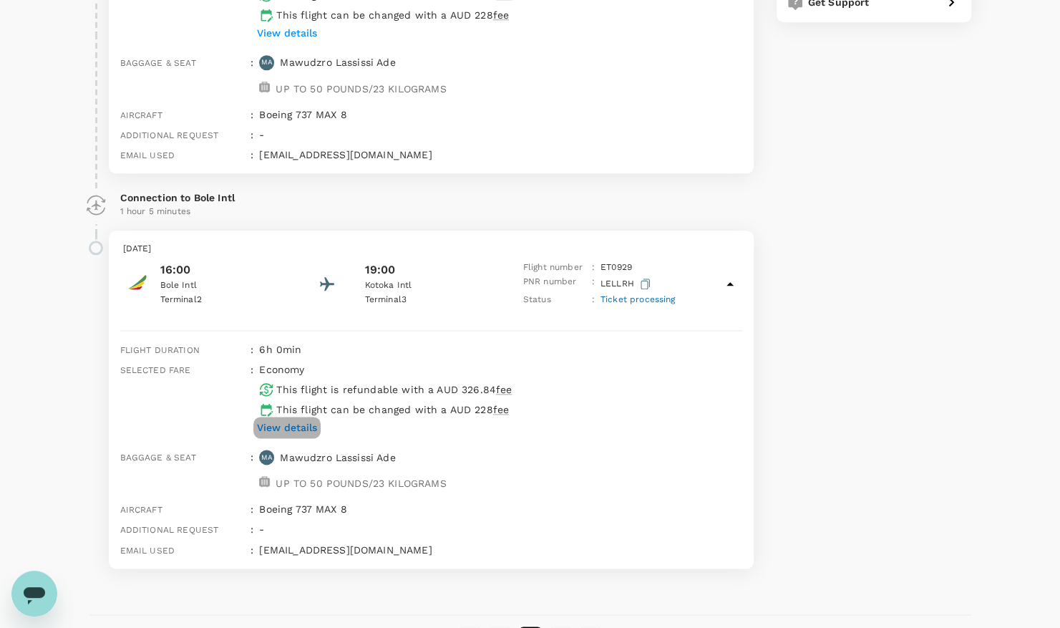
click at [300, 425] on p "View details" at bounding box center [287, 427] width 60 height 14
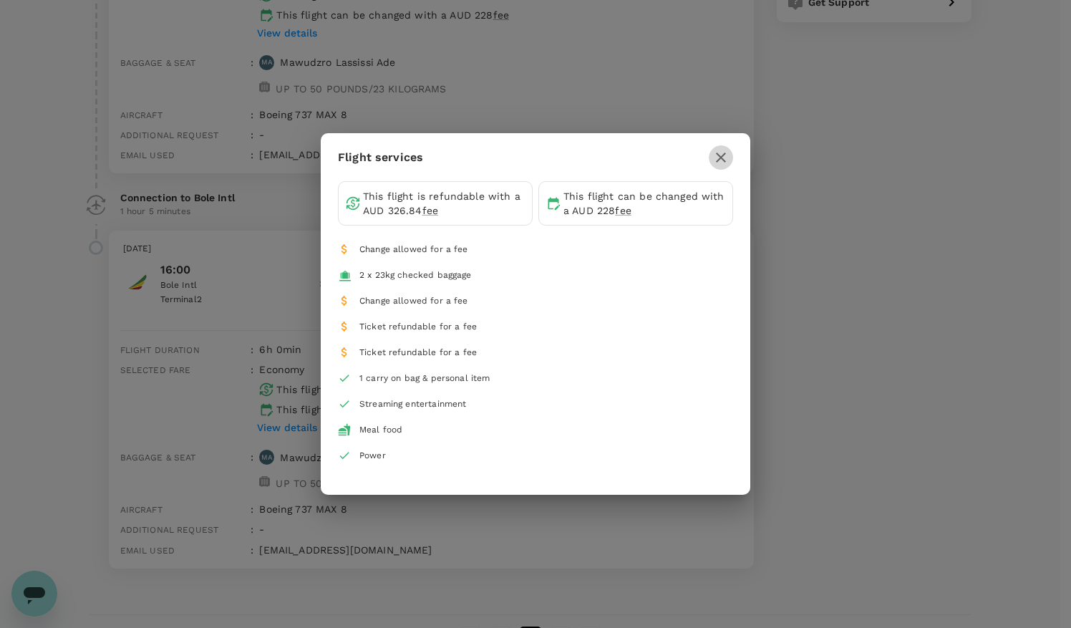
click at [724, 155] on icon "button" at bounding box center [720, 157] width 17 height 17
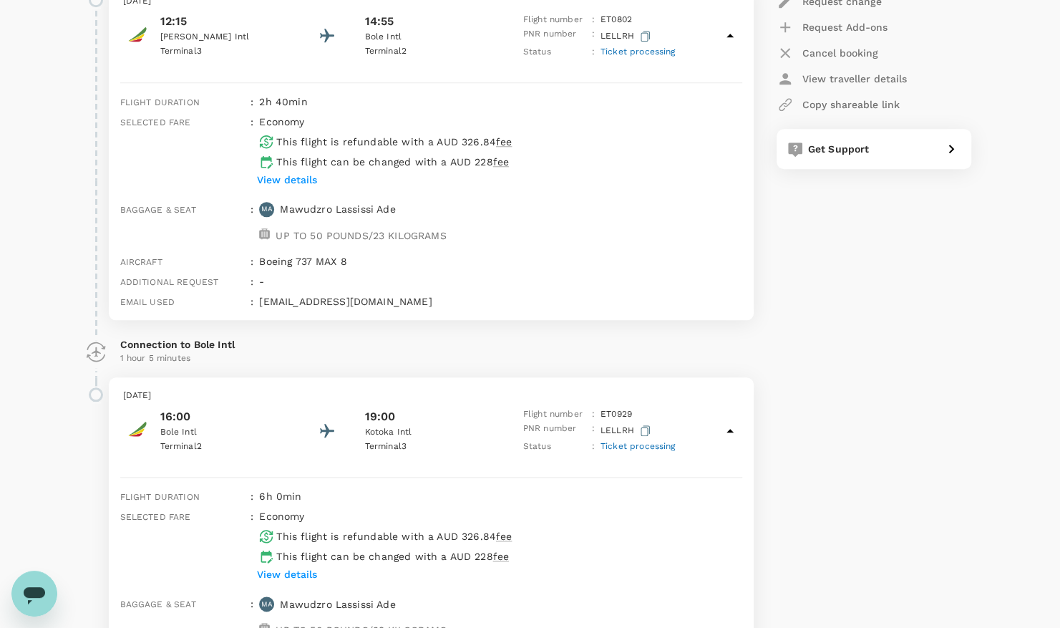
scroll to position [732, 0]
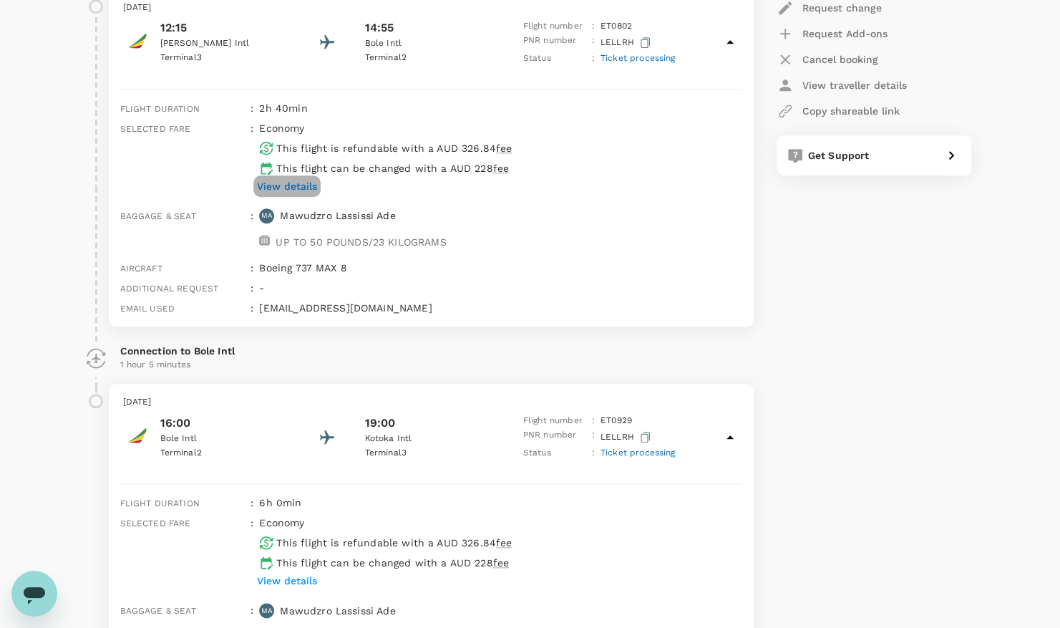
click at [293, 187] on p "View details" at bounding box center [287, 186] width 60 height 14
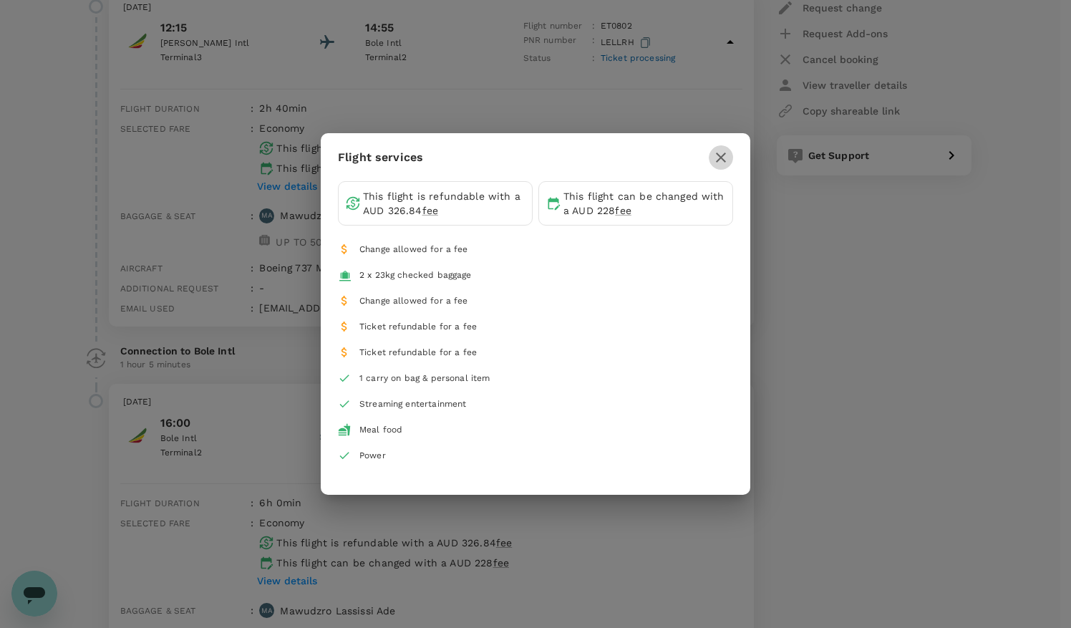
click at [716, 160] on icon "button" at bounding box center [720, 157] width 17 height 17
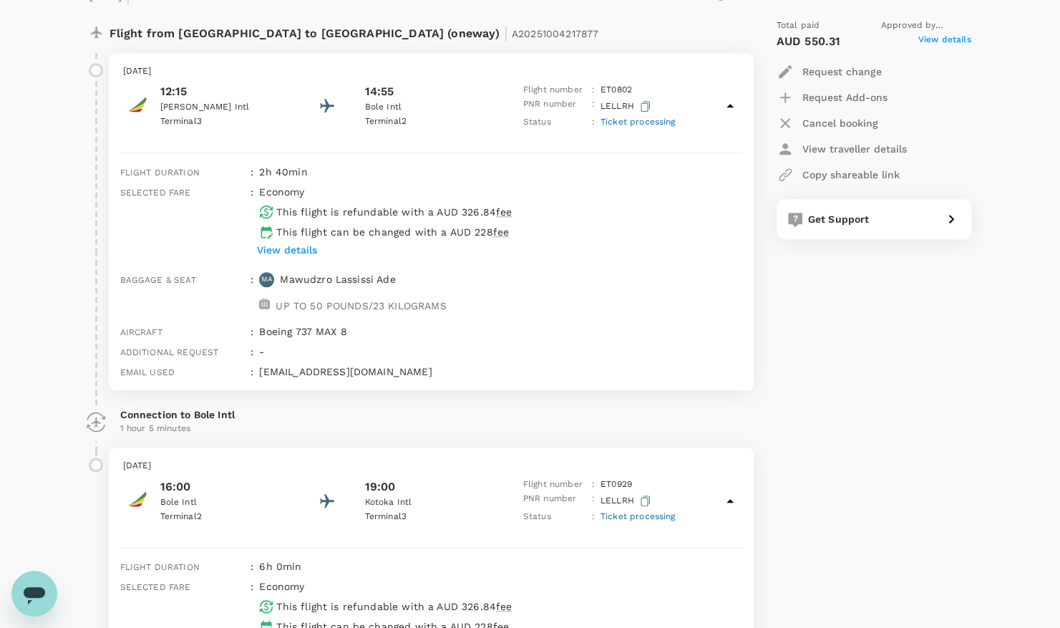
scroll to position [119, 0]
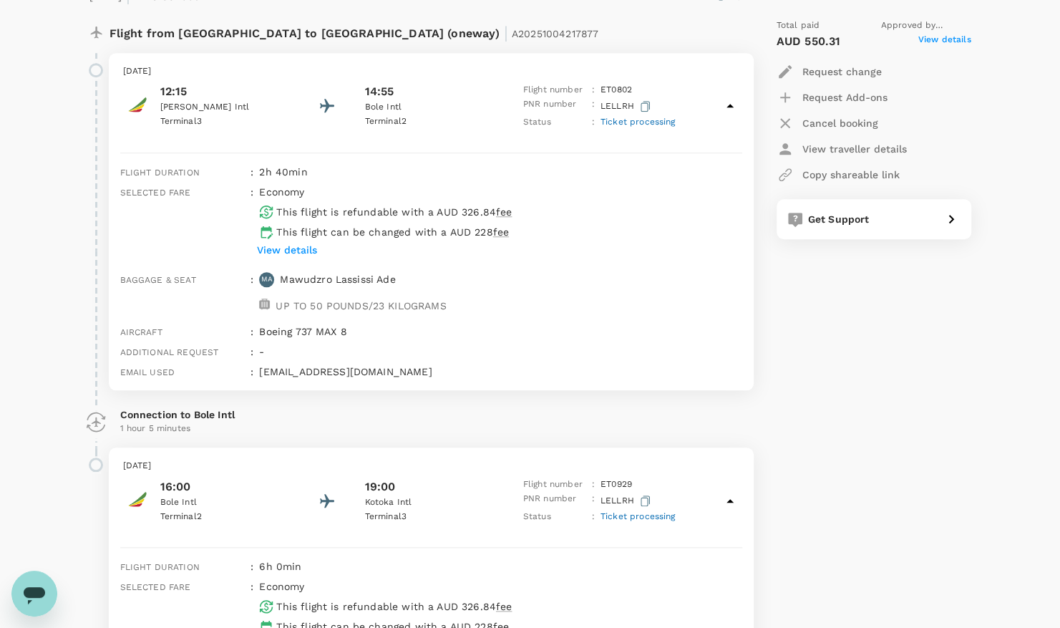
click at [639, 120] on span "Ticket processing" at bounding box center [637, 122] width 75 height 10
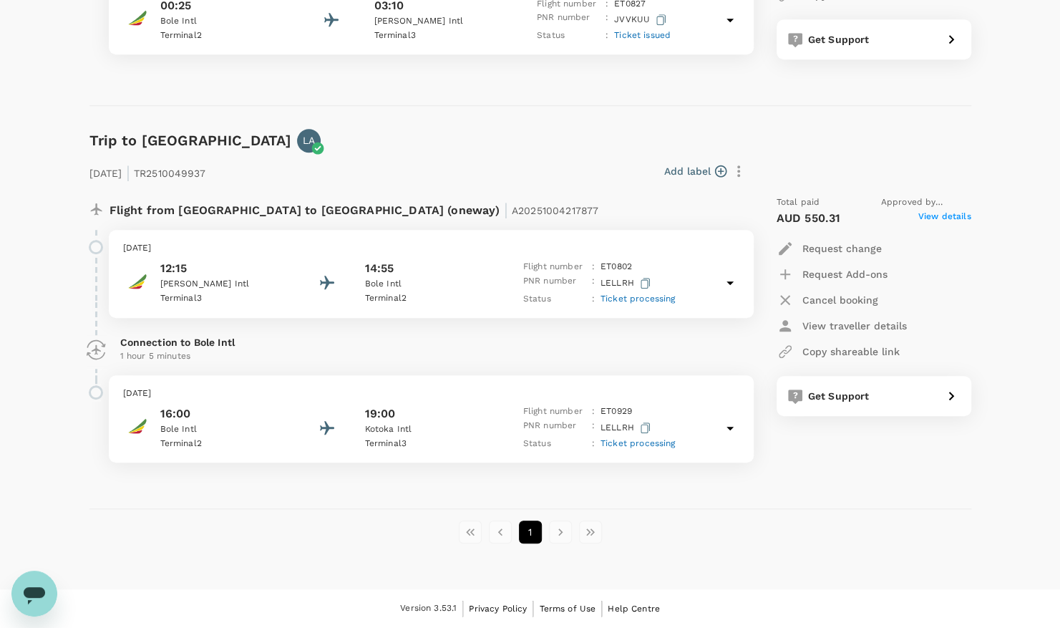
scroll to position [490, 0]
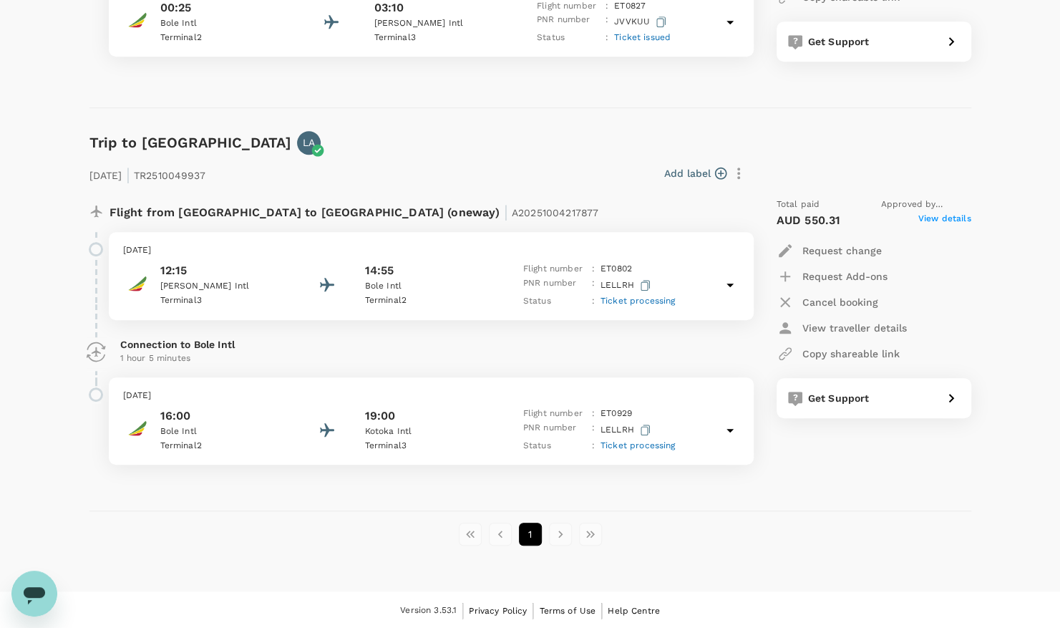
click at [667, 301] on span "Ticket processing" at bounding box center [637, 301] width 75 height 10
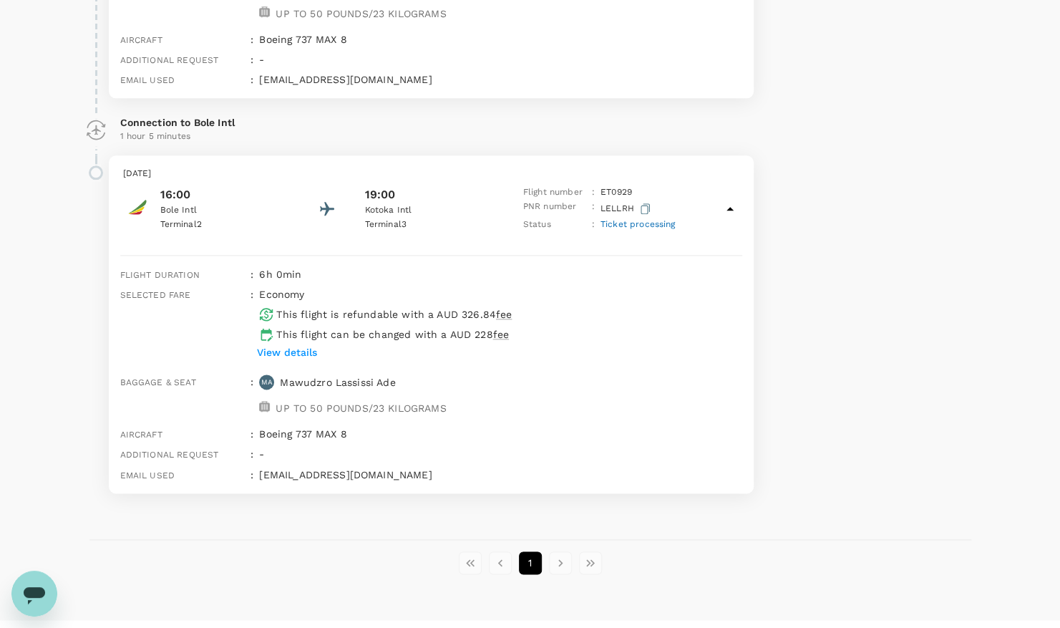
scroll to position [960, 0]
click at [32, 593] on icon "Open messaging window" at bounding box center [34, 595] width 21 height 17
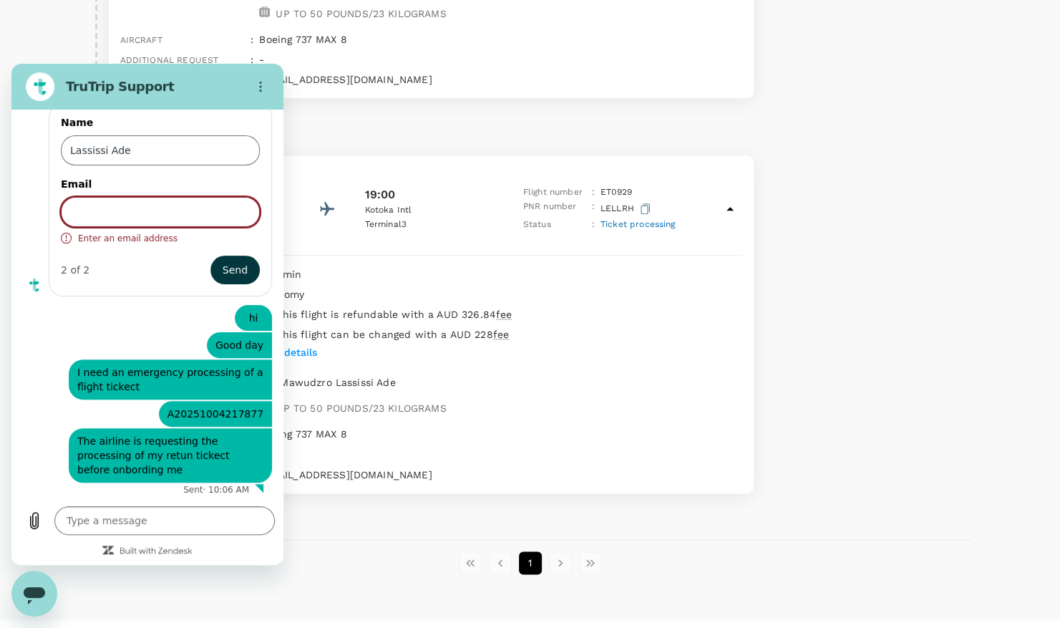
scroll to position [0, 0]
click at [32, 593] on icon "Close messaging window" at bounding box center [34, 593] width 15 height 9
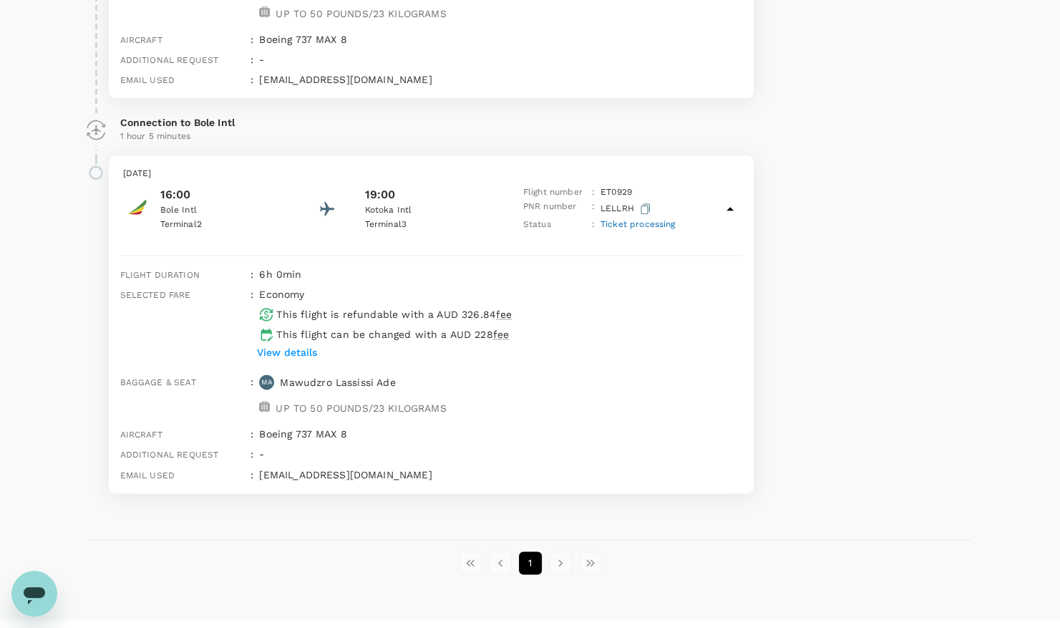
click at [663, 225] on span "Ticket processing" at bounding box center [637, 224] width 75 height 10
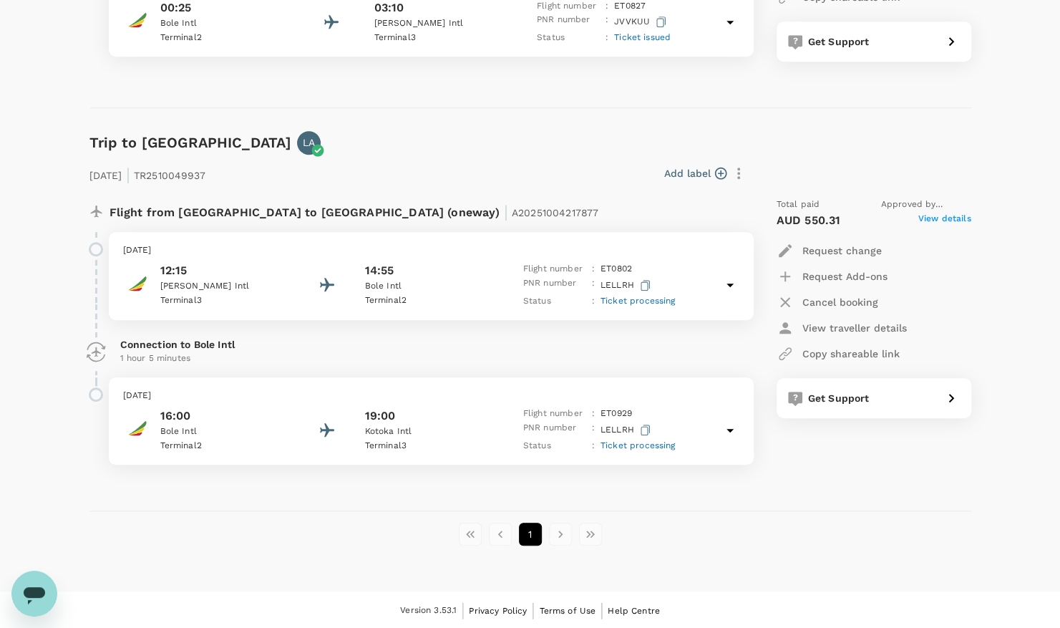
click at [641, 306] on div "Ticket processing" at bounding box center [637, 301] width 75 height 14
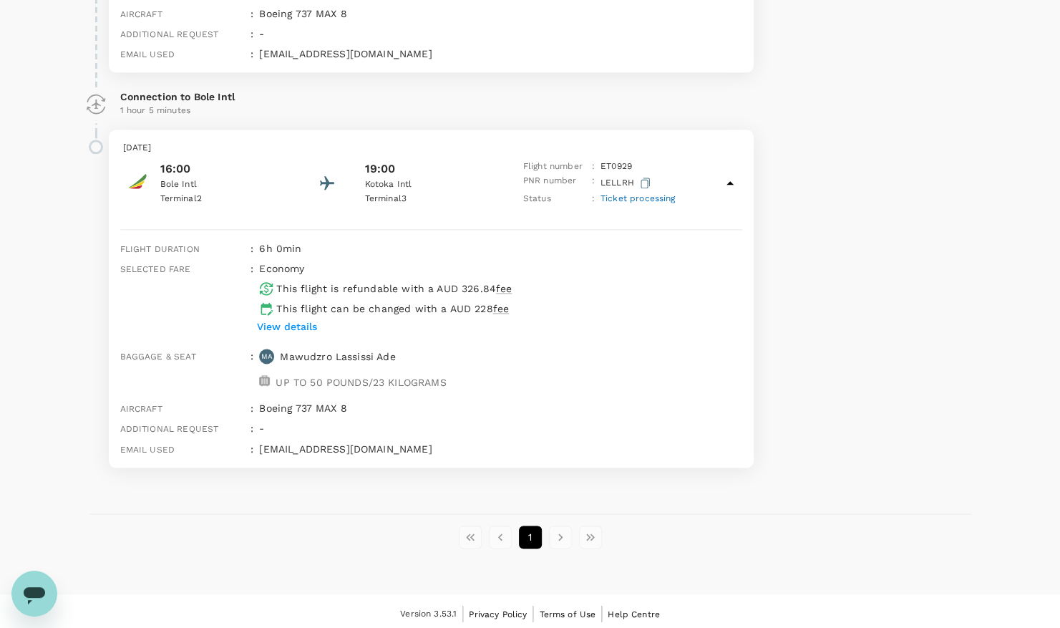
scroll to position [988, 0]
click at [670, 198] on span "Ticket processing" at bounding box center [637, 197] width 75 height 10
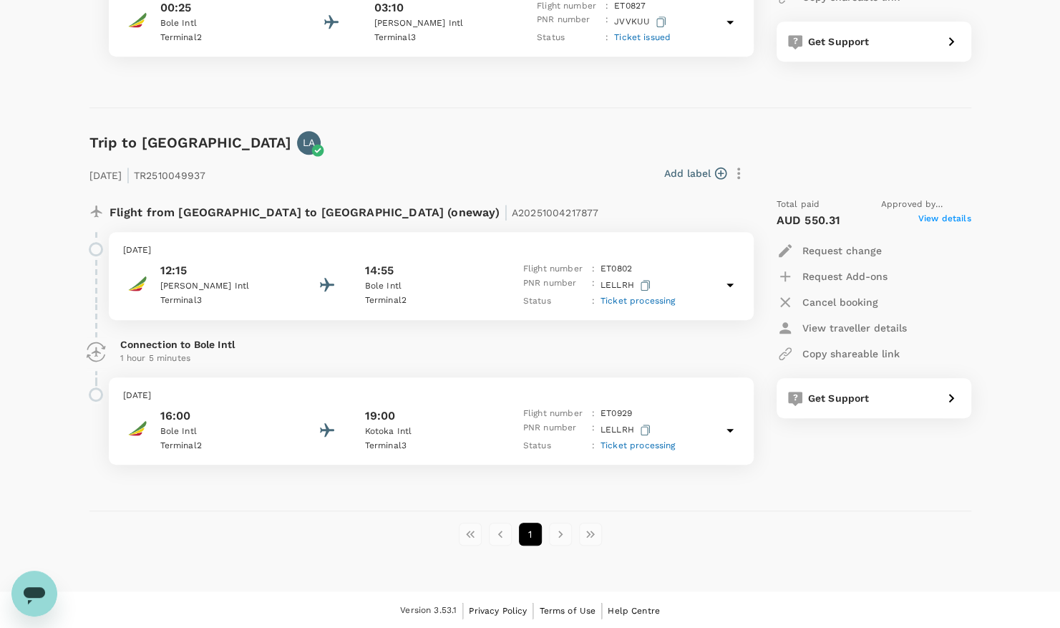
click at [653, 304] on span "Ticket processing" at bounding box center [637, 301] width 75 height 10
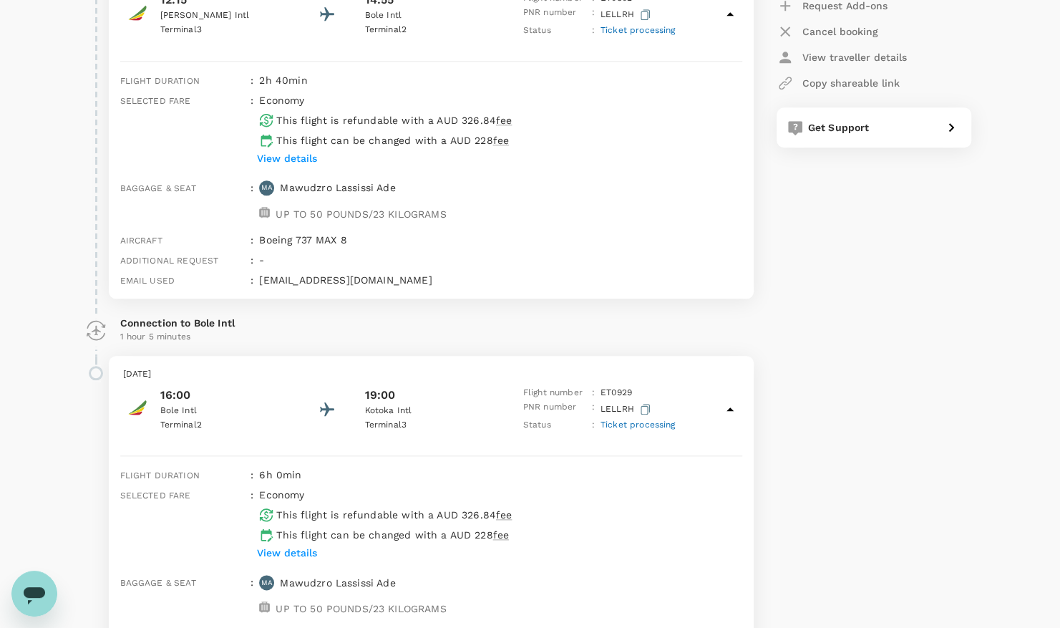
scroll to position [762, 0]
click at [645, 417] on span "Ticket processing" at bounding box center [637, 422] width 75 height 10
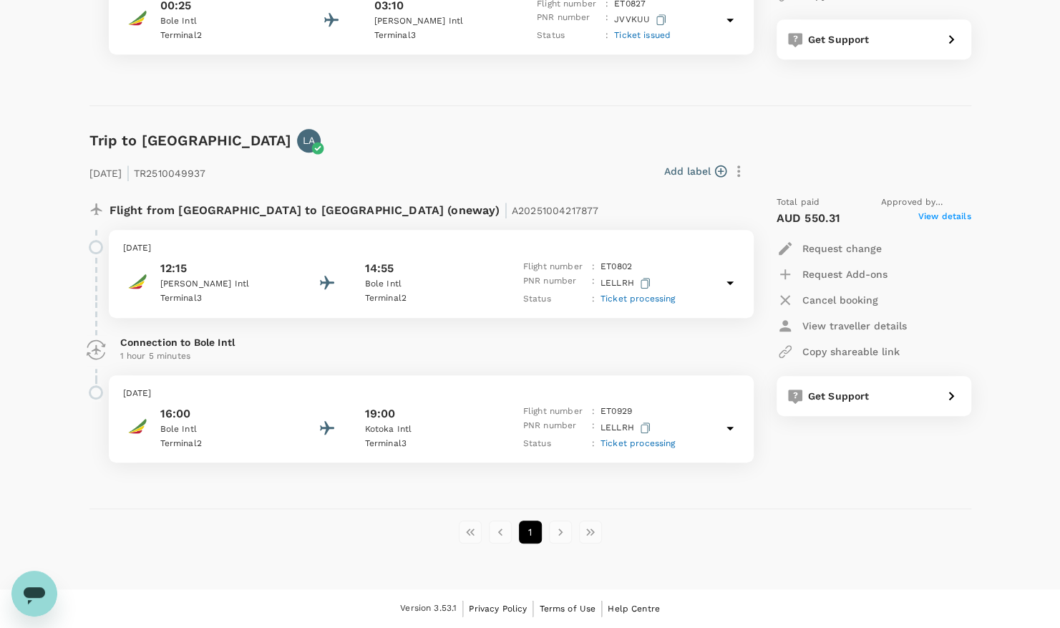
scroll to position [490, 0]
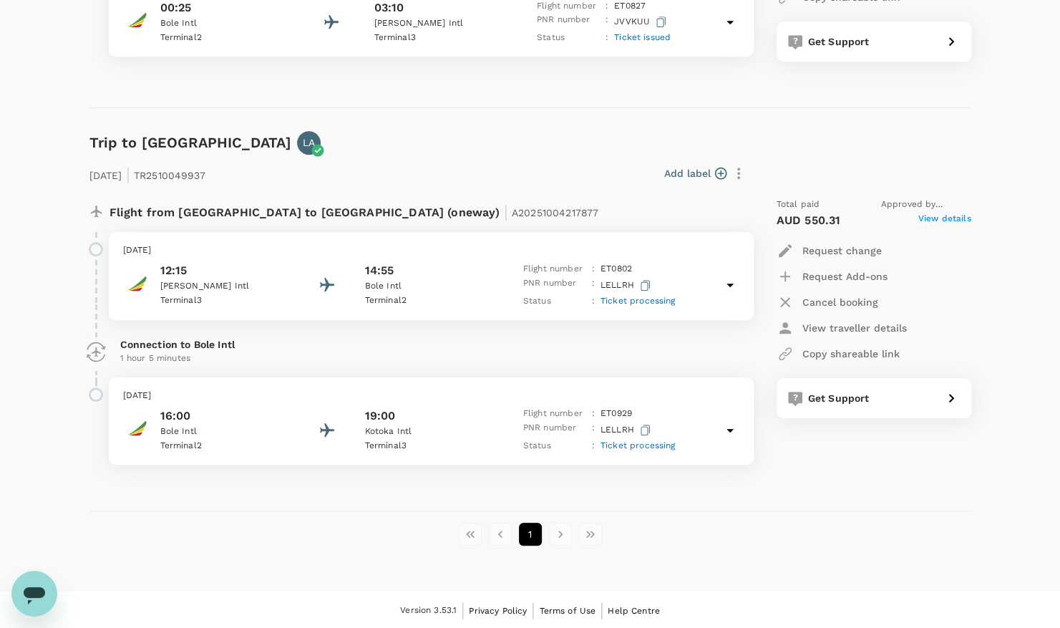
click at [644, 439] on div "Ticket processing" at bounding box center [637, 446] width 75 height 14
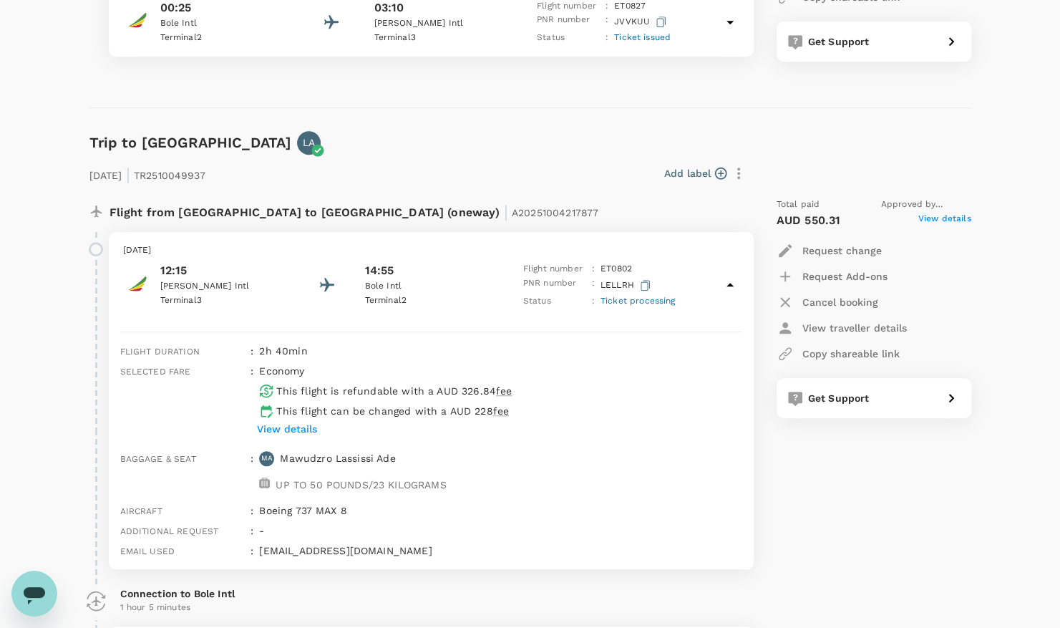
scroll to position [762, 0]
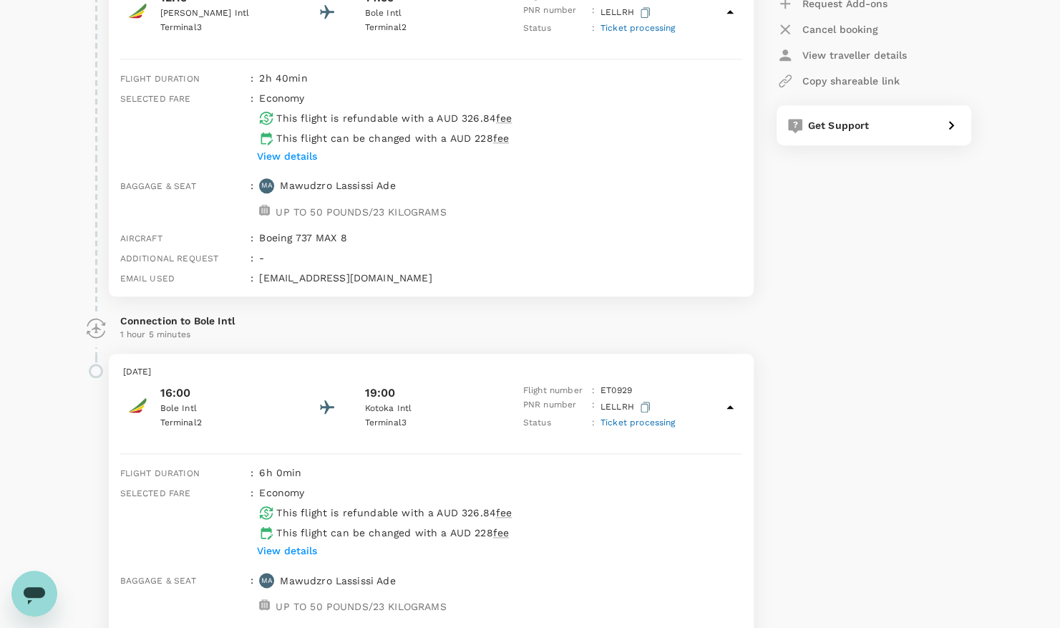
click at [649, 31] on span "Ticket processing" at bounding box center [637, 28] width 75 height 10
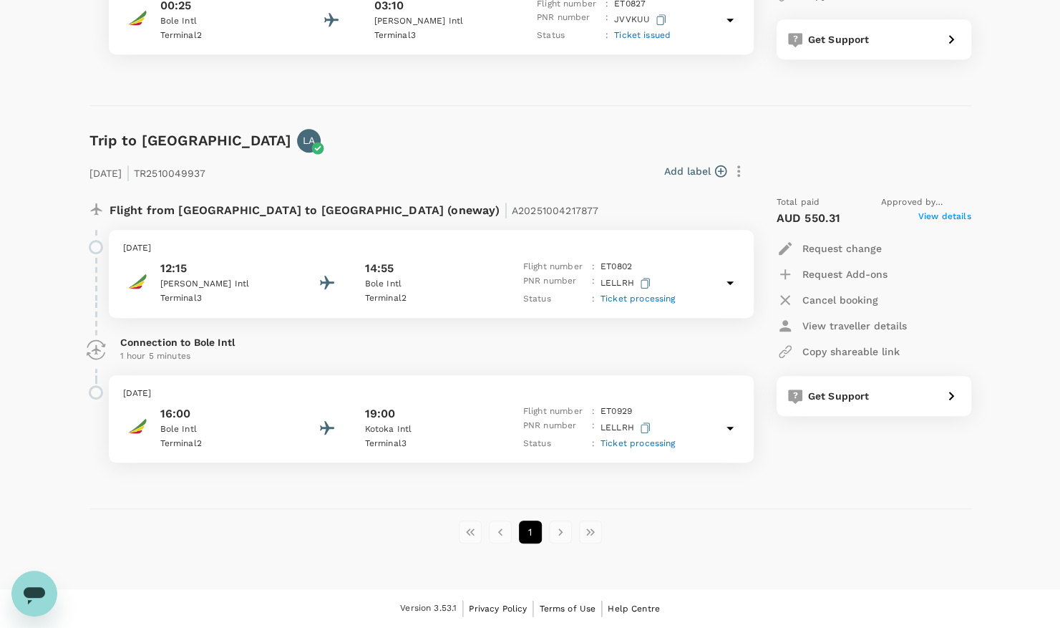
scroll to position [490, 0]
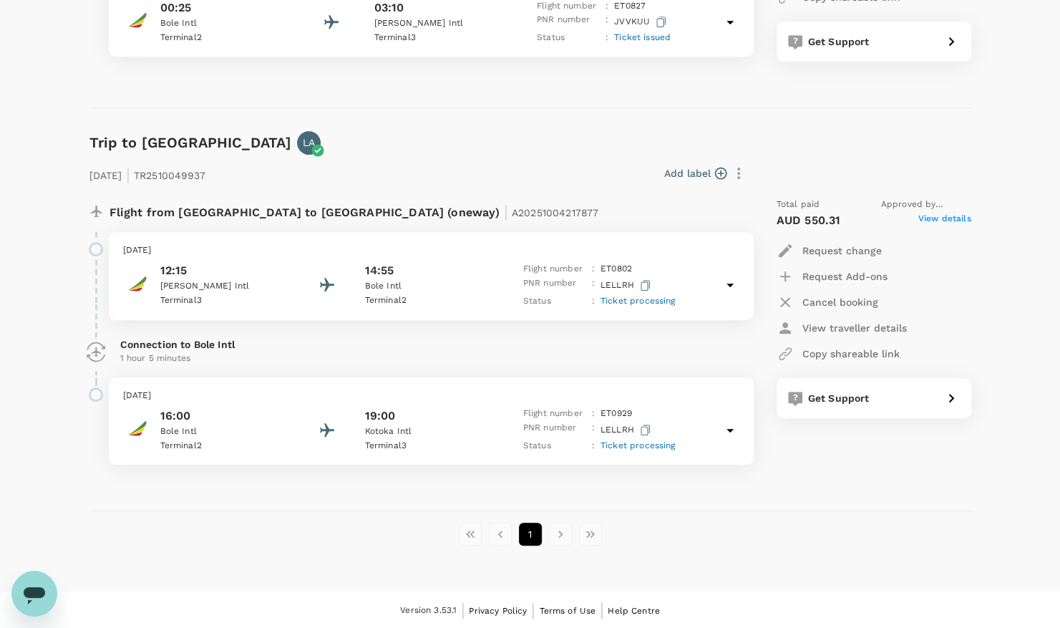
click at [654, 299] on span "Ticket processing" at bounding box center [637, 301] width 75 height 10
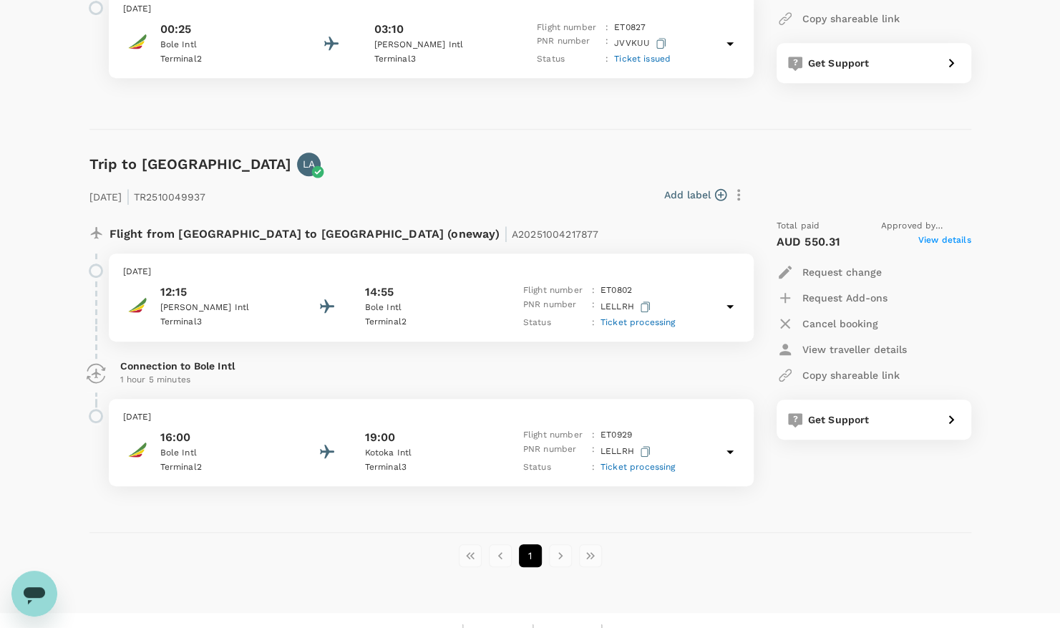
scroll to position [490, 0]
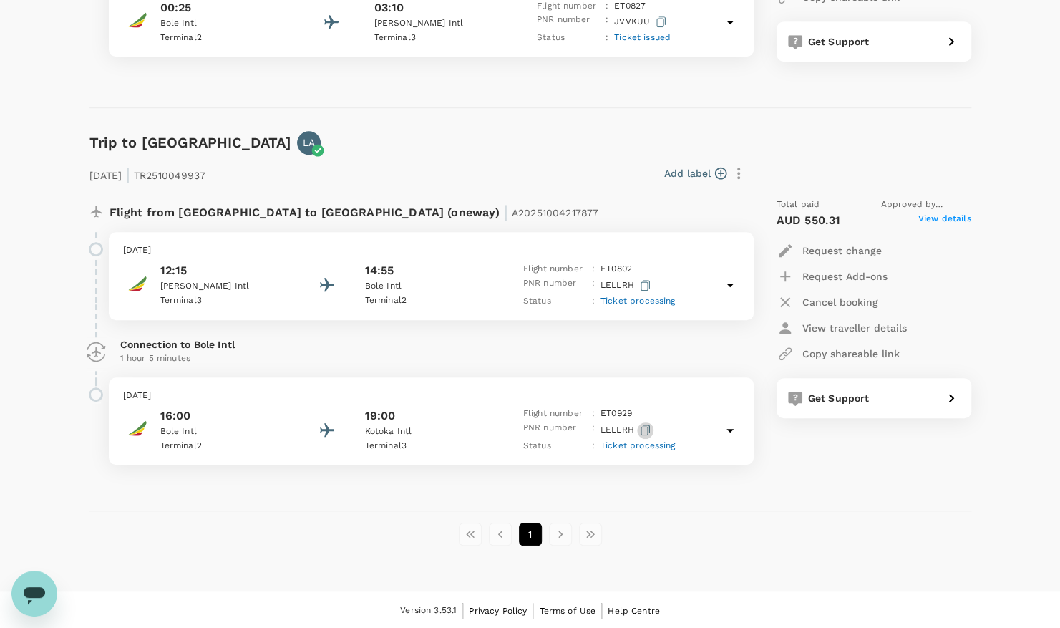
click at [646, 434] on icon "button" at bounding box center [645, 429] width 9 height 11
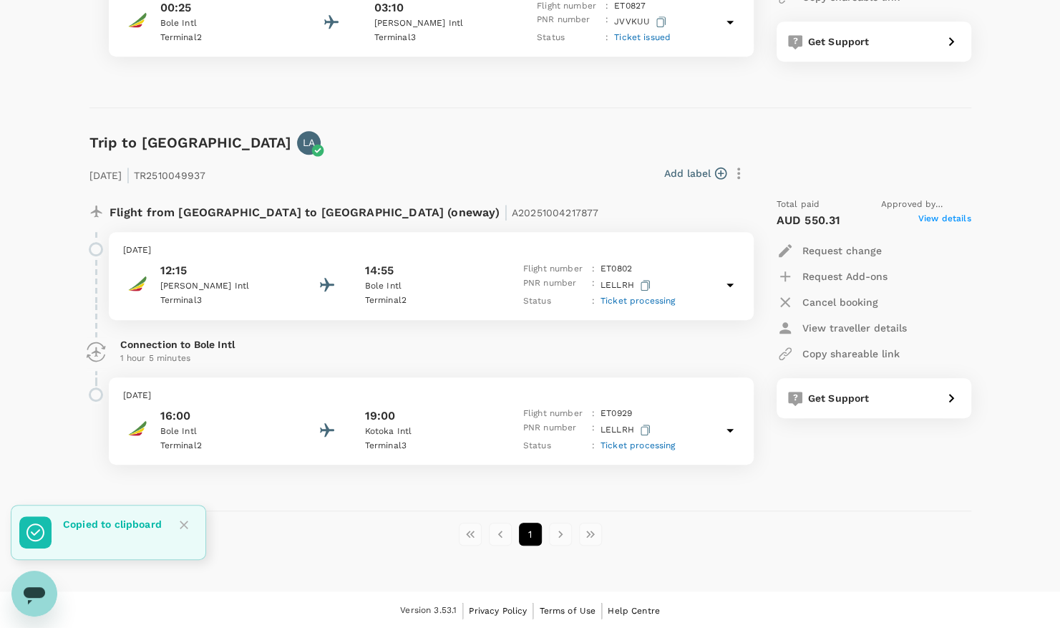
click at [733, 428] on icon at bounding box center [729, 430] width 17 height 17
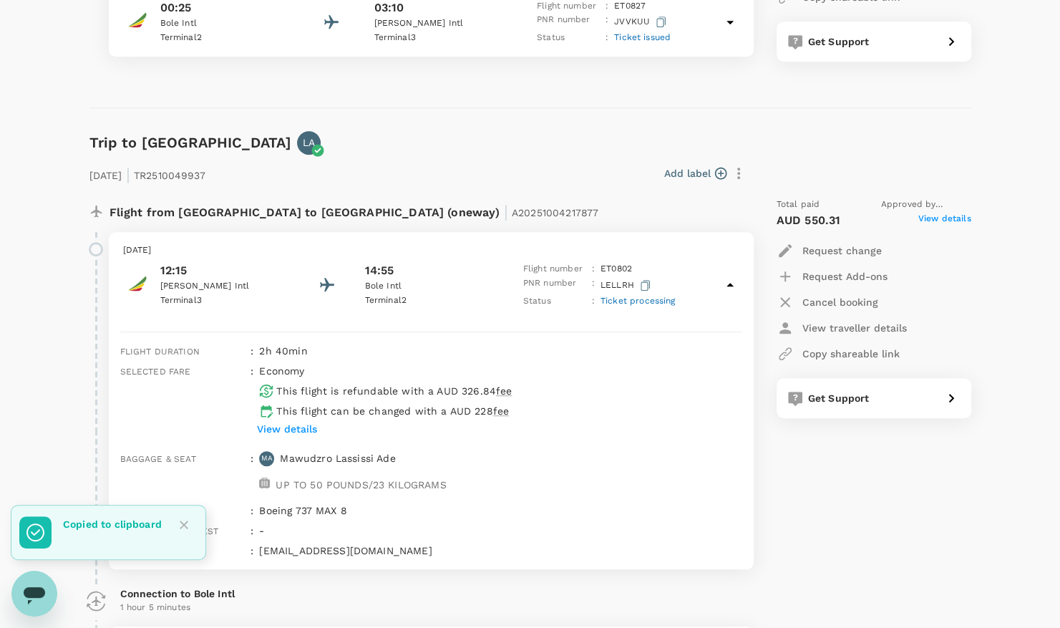
click at [707, 280] on div "12:15 Julius Nyerere Intl Terminal 3 14:55 Bole Intl Terminal 2 Flight number :…" at bounding box center [431, 285] width 616 height 47
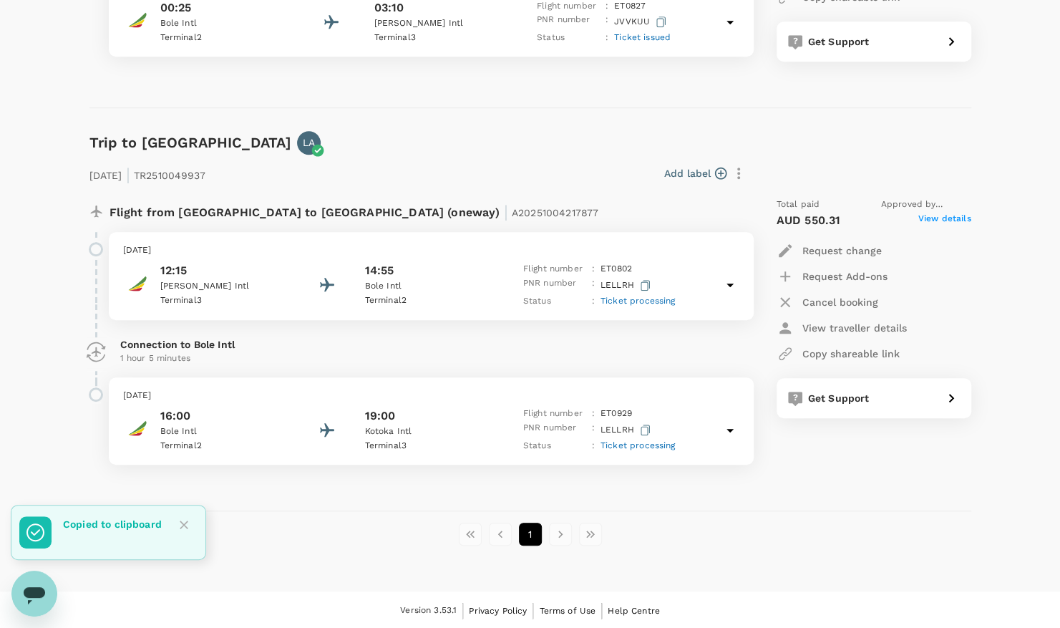
click at [716, 296] on div "12:15 Julius Nyerere Intl Terminal 3 14:55 Bole Intl Terminal 2 Flight number :…" at bounding box center [431, 285] width 616 height 47
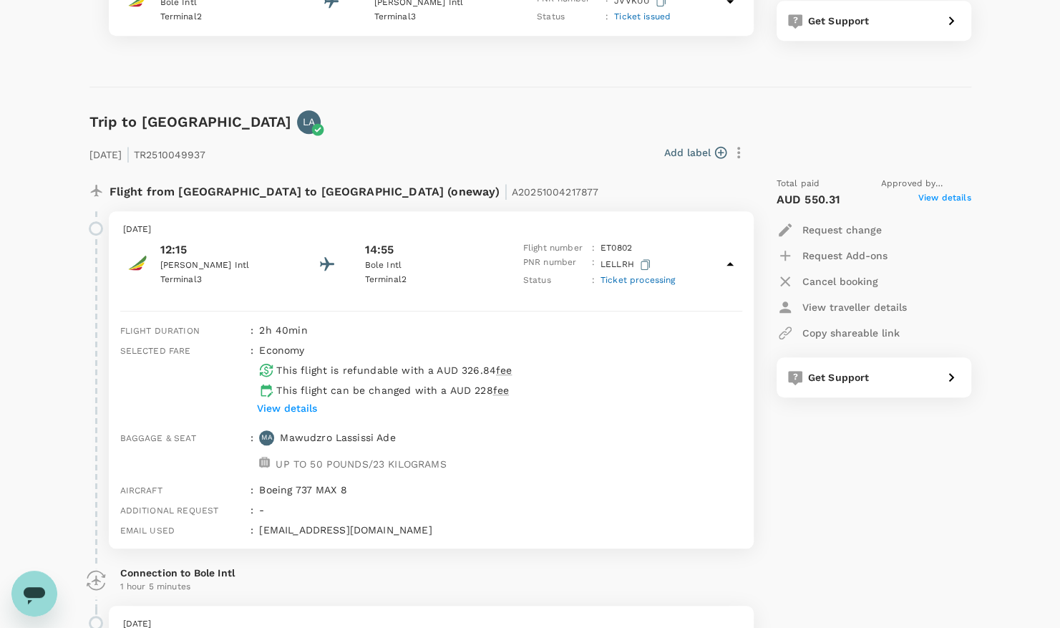
scroll to position [508, 0]
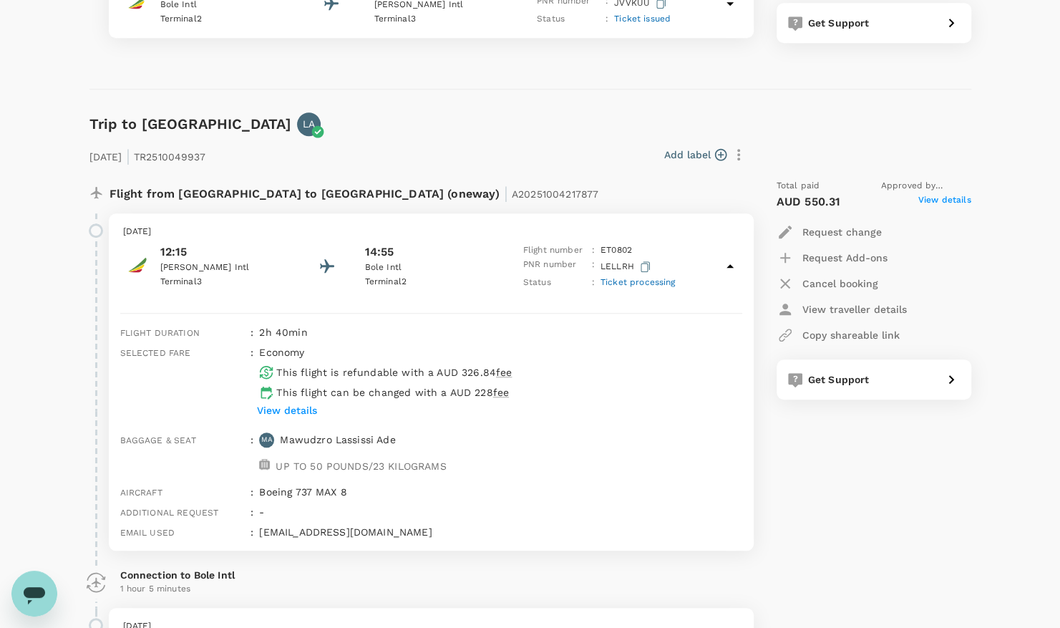
click at [950, 198] on span "View details" at bounding box center [944, 201] width 53 height 17
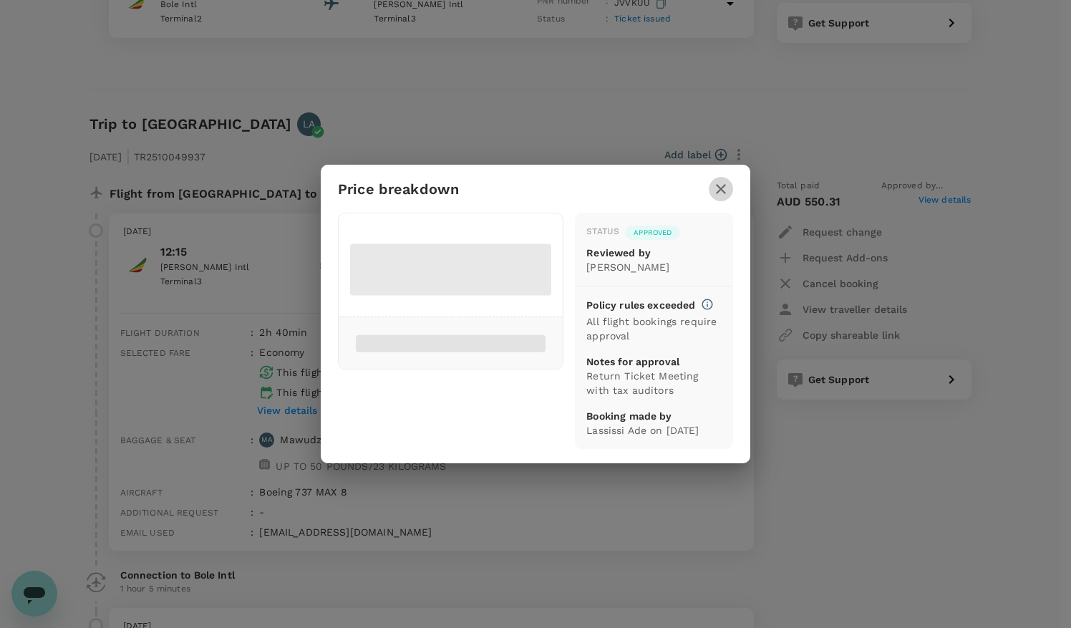
click at [724, 180] on icon "button" at bounding box center [720, 188] width 17 height 17
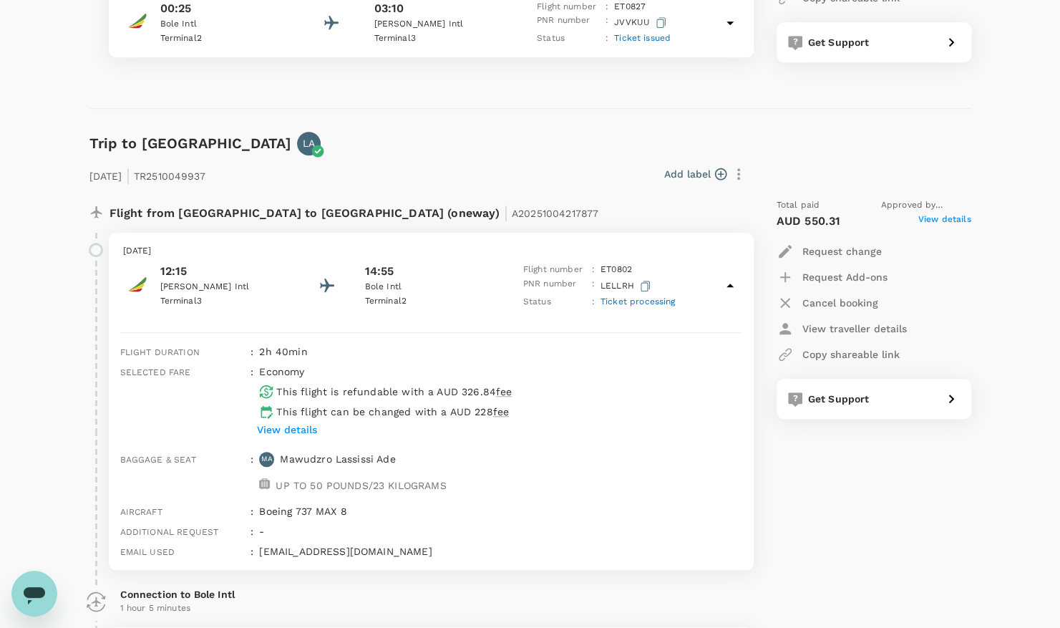
scroll to position [487, 0]
click at [259, 189] on div "Flight from [GEOGRAPHIC_DATA] to [GEOGRAPHIC_DATA] (oneway) | A20251004217877" at bounding box center [413, 212] width 670 height 46
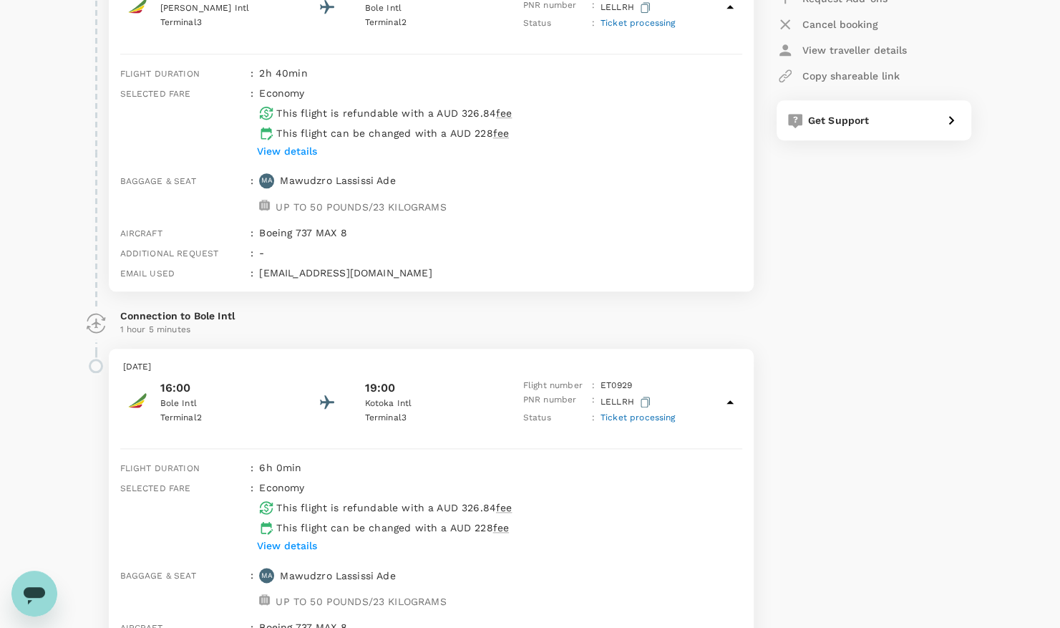
scroll to position [771, 0]
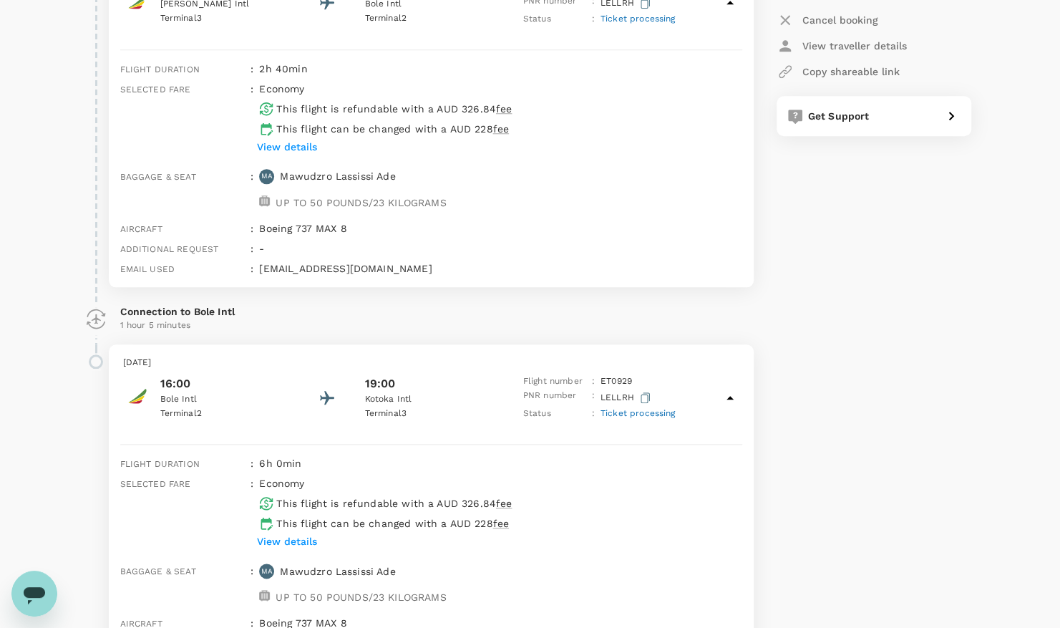
click at [630, 450] on div "6h 0min" at bounding box center [497, 460] width 488 height 20
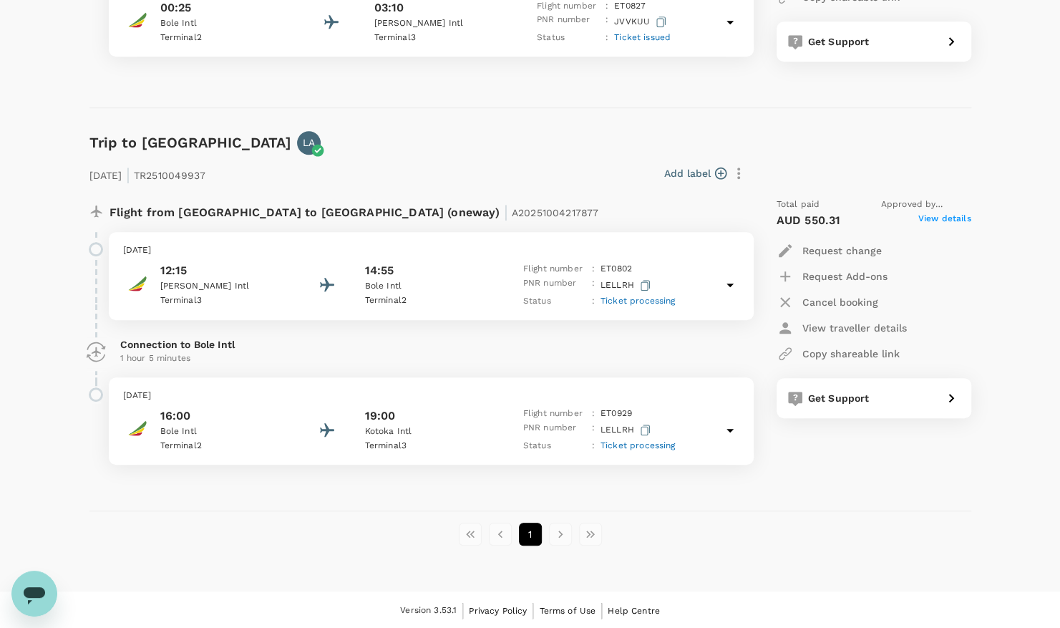
click at [663, 298] on span "Ticket processing" at bounding box center [637, 301] width 75 height 10
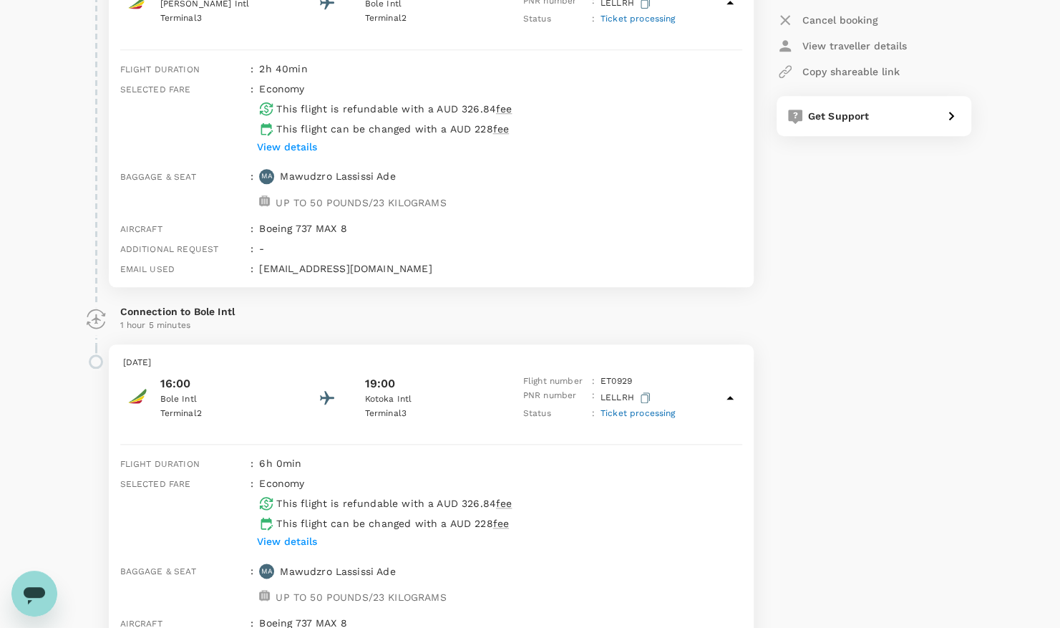
click at [645, 409] on span "Ticket processing" at bounding box center [637, 413] width 75 height 10
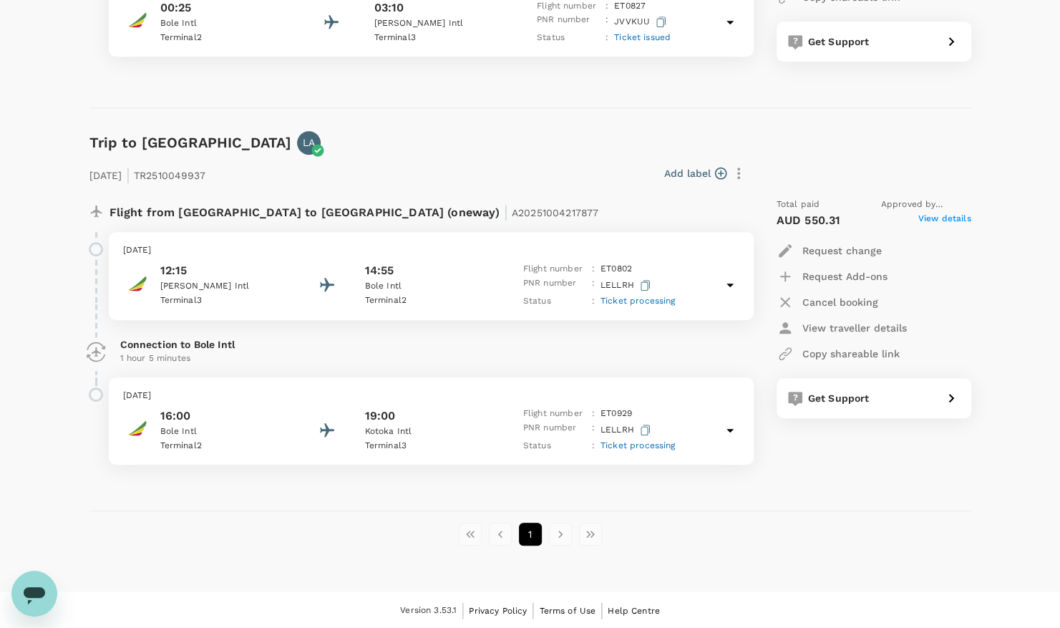
click at [646, 447] on span "Ticket processing" at bounding box center [637, 445] width 75 height 10
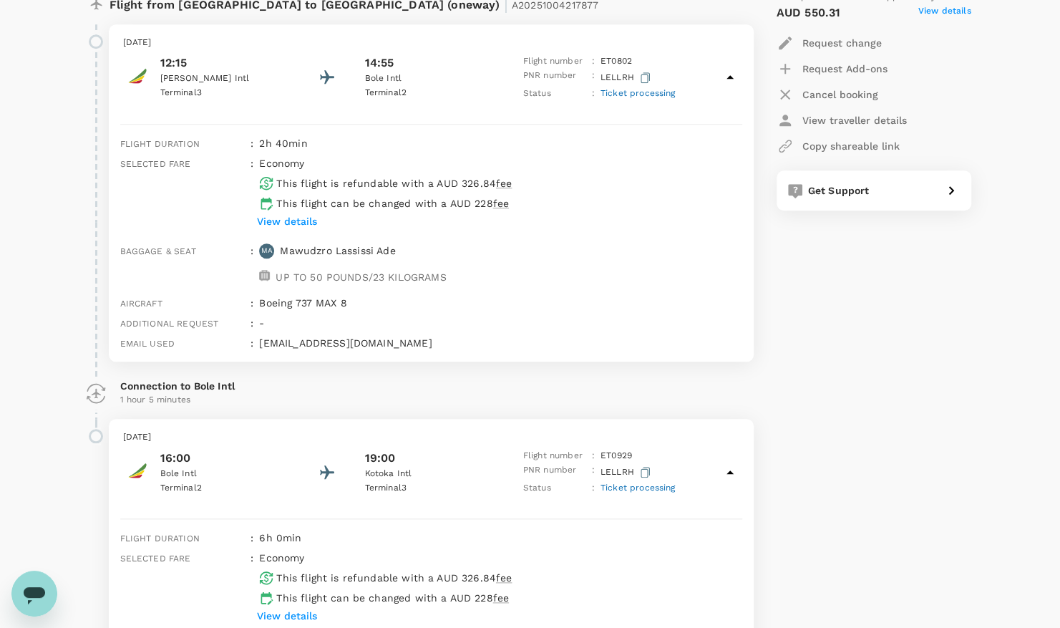
scroll to position [696, 0]
click at [651, 98] on span "Ticket processing" at bounding box center [637, 94] width 75 height 10
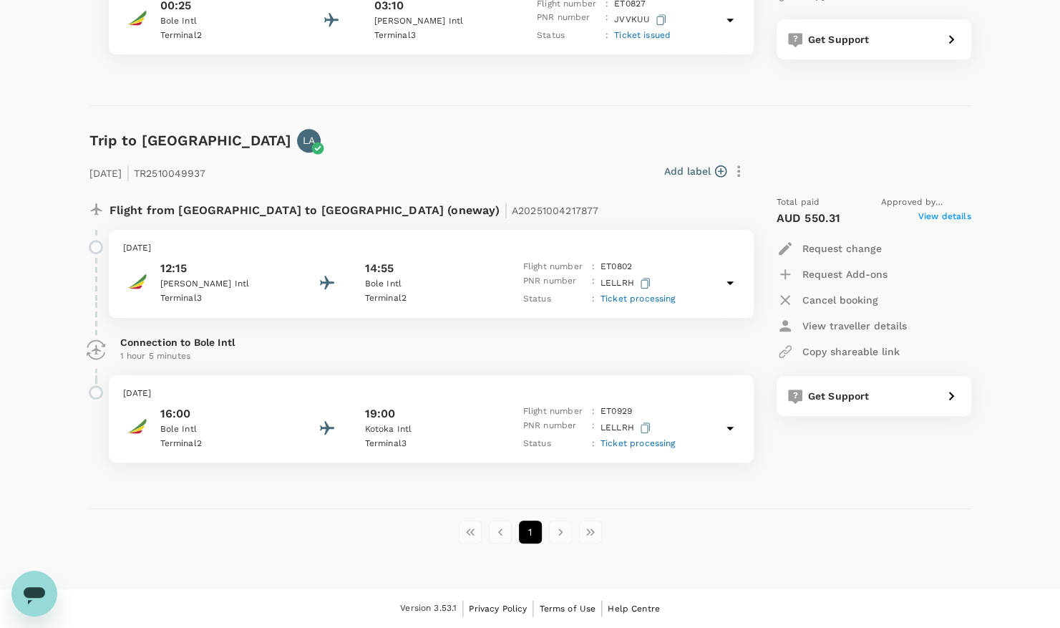
scroll to position [490, 0]
